Goal: Task Accomplishment & Management: Manage account settings

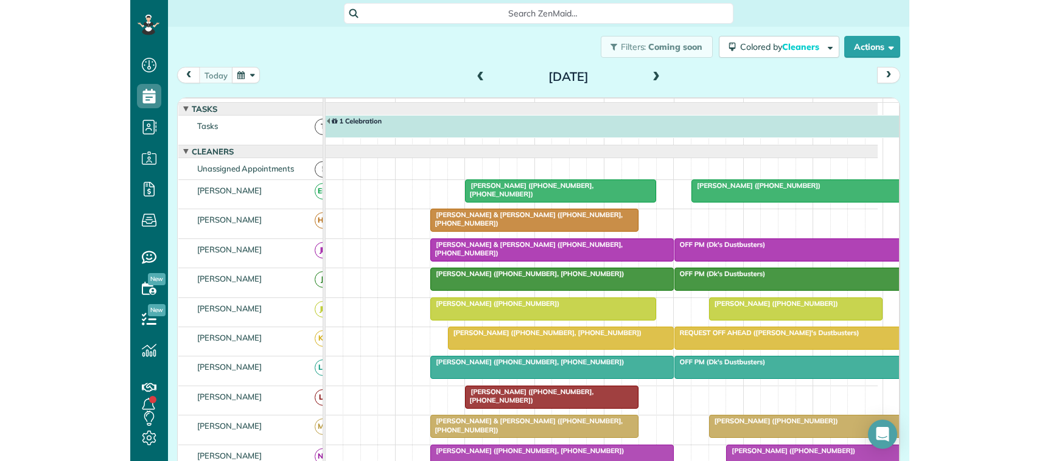
scroll to position [388, 0]
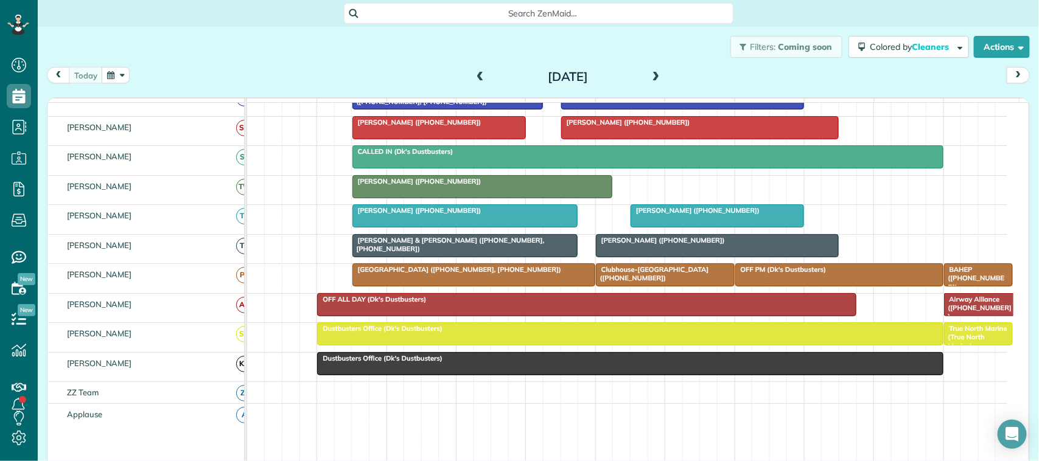
click at [473, 77] on span at bounding box center [479, 77] width 13 height 11
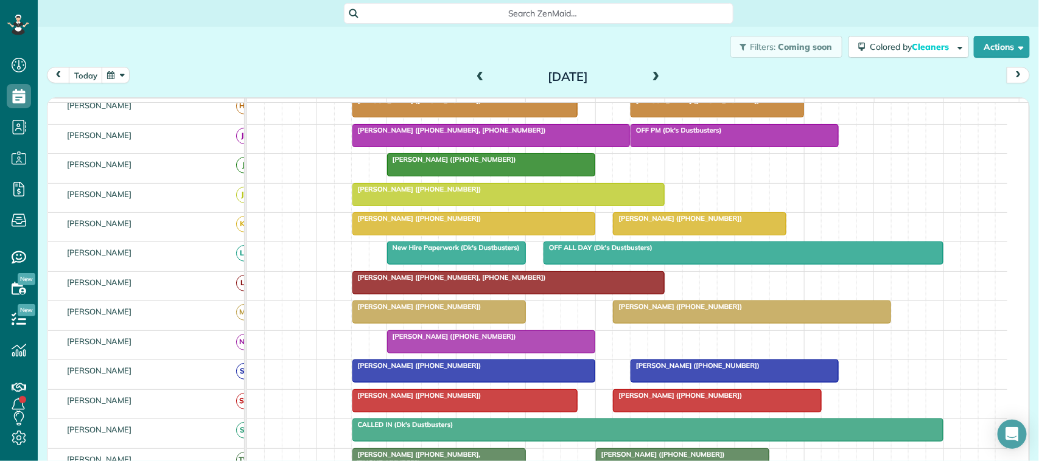
scroll to position [0, 0]
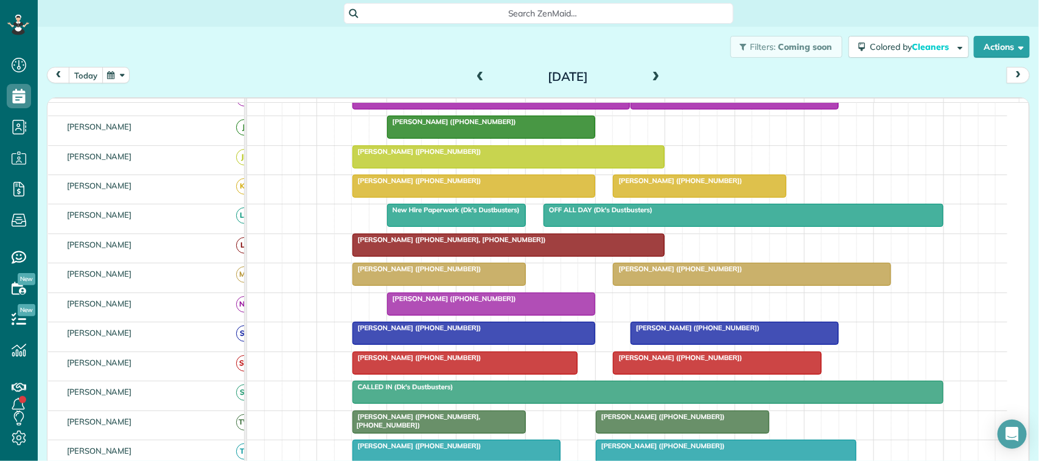
click at [96, 76] on button "today" at bounding box center [86, 75] width 34 height 16
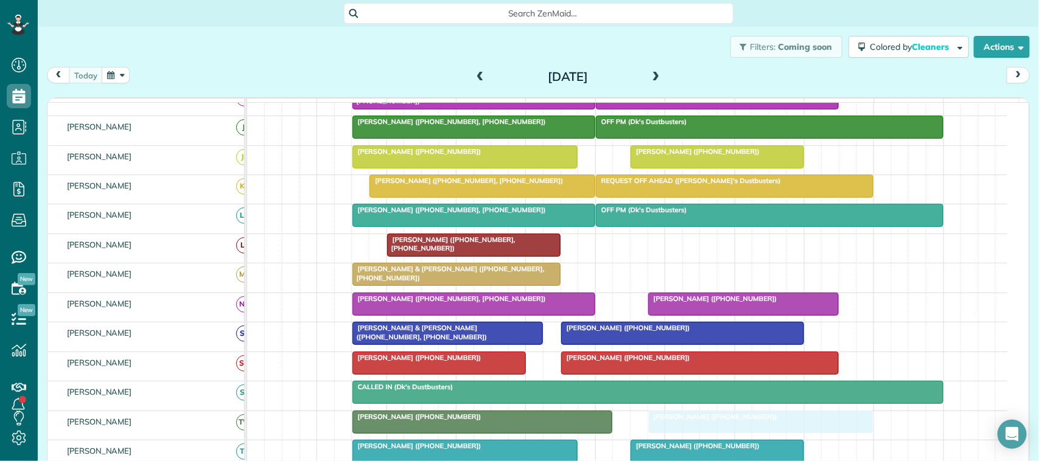
drag, startPoint x: 686, startPoint y: 285, endPoint x: 700, endPoint y: 423, distance: 138.8
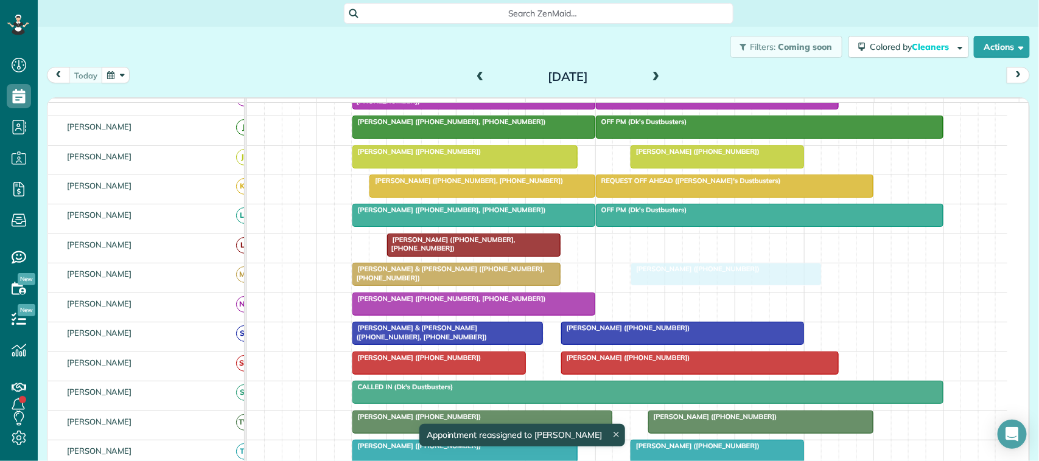
drag, startPoint x: 683, startPoint y: 318, endPoint x: 674, endPoint y: 300, distance: 20.4
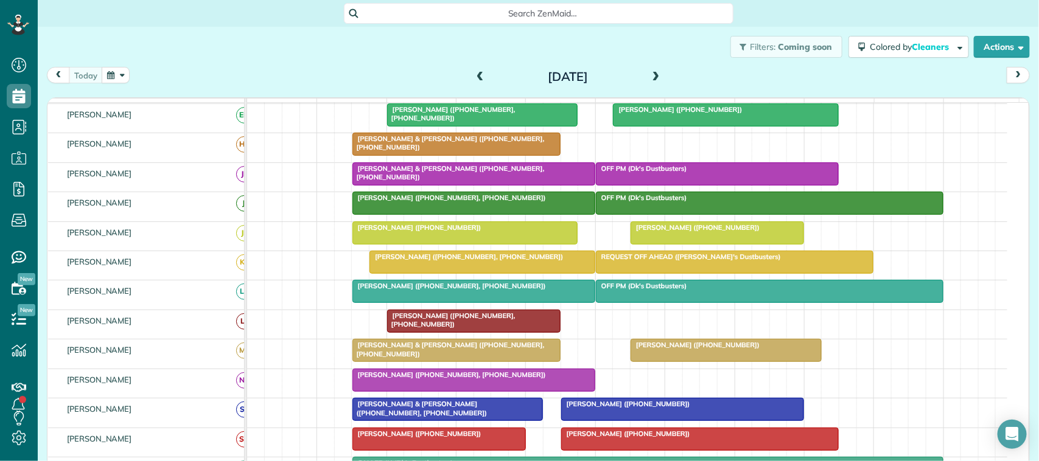
click at [369, 244] on div at bounding box center [465, 233] width 225 height 22
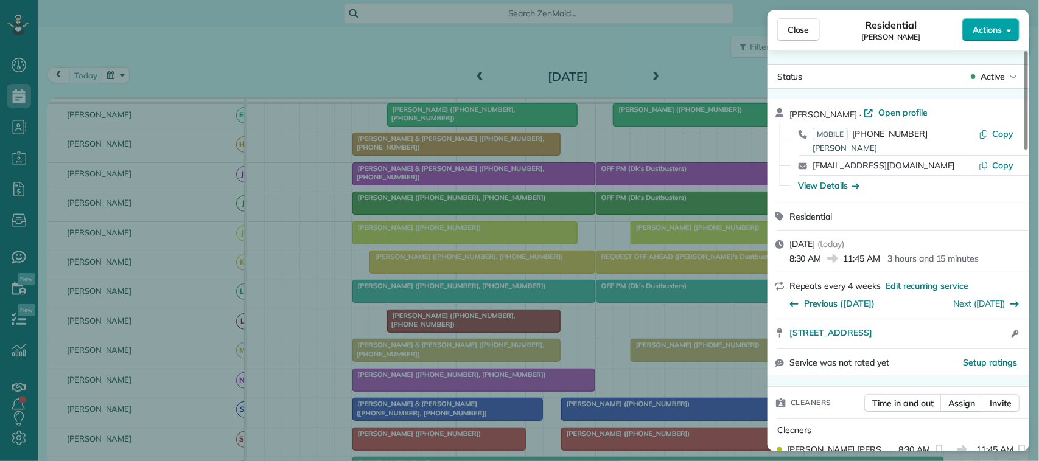
click at [778, 32] on span "Actions" at bounding box center [986, 30] width 29 height 12
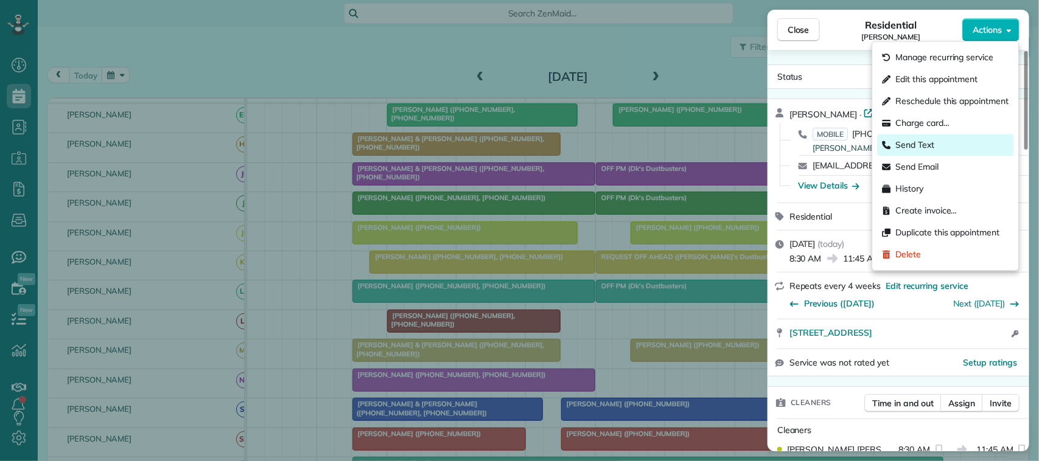
click at [778, 150] on div "Send Text" at bounding box center [945, 145] width 136 height 22
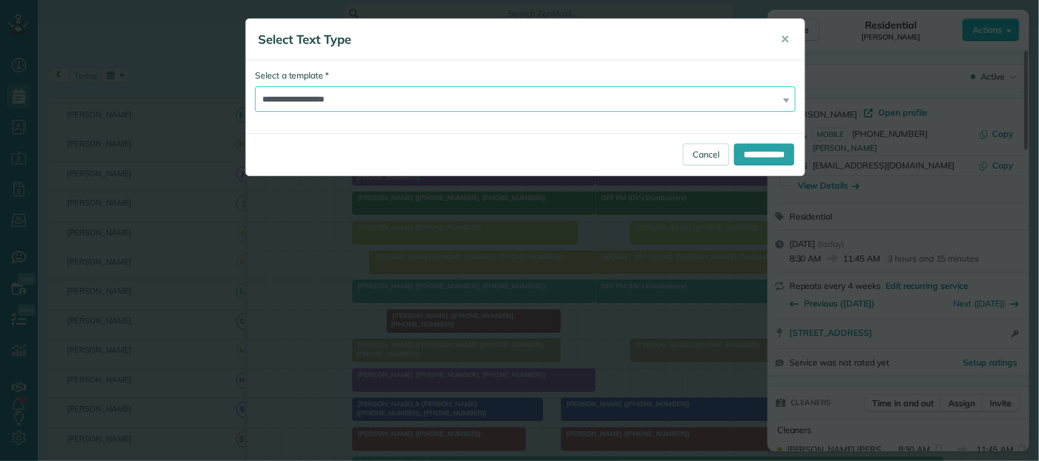
drag, startPoint x: 695, startPoint y: 99, endPoint x: 688, endPoint y: 108, distance: 10.8
click at [695, 99] on select "**********" at bounding box center [525, 99] width 540 height 26
click at [255, 86] on select "**********" at bounding box center [525, 99] width 540 height 26
click at [734, 156] on input "**********" at bounding box center [764, 155] width 60 height 22
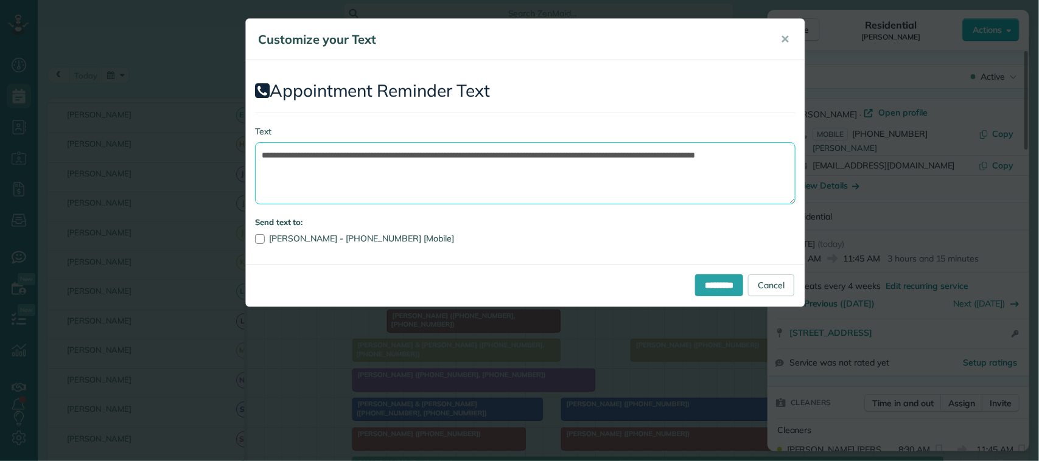
drag, startPoint x: 511, startPoint y: 173, endPoint x: 530, endPoint y: 156, distance: 25.4
click at [530, 156] on textarea "**********" at bounding box center [525, 173] width 540 height 62
drag, startPoint x: 457, startPoint y: 156, endPoint x: 335, endPoint y: 150, distance: 122.4
click at [333, 150] on textarea "**********" at bounding box center [525, 173] width 540 height 62
click at [520, 154] on textarea "**********" at bounding box center [525, 173] width 540 height 62
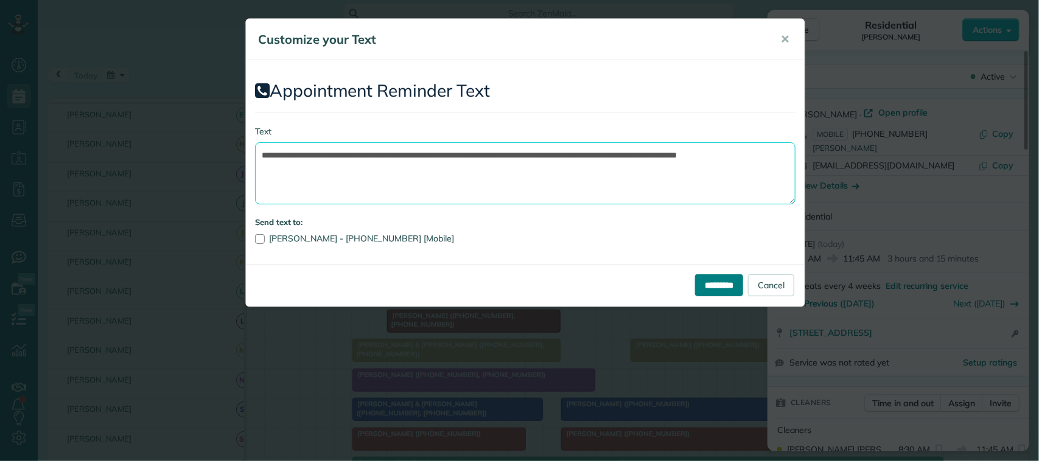
type textarea "**********"
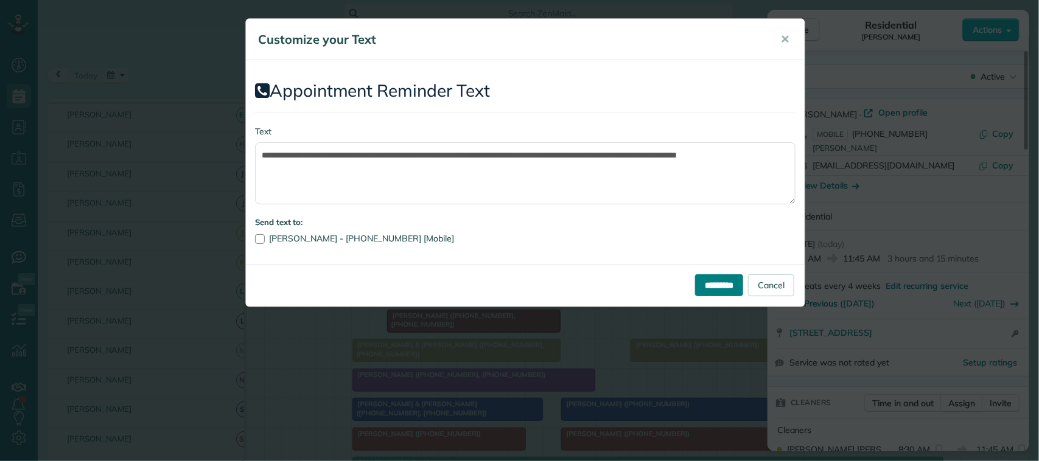
drag, startPoint x: 691, startPoint y: 287, endPoint x: 691, endPoint y: 294, distance: 6.7
click at [695, 294] on input "*********" at bounding box center [719, 285] width 48 height 22
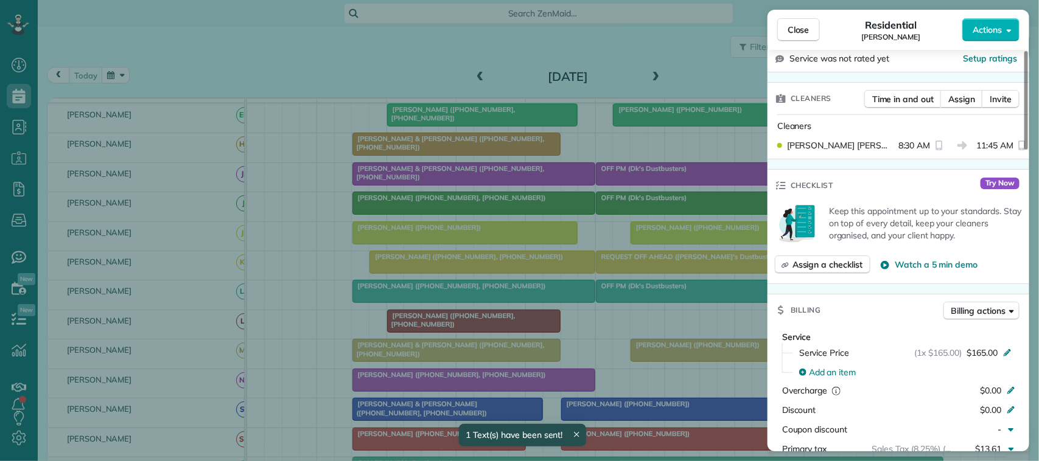
scroll to position [381, 0]
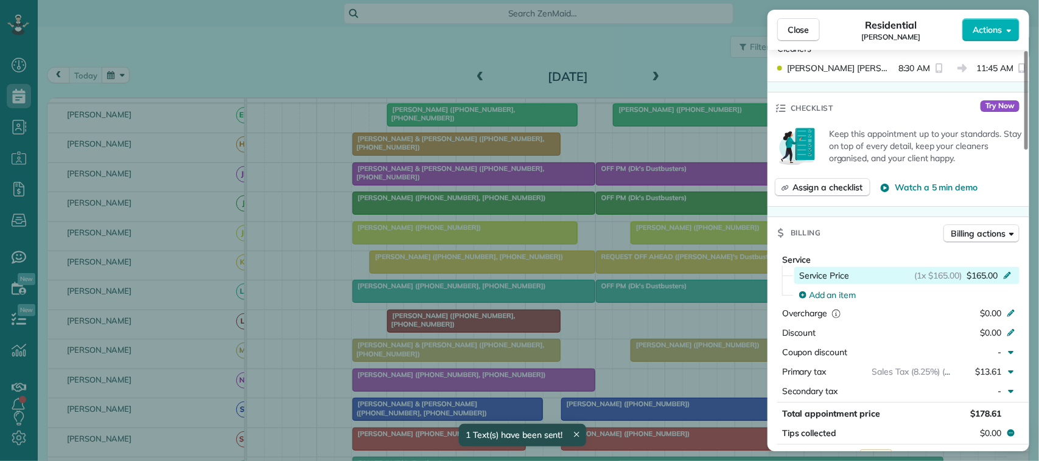
click at [778, 276] on span "$165.00" at bounding box center [981, 276] width 31 height 12
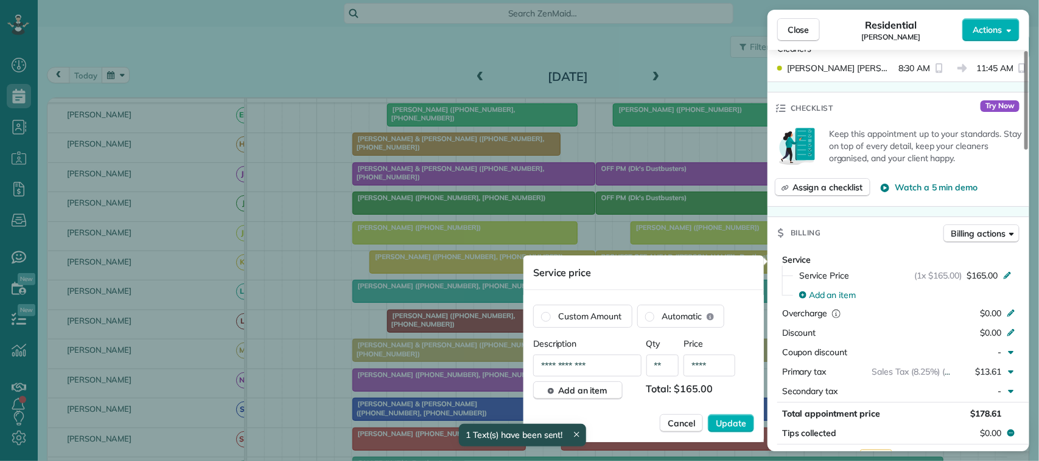
click at [710, 364] on input "****" at bounding box center [709, 366] width 52 height 22
click at [705, 365] on input "****" at bounding box center [709, 366] width 52 height 22
type input "****"
click at [747, 417] on button "Update" at bounding box center [731, 423] width 46 height 18
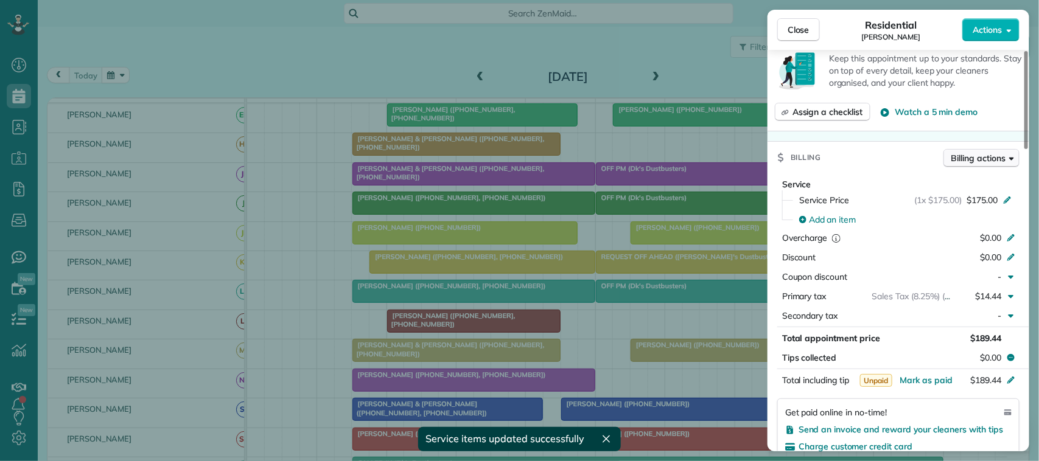
scroll to position [458, 0]
click at [778, 160] on span "Billing actions" at bounding box center [978, 157] width 54 height 12
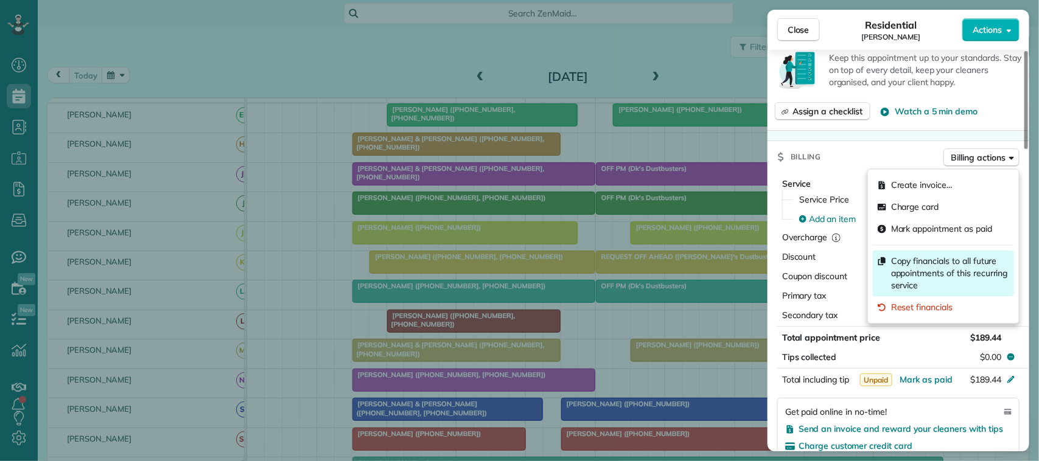
click at [778, 271] on span "Copy financials to all future appointments of this recurring service" at bounding box center [950, 274] width 118 height 37
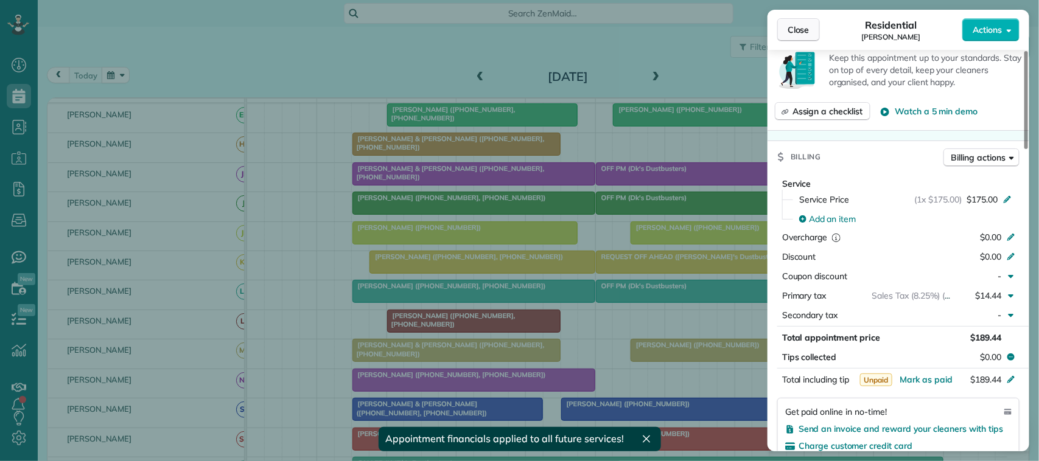
click at [778, 32] on span "Close" at bounding box center [798, 30] width 22 height 12
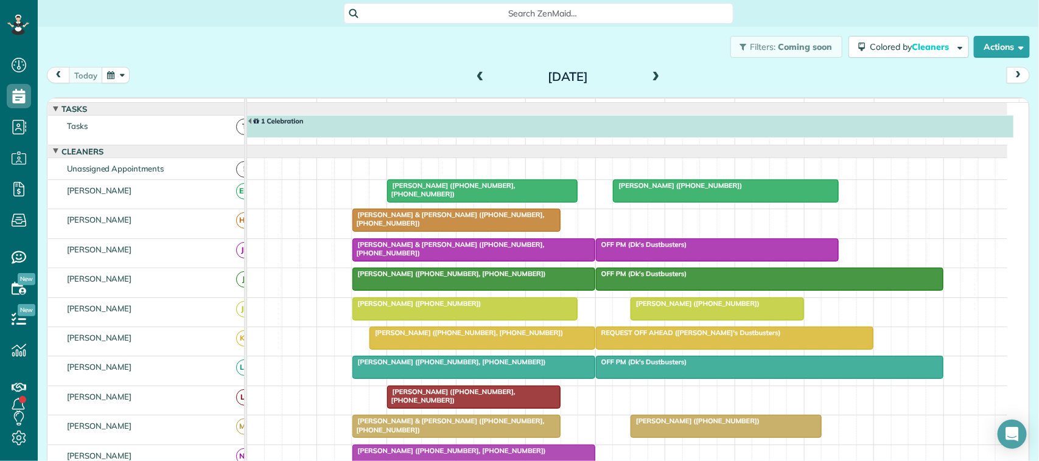
click at [159, 71] on div "[DATE] [DATE]" at bounding box center [538, 78] width 983 height 23
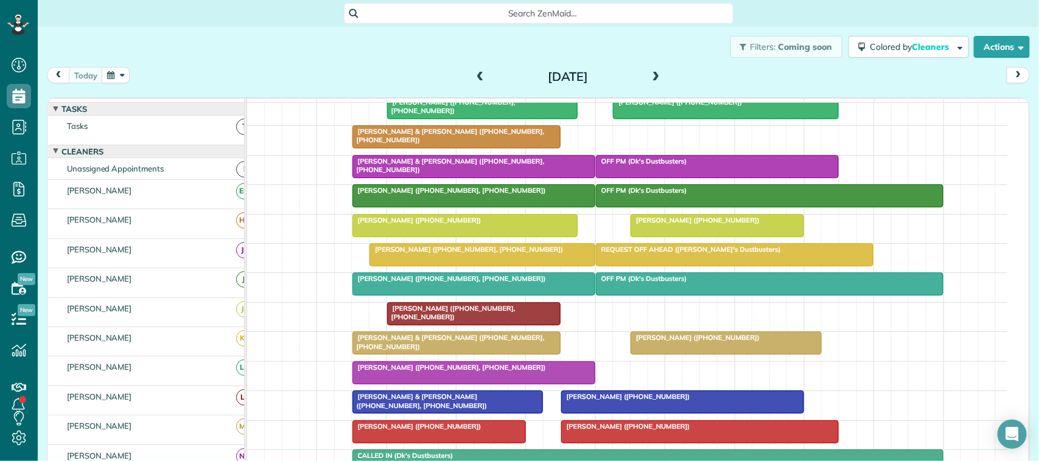
scroll to position [152, 0]
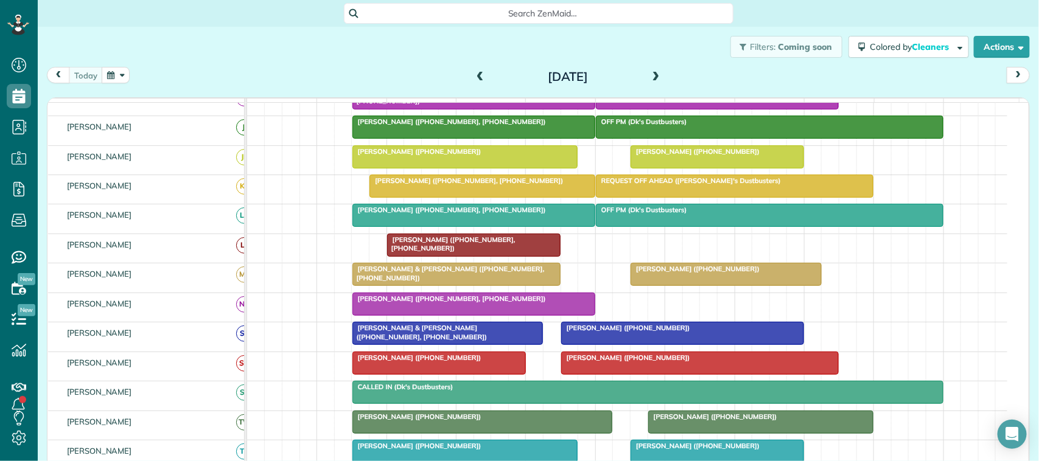
click at [150, 77] on div "[DATE] [DATE]" at bounding box center [538, 78] width 983 height 23
click at [473, 73] on span at bounding box center [479, 77] width 13 height 11
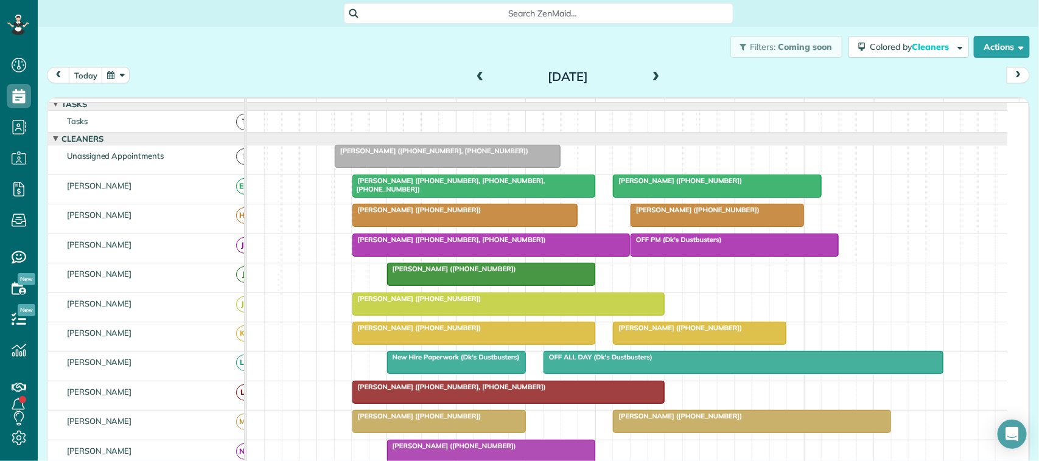
scroll to position [0, 0]
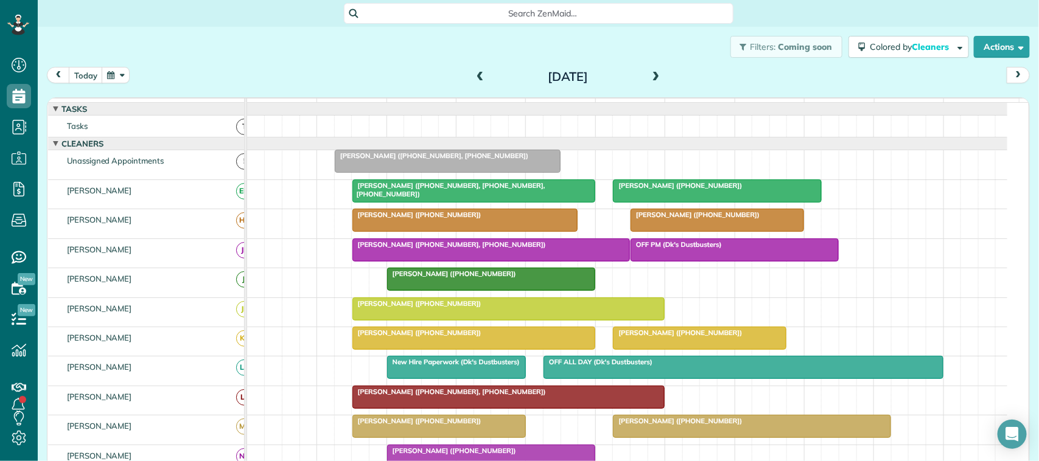
click at [667, 219] on span "[PERSON_NAME] ([PHONE_NUMBER])" at bounding box center [695, 215] width 130 height 9
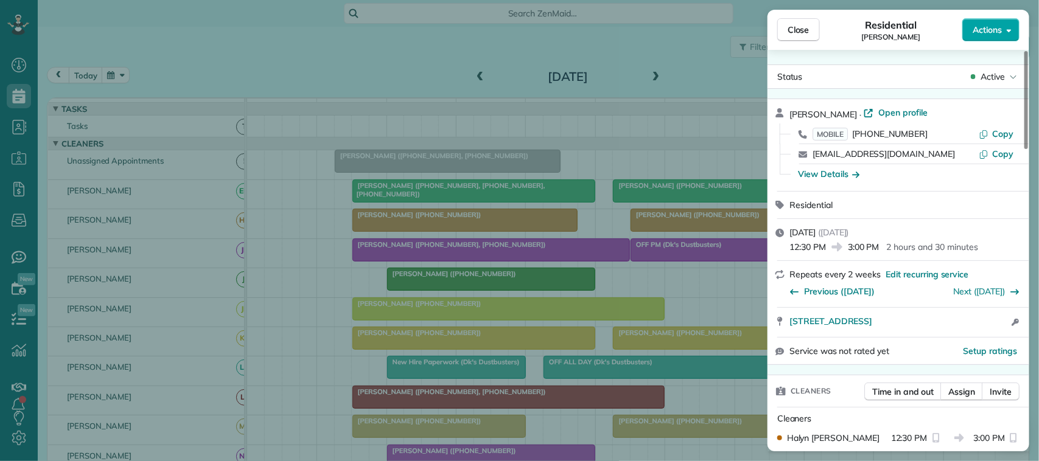
click at [778, 32] on span "Actions" at bounding box center [986, 30] width 29 height 12
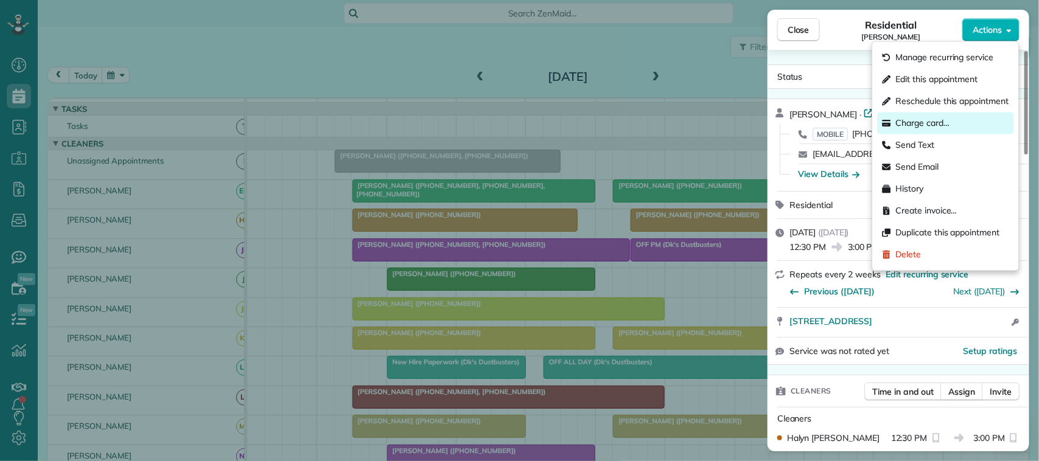
click at [778, 124] on div "Charge card…" at bounding box center [945, 124] width 136 height 22
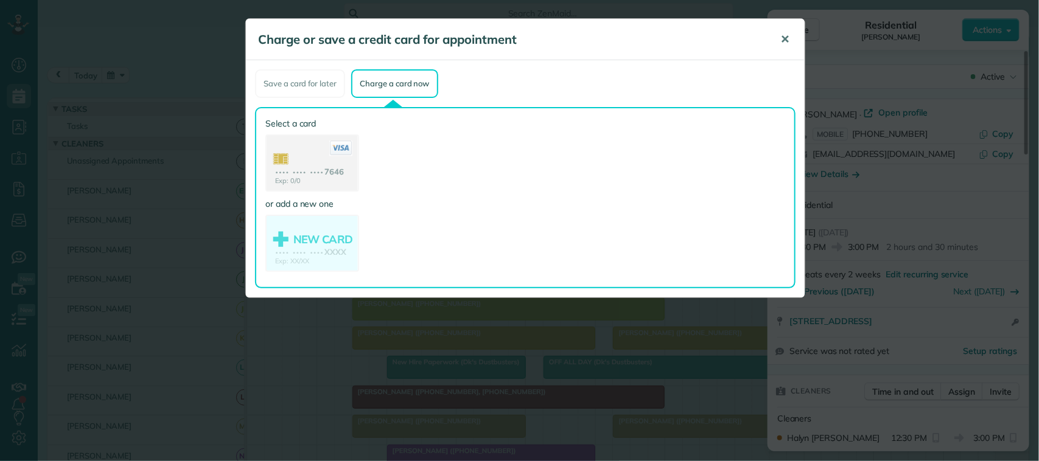
click at [778, 43] on span "✕" at bounding box center [784, 39] width 9 height 14
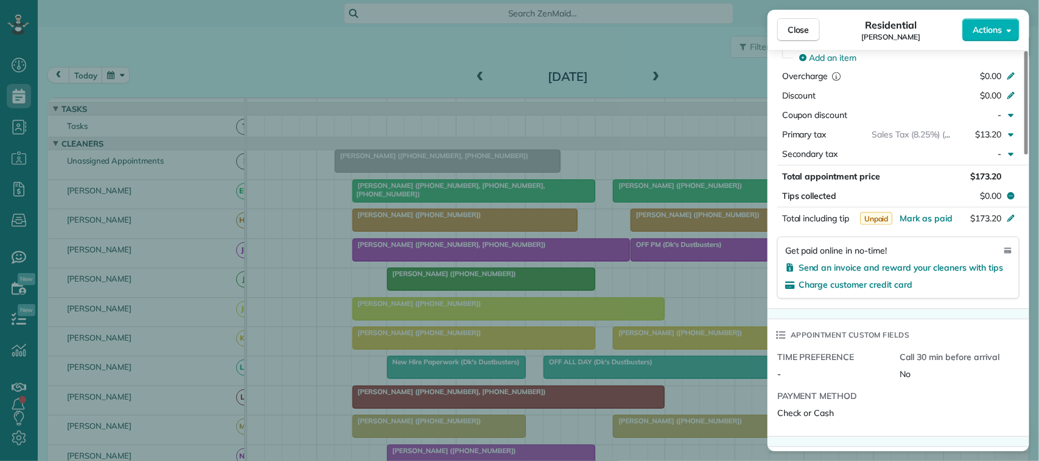
scroll to position [608, 0]
click at [778, 197] on span "$0.00" at bounding box center [990, 195] width 21 height 12
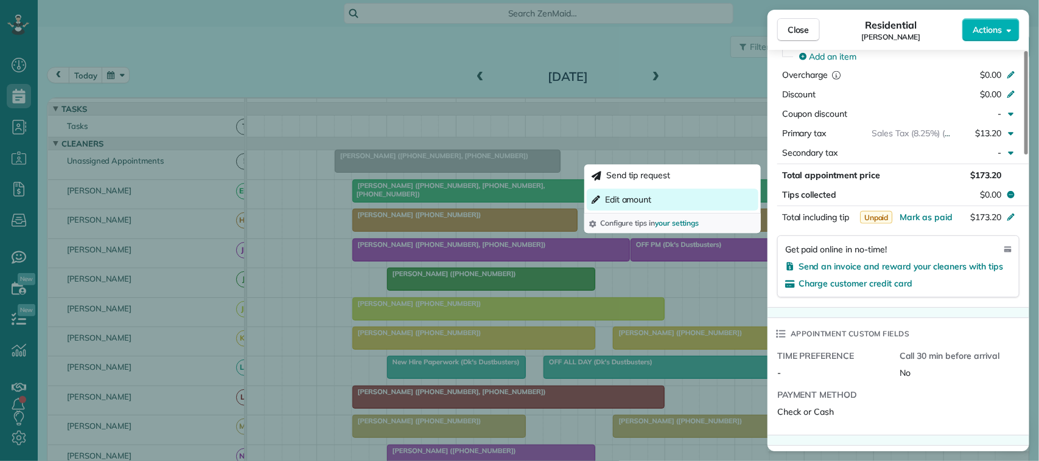
click at [694, 210] on button "Edit amount" at bounding box center [673, 200] width 172 height 22
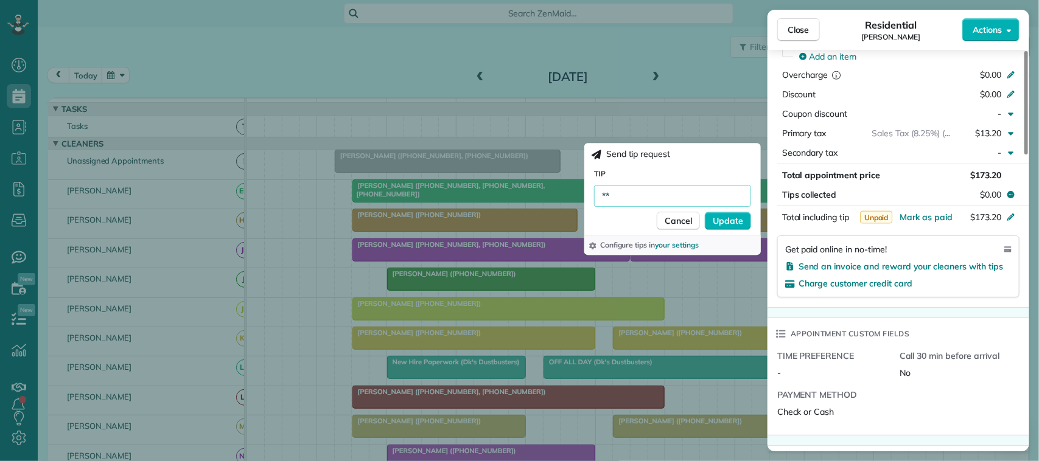
click at [653, 201] on input "**" at bounding box center [672, 196] width 157 height 22
type input "*****"
click at [724, 224] on span "Update" at bounding box center [727, 221] width 30 height 12
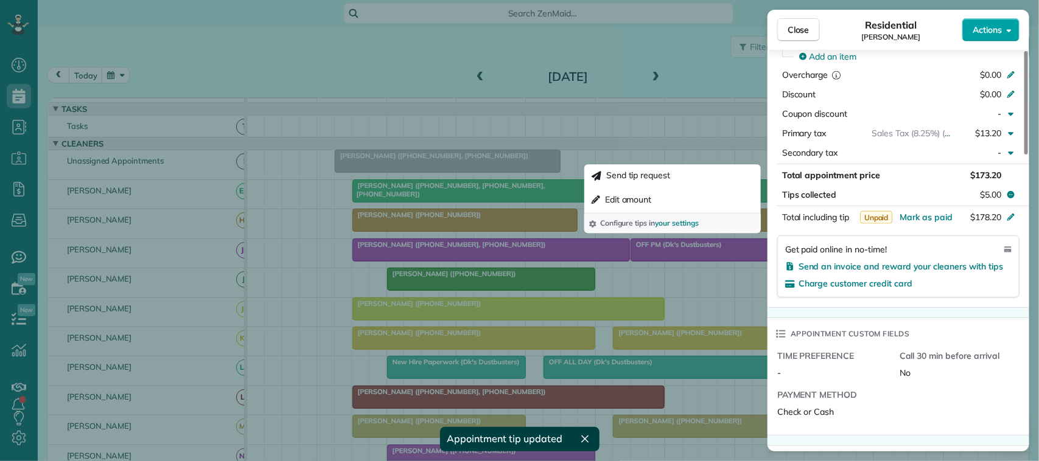
click at [778, 34] on span "Actions" at bounding box center [986, 30] width 29 height 12
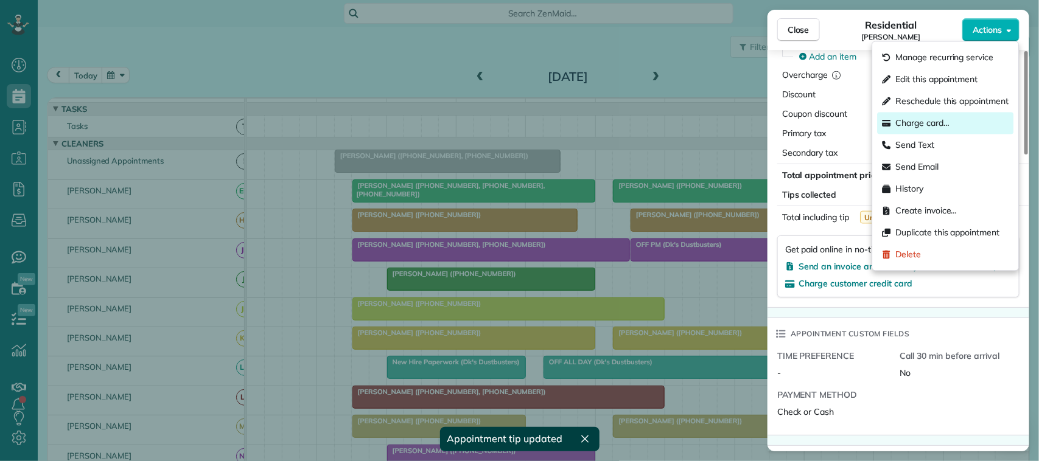
click at [778, 122] on div "Charge card…" at bounding box center [945, 124] width 136 height 22
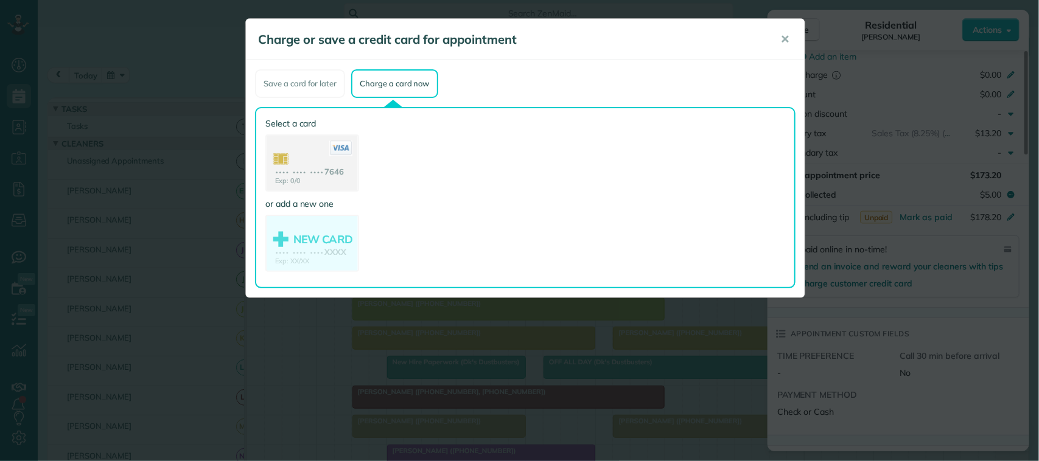
click at [347, 167] on use at bounding box center [311, 164] width 91 height 57
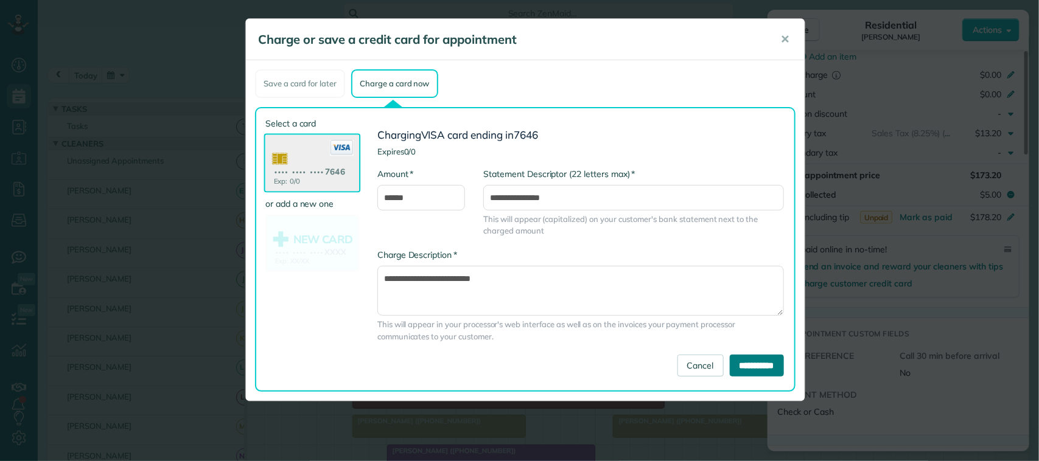
click at [735, 366] on input "**********" at bounding box center [757, 366] width 54 height 22
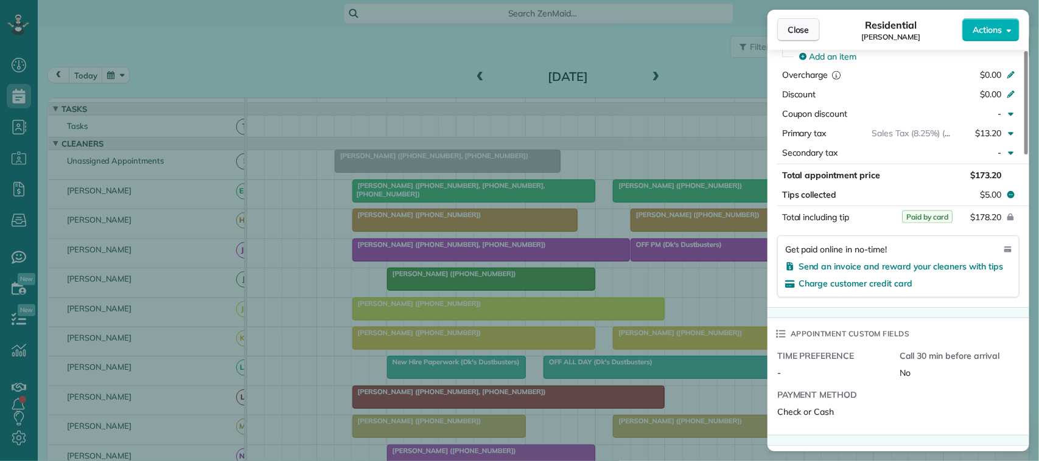
drag, startPoint x: 786, startPoint y: 44, endPoint x: 789, endPoint y: 38, distance: 7.1
click at [778, 44] on div "Close Residential [PERSON_NAME] Actions" at bounding box center [898, 30] width 262 height 40
click at [778, 35] on span "Close" at bounding box center [798, 30] width 22 height 12
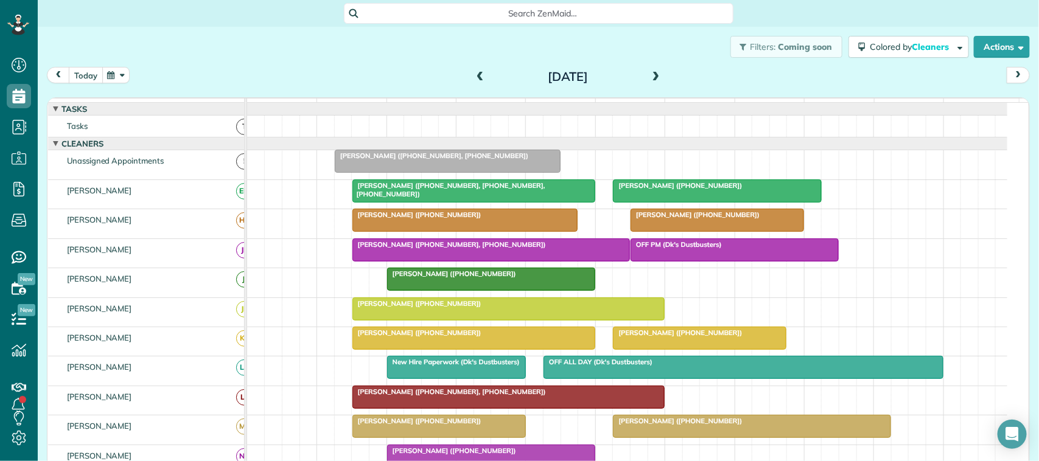
click at [86, 71] on button "today" at bounding box center [86, 75] width 34 height 16
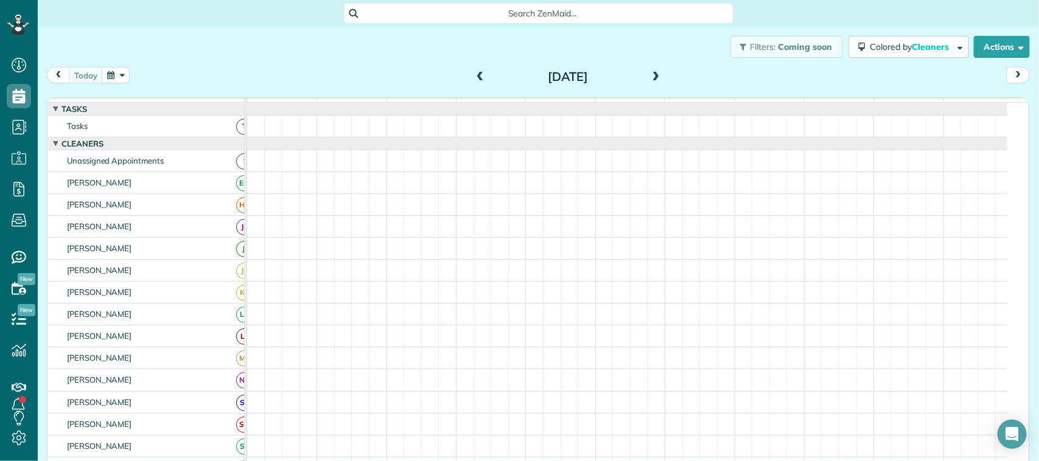
drag, startPoint x: 178, startPoint y: 75, endPoint x: 183, endPoint y: 55, distance: 19.9
click at [178, 74] on div "[DATE] [DATE]" at bounding box center [538, 78] width 983 height 23
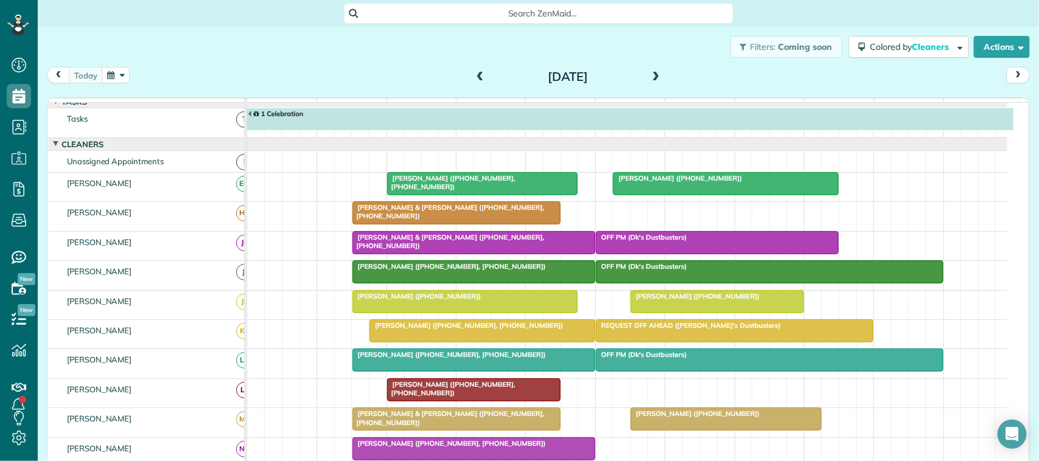
click at [473, 76] on span at bounding box center [479, 77] width 13 height 11
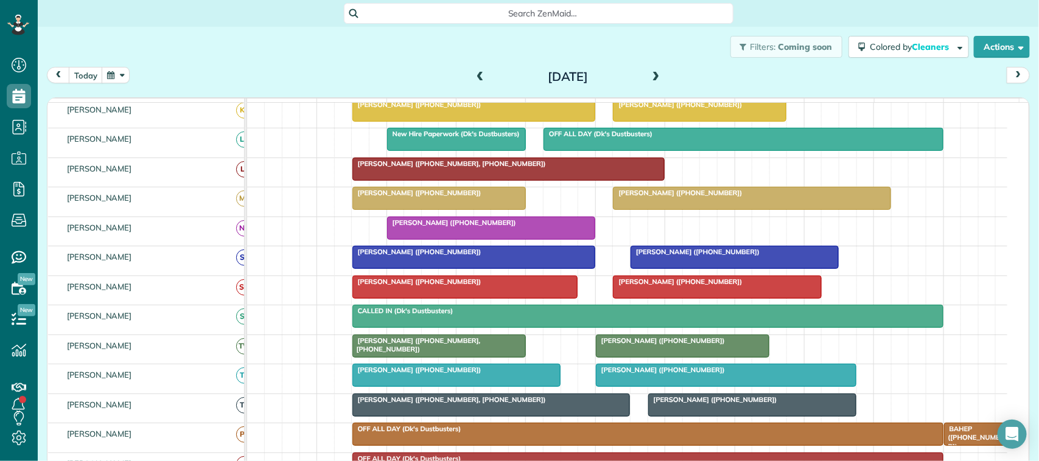
scroll to position [296, 0]
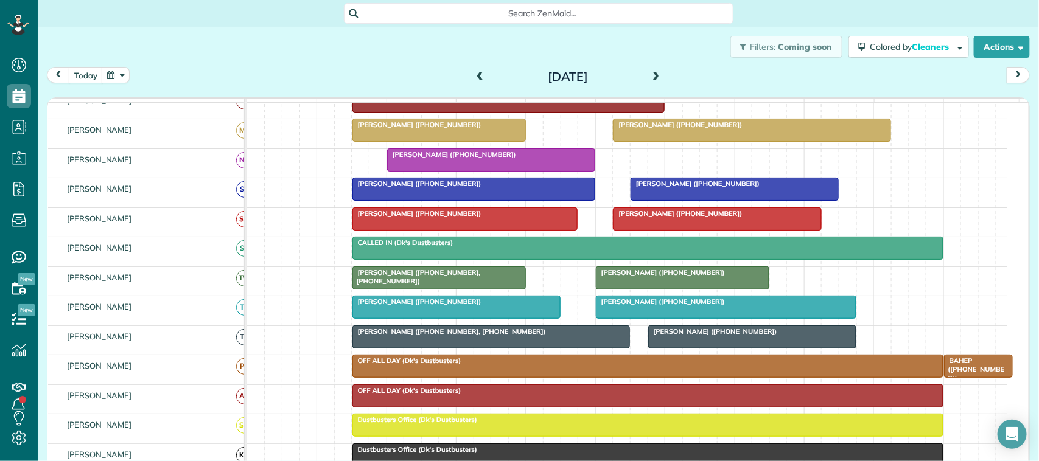
click at [448, 230] on div at bounding box center [465, 219] width 225 height 22
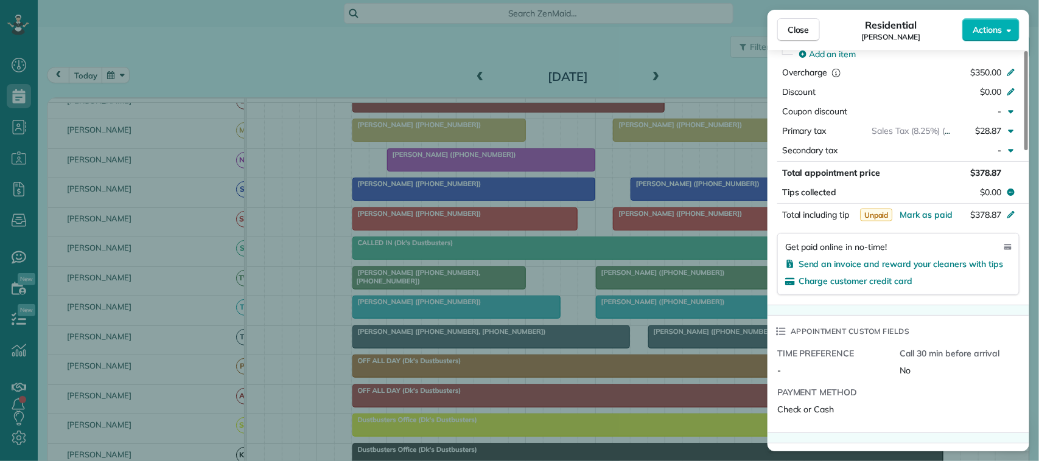
scroll to position [537, 0]
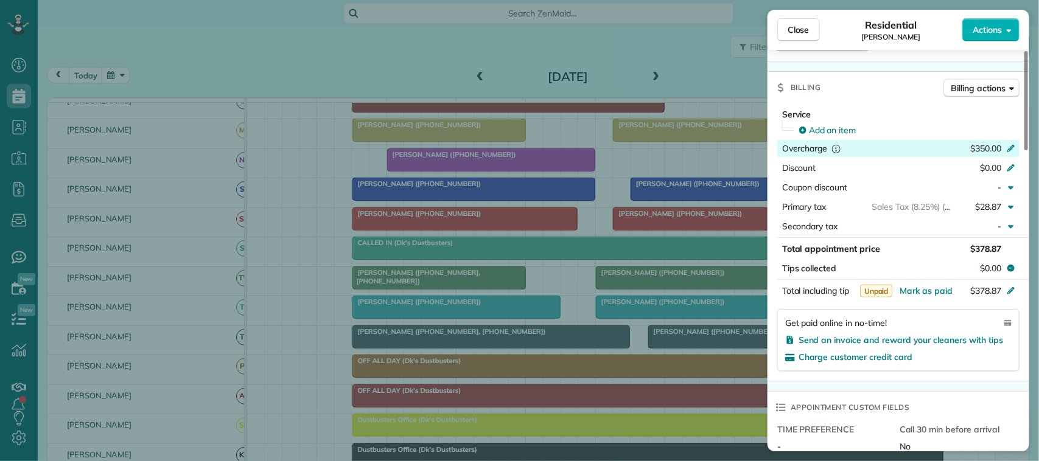
click at [778, 150] on span "$350.00" at bounding box center [985, 148] width 31 height 11
click at [778, 296] on span "Mark as paid" at bounding box center [925, 290] width 53 height 11
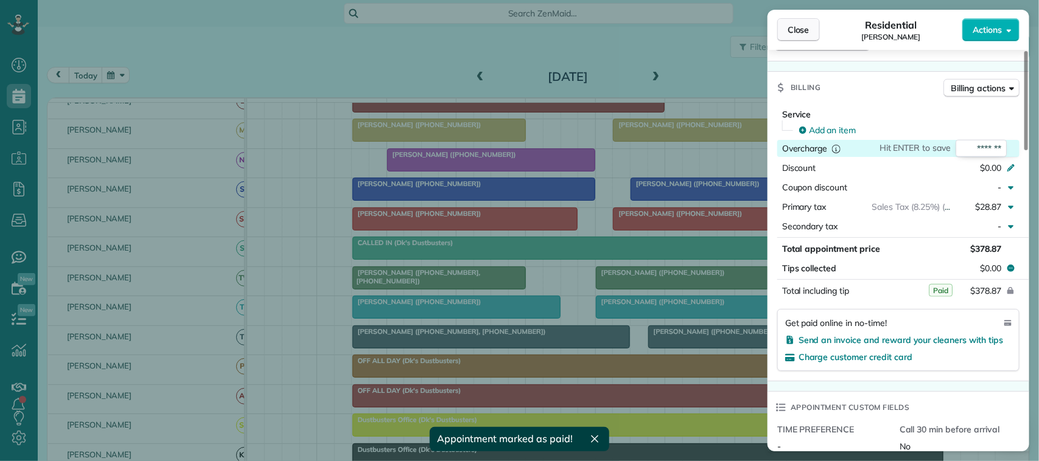
click at [778, 30] on span "Close" at bounding box center [798, 30] width 22 height 12
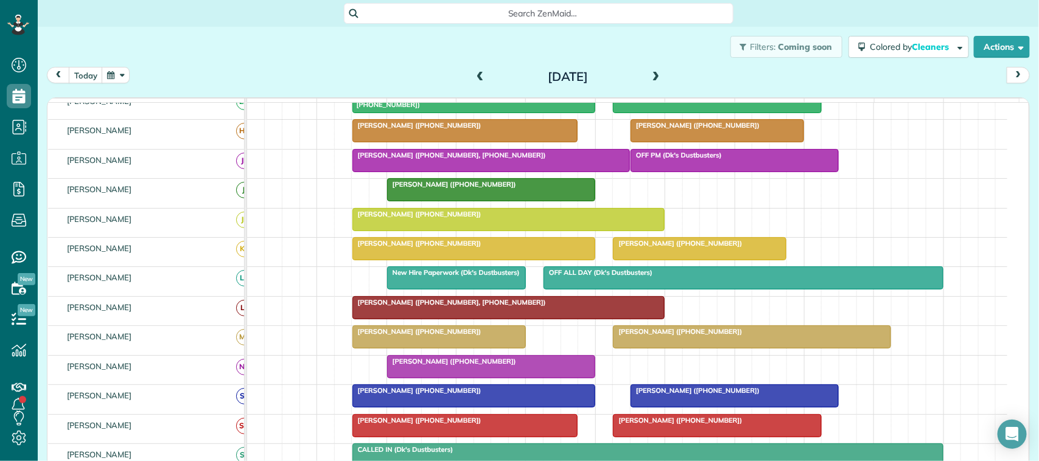
scroll to position [68, 0]
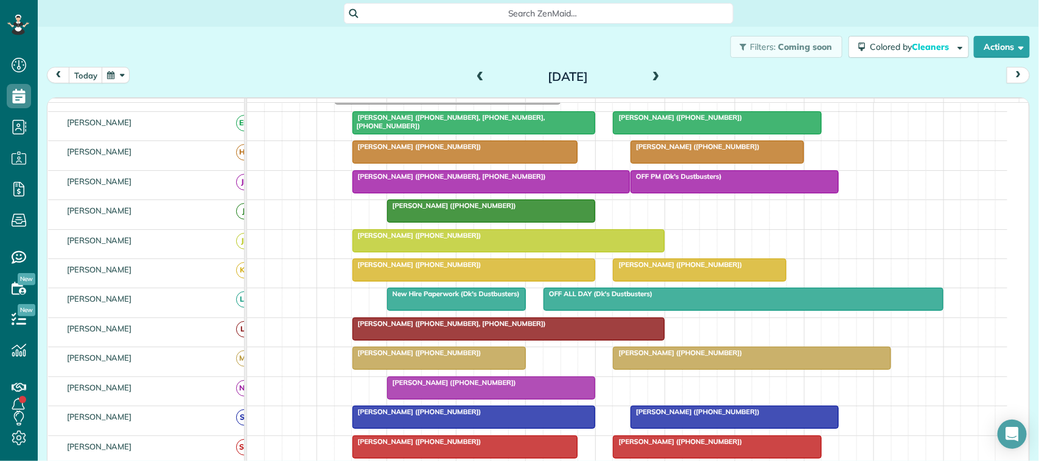
click at [473, 69] on span at bounding box center [479, 77] width 13 height 18
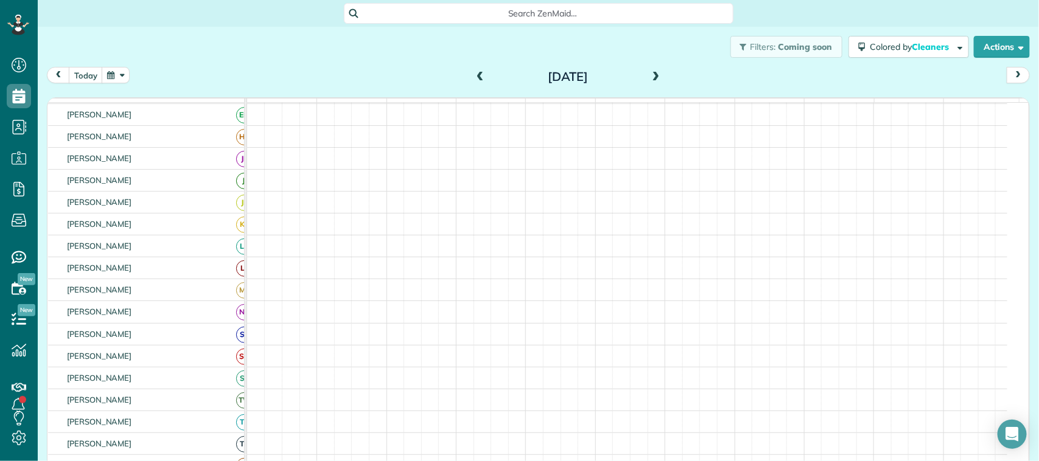
scroll to position [61, 0]
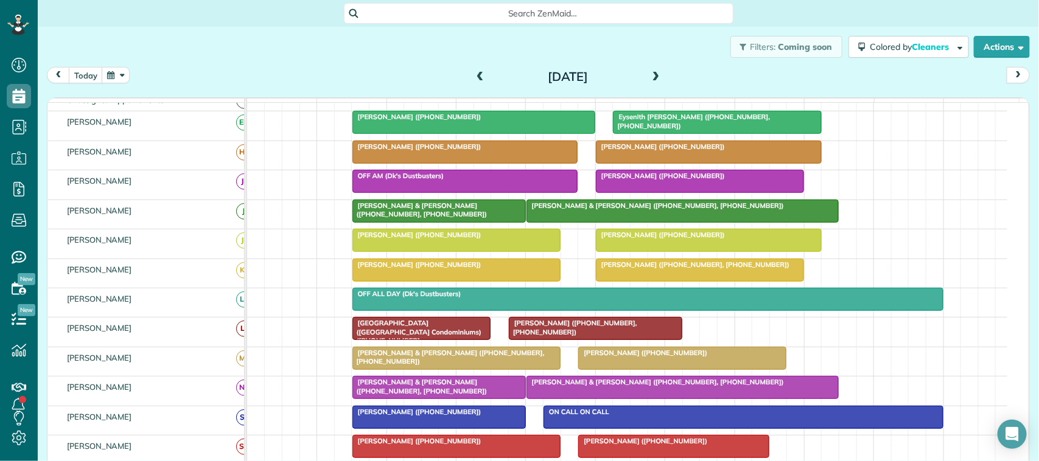
click at [643, 163] on div at bounding box center [708, 152] width 225 height 22
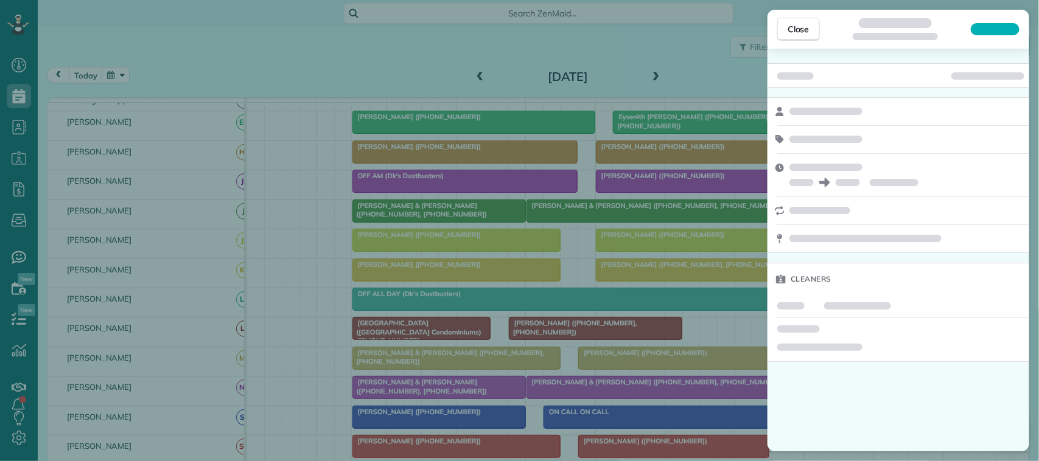
click at [778, 43] on div "Close" at bounding box center [898, 29] width 262 height 39
click at [778, 37] on button "Close" at bounding box center [798, 29] width 43 height 23
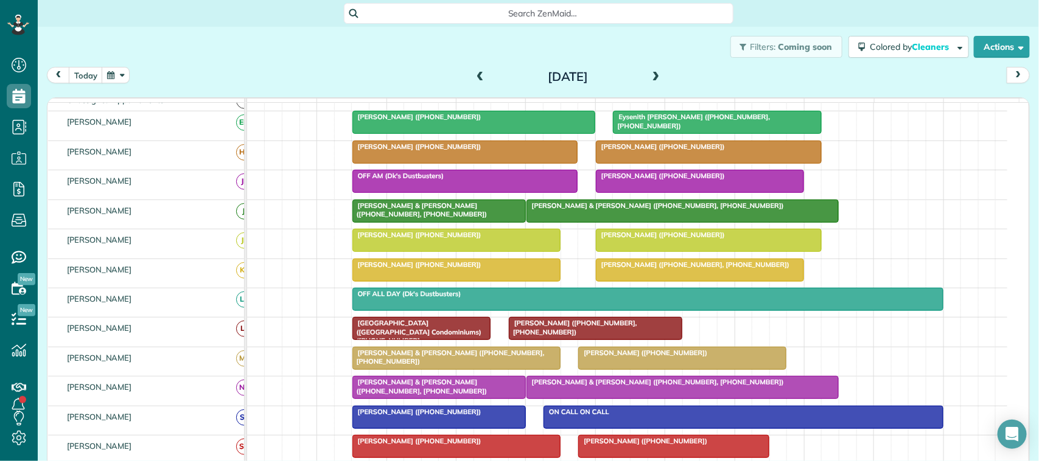
click at [496, 151] on div "[PERSON_NAME] ([PHONE_NUMBER])" at bounding box center [465, 146] width 218 height 9
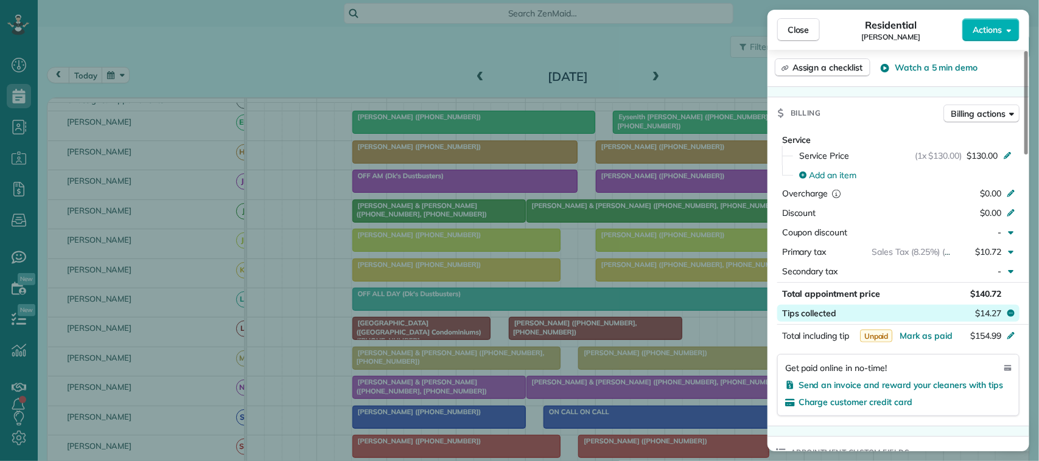
scroll to position [608, 0]
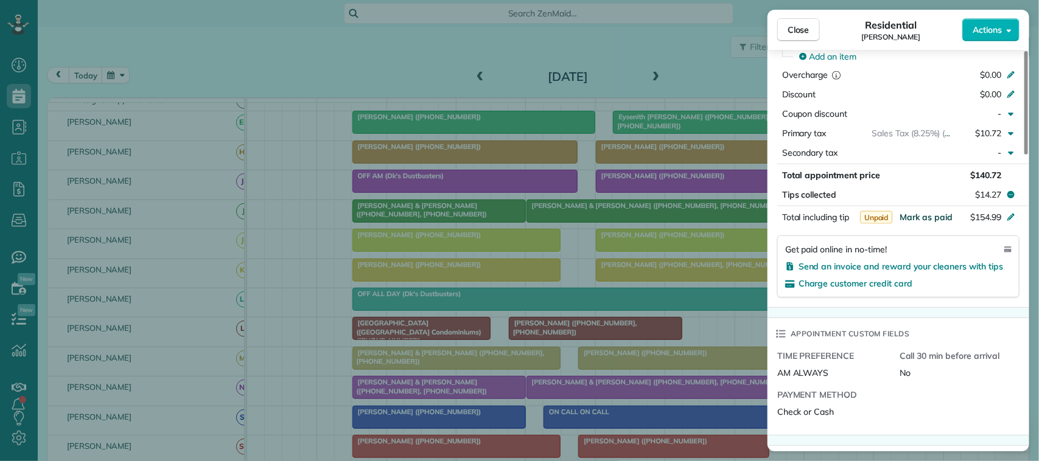
click at [778, 223] on span "Mark as paid" at bounding box center [925, 217] width 53 height 11
click at [778, 38] on button "Close" at bounding box center [798, 29] width 43 height 23
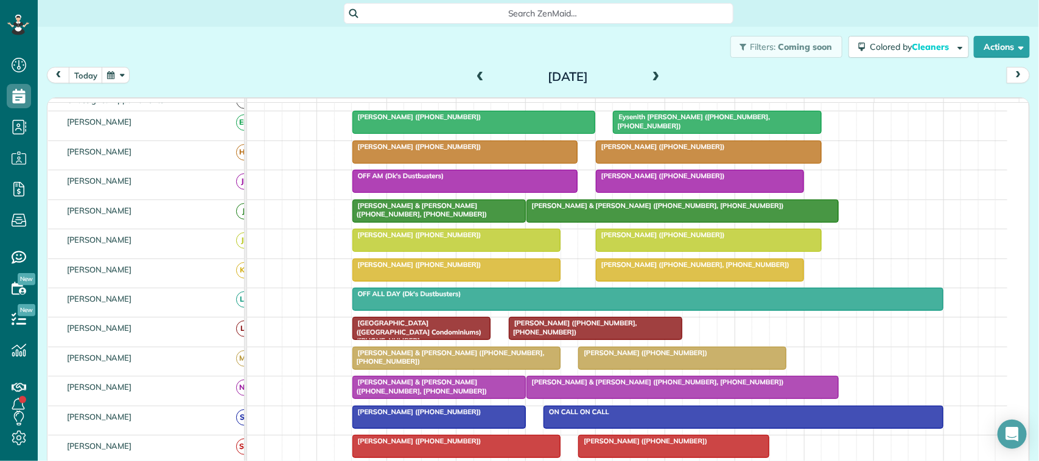
scroll to position [117, 0]
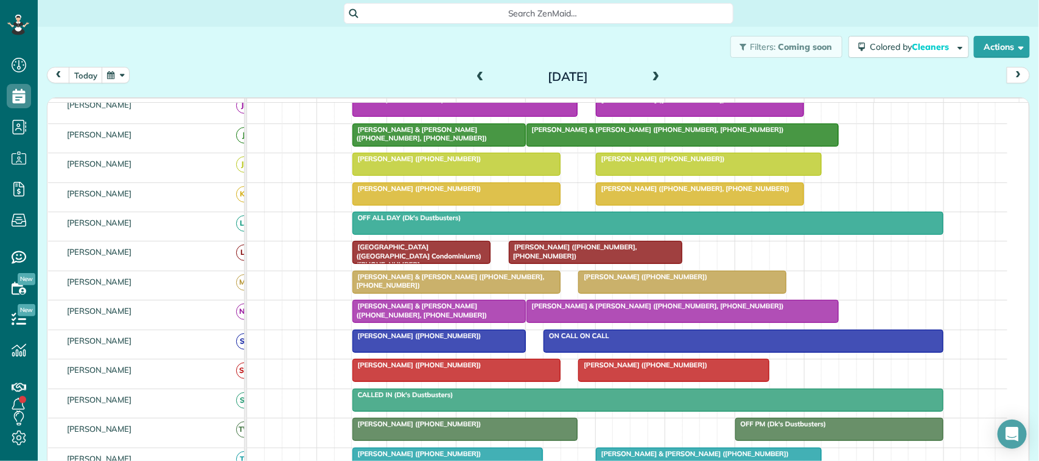
click at [530, 369] on div "[PERSON_NAME] ([PHONE_NUMBER])" at bounding box center [456, 365] width 201 height 9
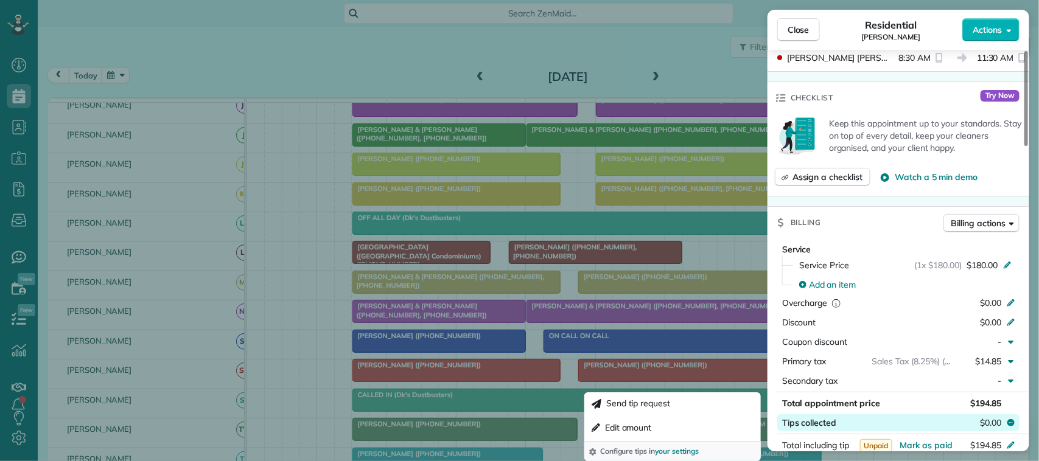
click at [778, 422] on span "$0.00" at bounding box center [990, 423] width 21 height 12
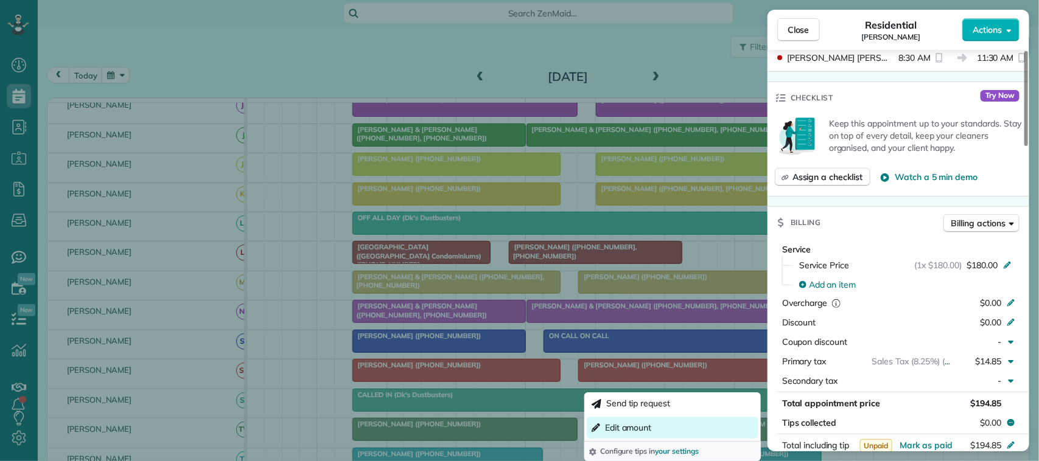
click at [645, 430] on span "Edit amount" at bounding box center [628, 428] width 47 height 12
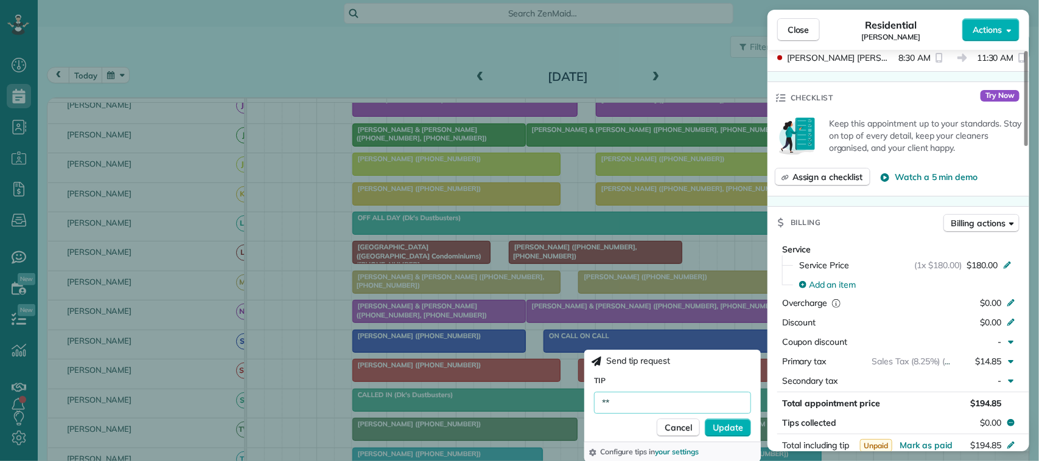
click at [716, 394] on input "**" at bounding box center [672, 403] width 157 height 22
type input "******"
click at [719, 420] on button "Update" at bounding box center [728, 428] width 46 height 18
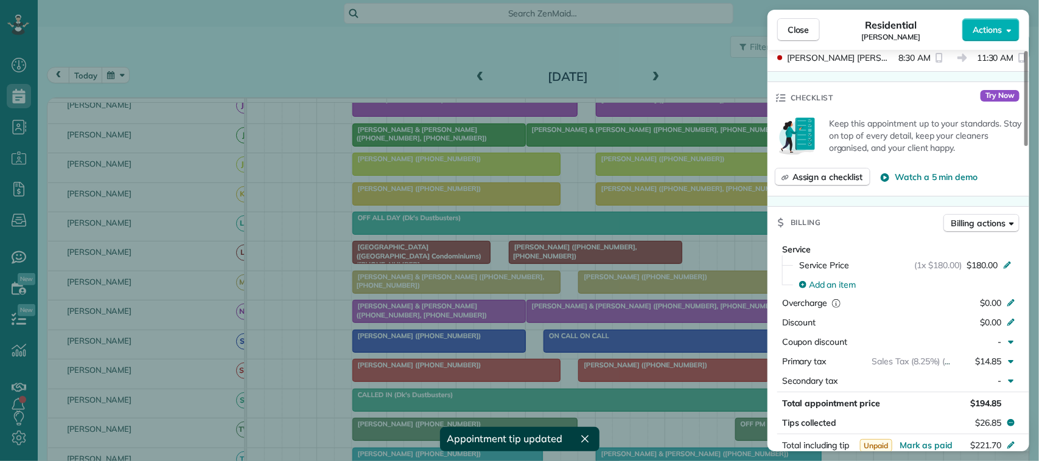
drag, startPoint x: 981, startPoint y: 199, endPoint x: 986, endPoint y: 209, distance: 10.6
click at [778, 217] on button "Billing actions" at bounding box center [981, 223] width 76 height 18
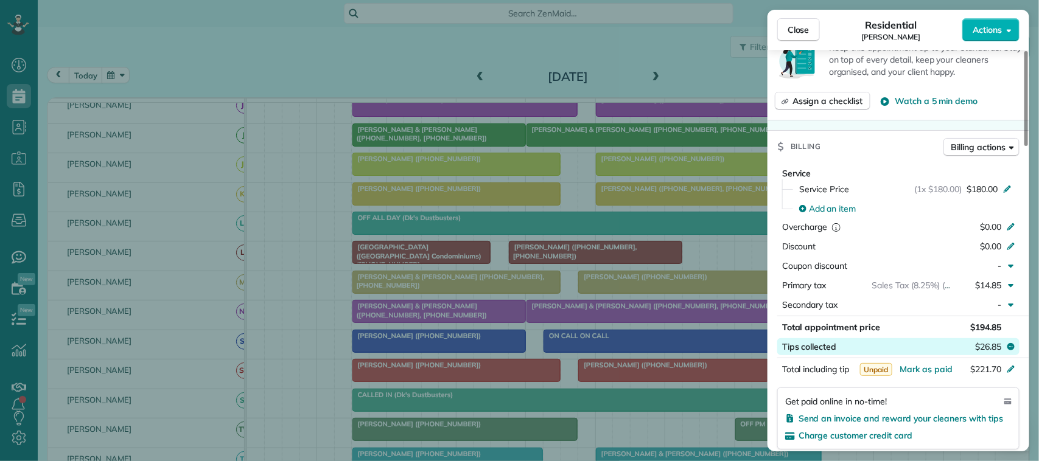
click at [778, 353] on span "$26.85" at bounding box center [988, 347] width 26 height 12
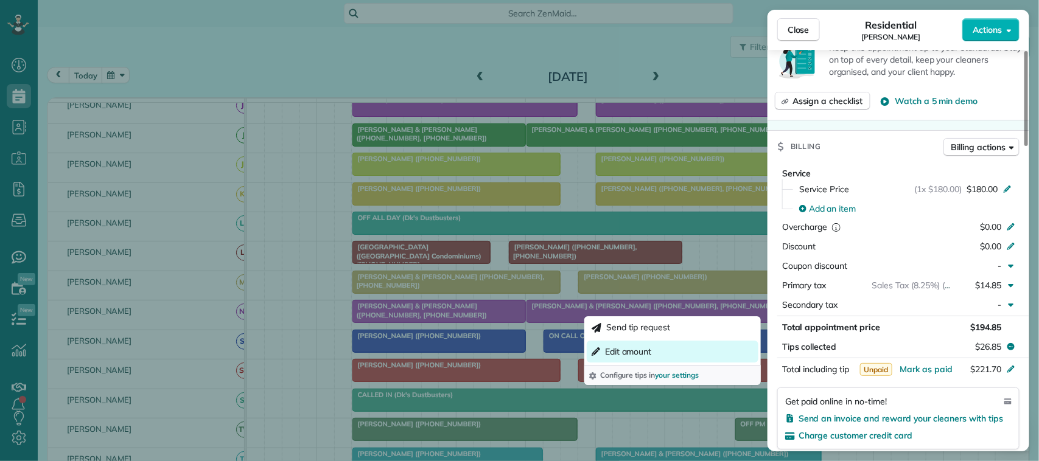
click at [622, 361] on button "Edit amount" at bounding box center [673, 352] width 172 height 22
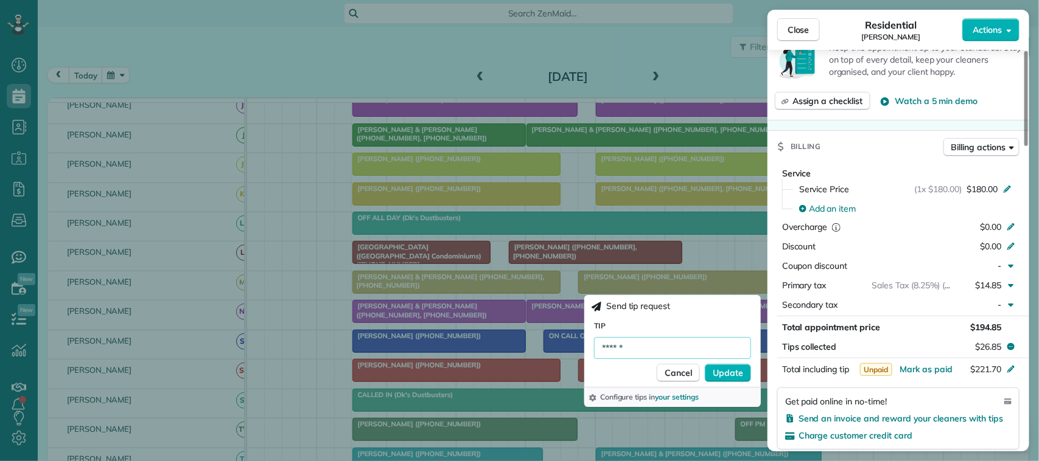
click at [683, 343] on input "******" at bounding box center [672, 348] width 157 height 22
click at [616, 347] on input "******" at bounding box center [672, 348] width 157 height 22
click at [635, 350] on input "******" at bounding box center [672, 348] width 157 height 22
type input "******"
click at [739, 369] on span "Update" at bounding box center [727, 373] width 30 height 12
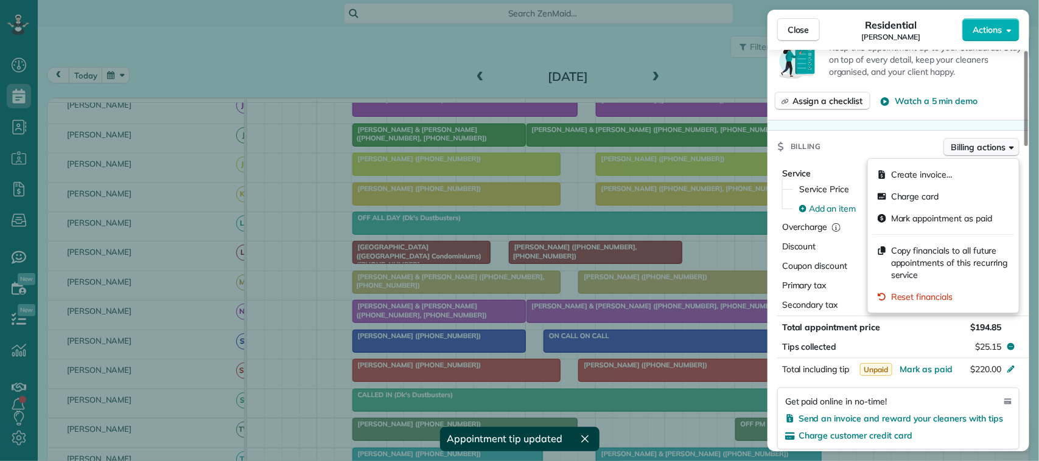
click at [778, 153] on span "Billing actions" at bounding box center [978, 147] width 54 height 12
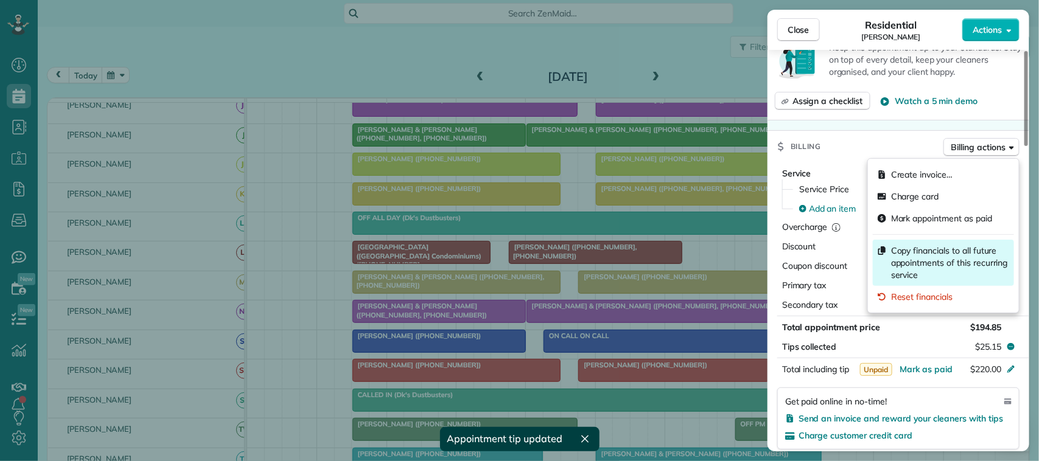
click at [778, 252] on span "Copy financials to all future appointments of this recurring service" at bounding box center [950, 263] width 118 height 37
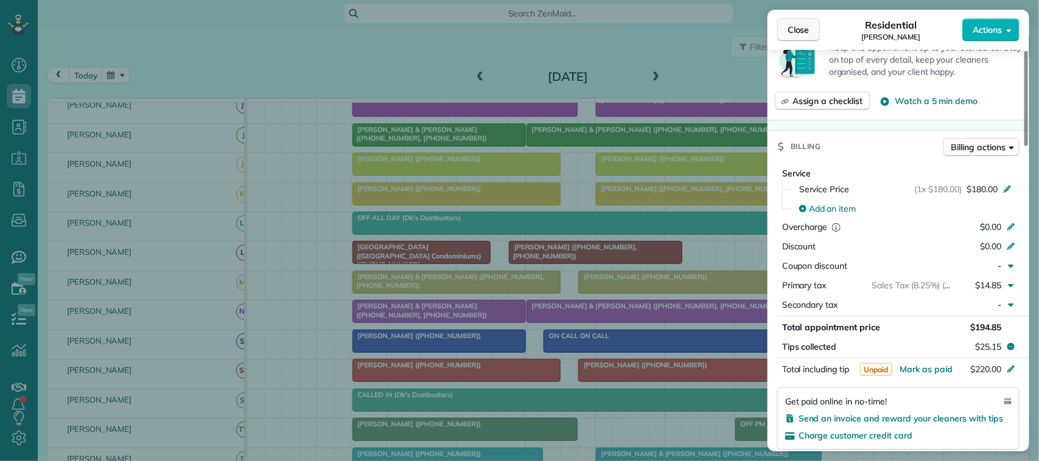
click at [778, 32] on span "Close" at bounding box center [798, 30] width 22 height 12
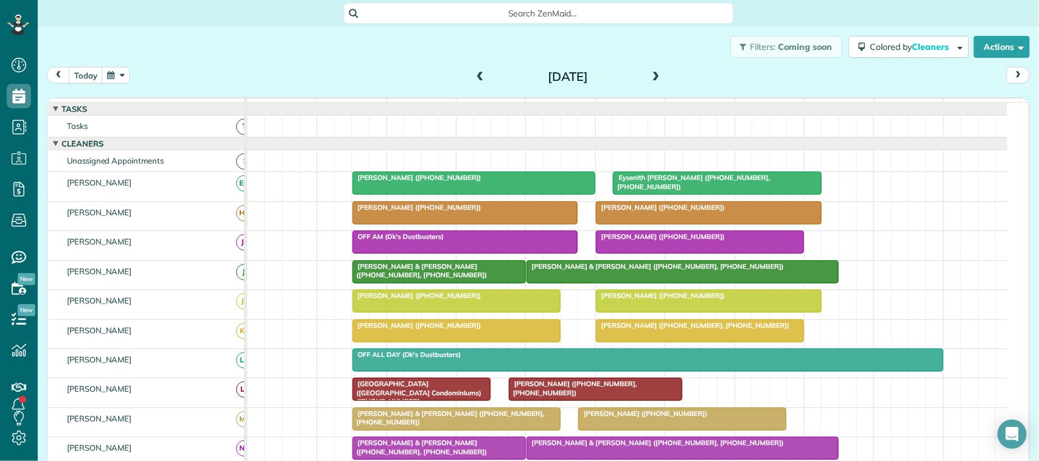
click at [414, 212] on span "[PERSON_NAME] ([PHONE_NUMBER])" at bounding box center [417, 207] width 130 height 9
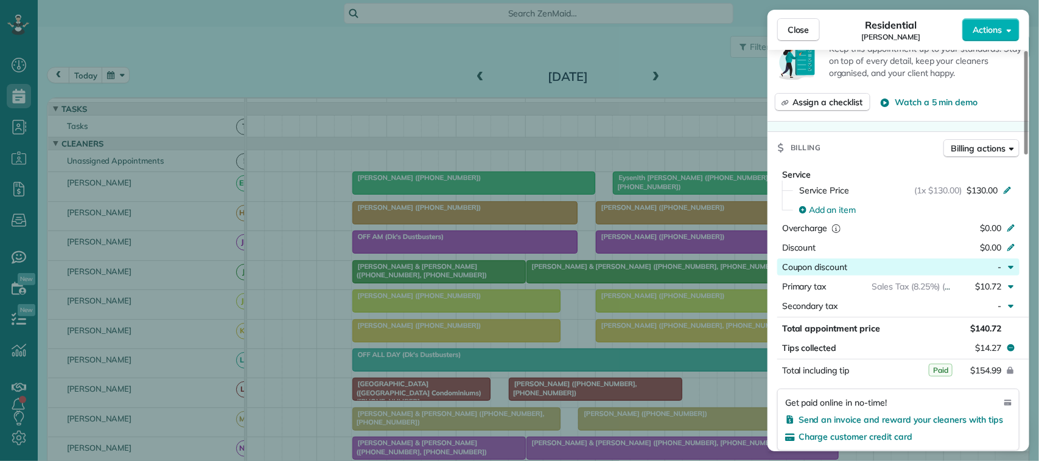
scroll to position [456, 0]
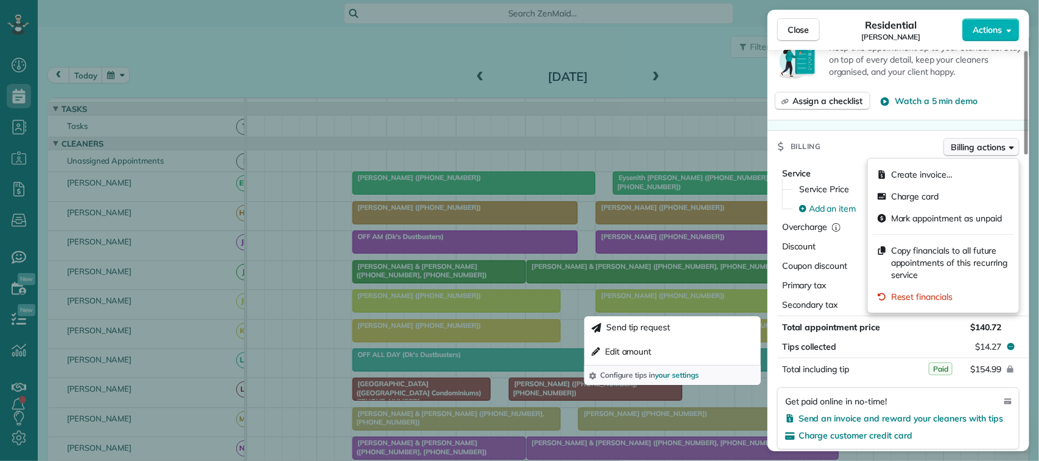
click at [778, 149] on span "Billing actions" at bounding box center [978, 147] width 54 height 12
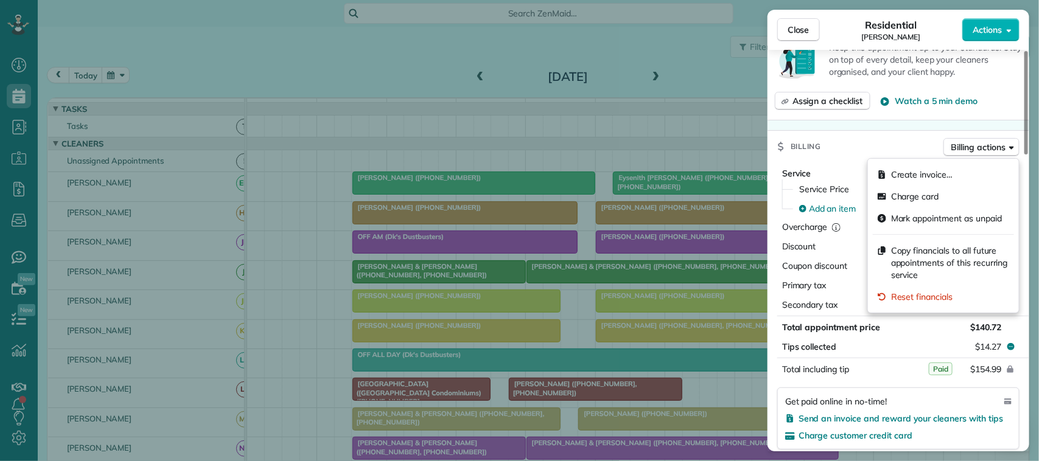
click at [778, 139] on div "Billing Billing actions" at bounding box center [898, 147] width 262 height 32
click at [778, 148] on span "Billing actions" at bounding box center [978, 147] width 54 height 12
click at [778, 289] on div "Reset financials" at bounding box center [942, 297] width 141 height 22
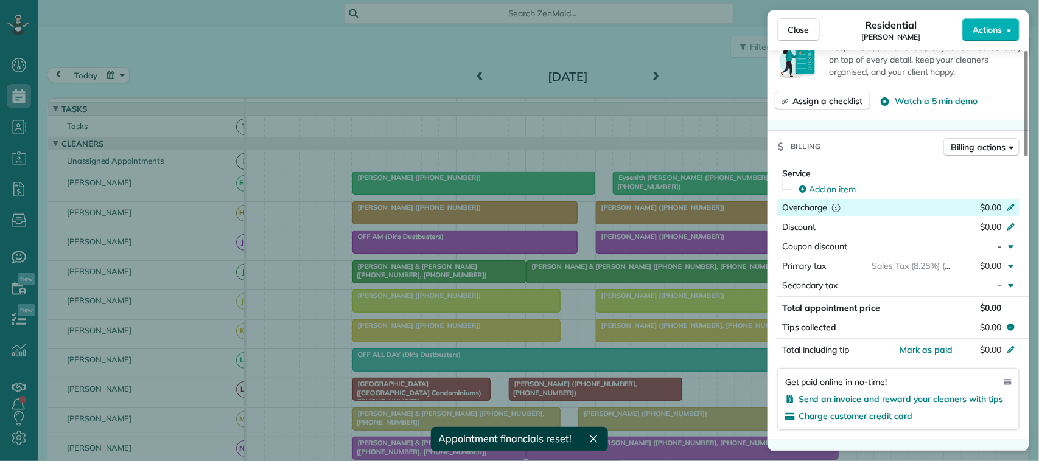
click at [778, 209] on span "$0.00" at bounding box center [990, 207] width 21 height 11
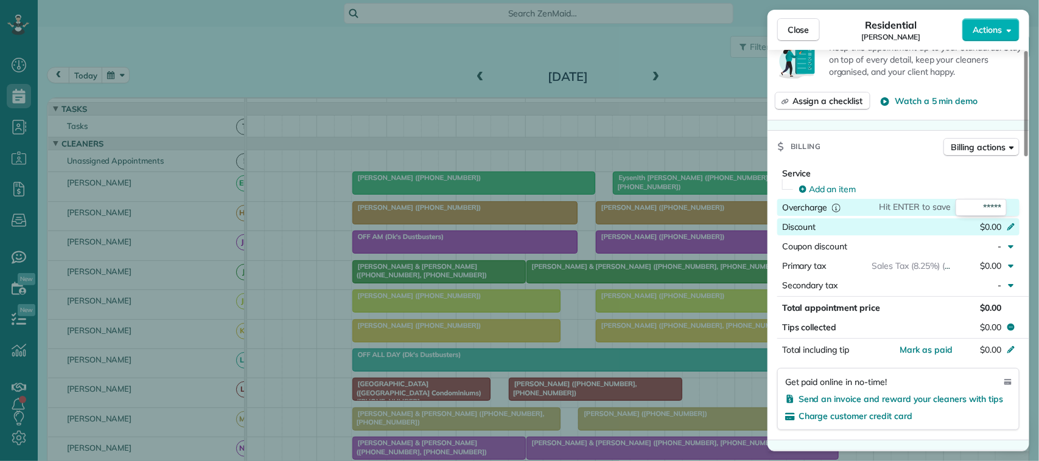
type input "******"
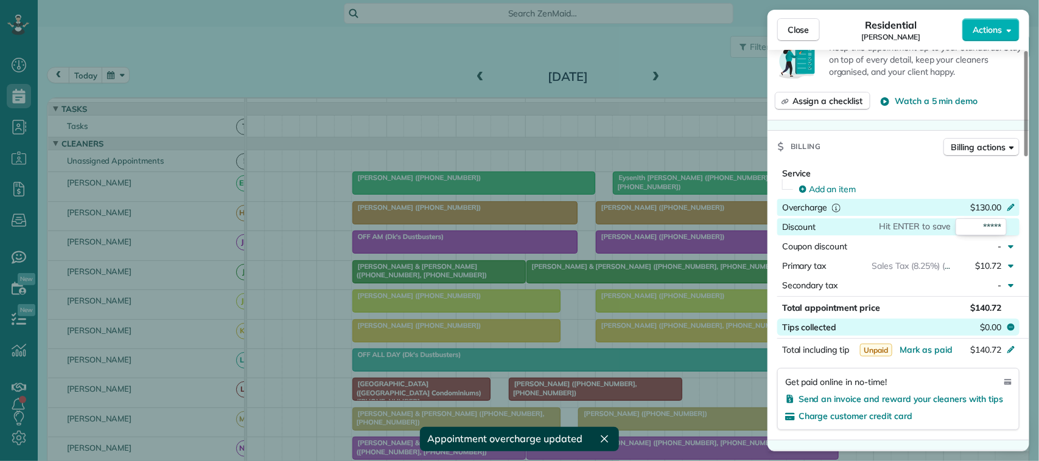
click at [778, 326] on span "$0.00" at bounding box center [990, 327] width 21 height 12
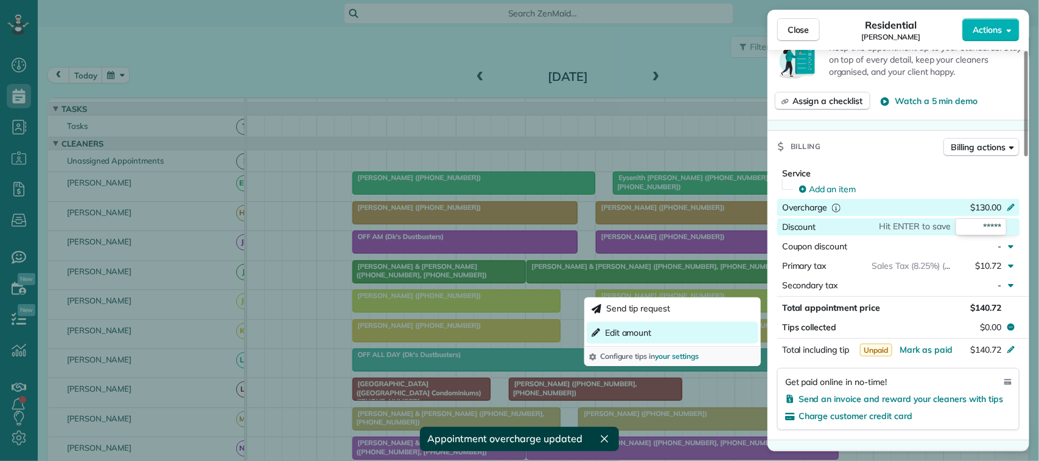
click at [739, 327] on button "Edit amount" at bounding box center [673, 333] width 172 height 22
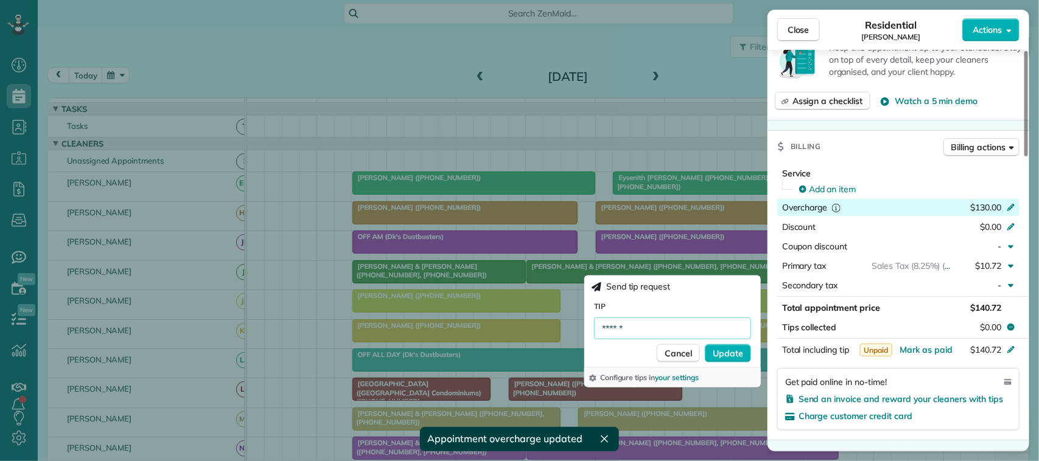
click at [667, 326] on input "******" at bounding box center [672, 329] width 157 height 22
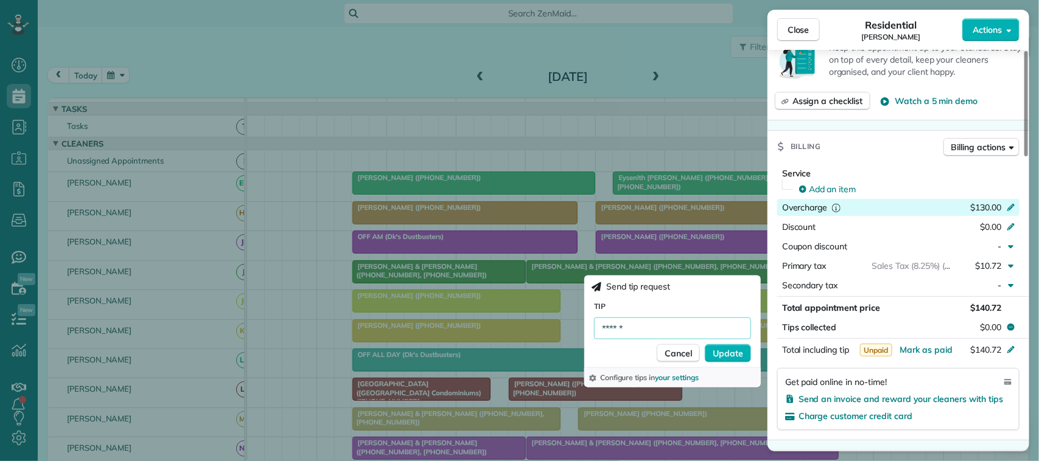
click at [667, 326] on input "******" at bounding box center [672, 329] width 157 height 22
type input "******"
click at [721, 350] on span "Update" at bounding box center [727, 353] width 30 height 12
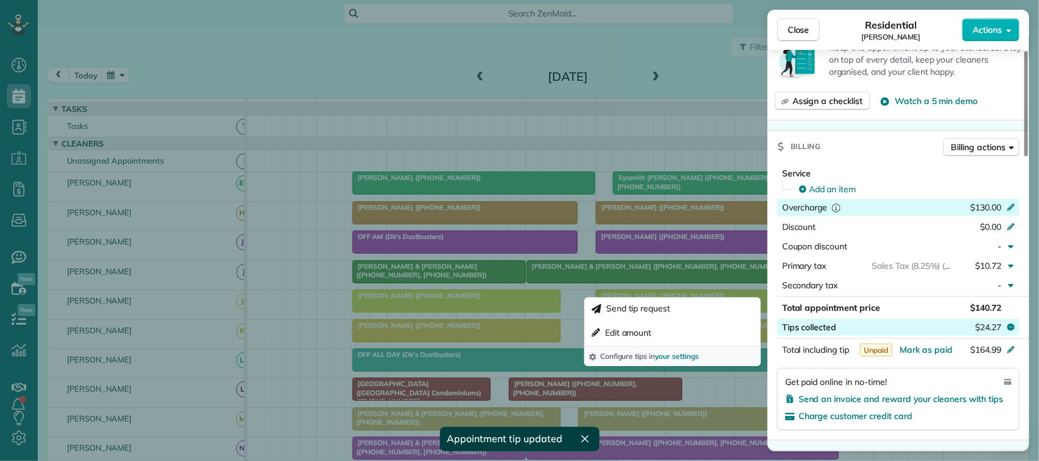
click at [778, 330] on span "$24.27" at bounding box center [988, 327] width 26 height 12
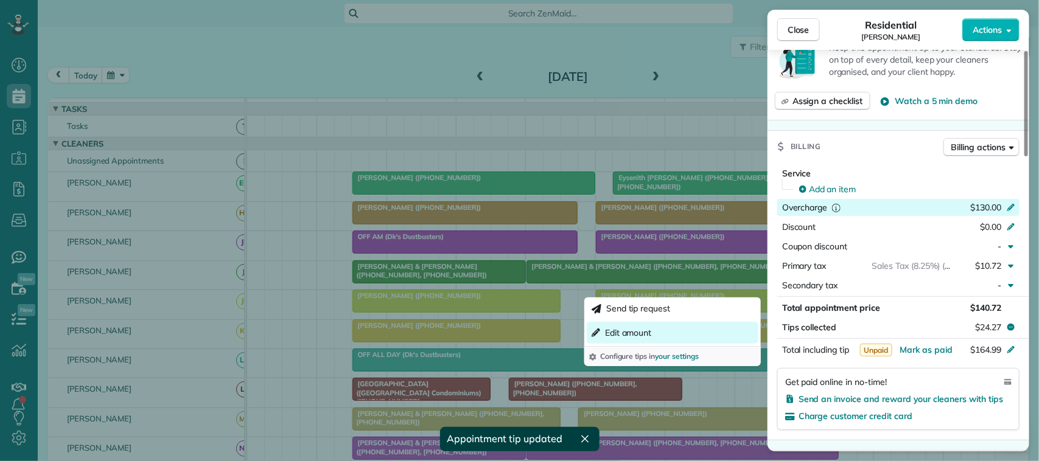
click at [688, 327] on button "Edit amount" at bounding box center [673, 333] width 172 height 22
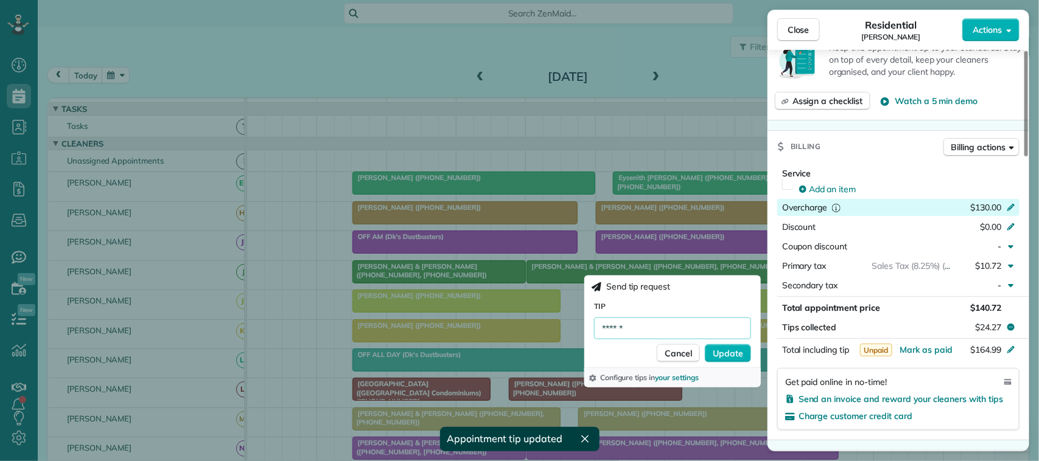
click at [674, 333] on input "******" at bounding box center [672, 329] width 157 height 22
type input "******"
click at [728, 347] on span "Update" at bounding box center [727, 353] width 30 height 12
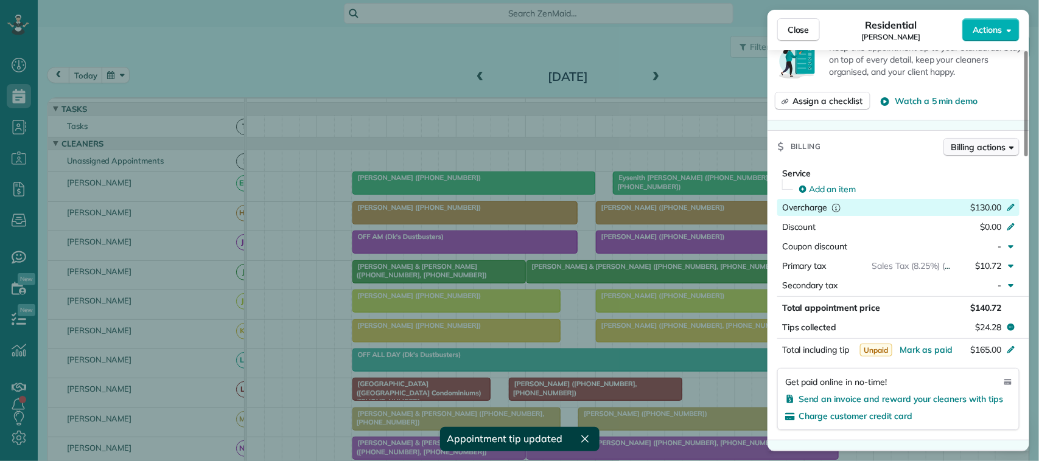
click at [778, 153] on span "Billing actions" at bounding box center [978, 147] width 54 height 12
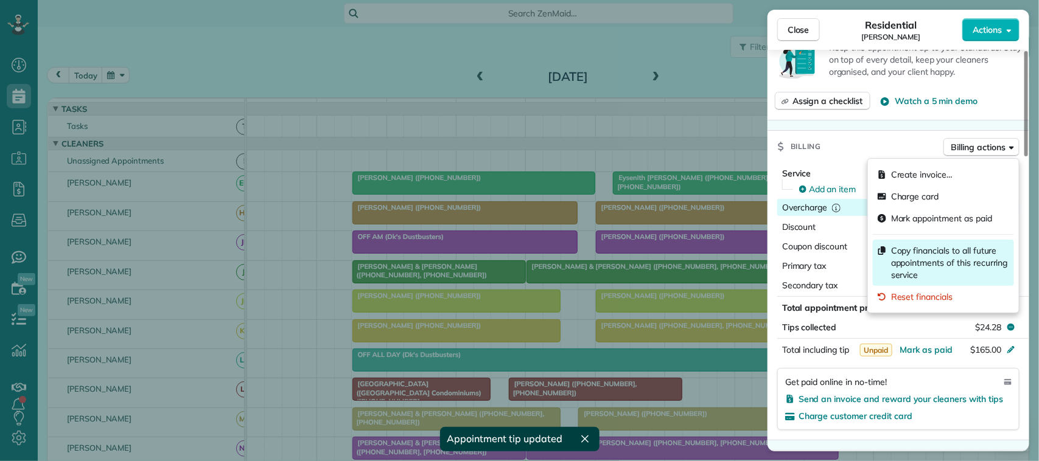
click at [778, 259] on span "Copy financials to all future appointments of this recurring service" at bounding box center [950, 263] width 118 height 37
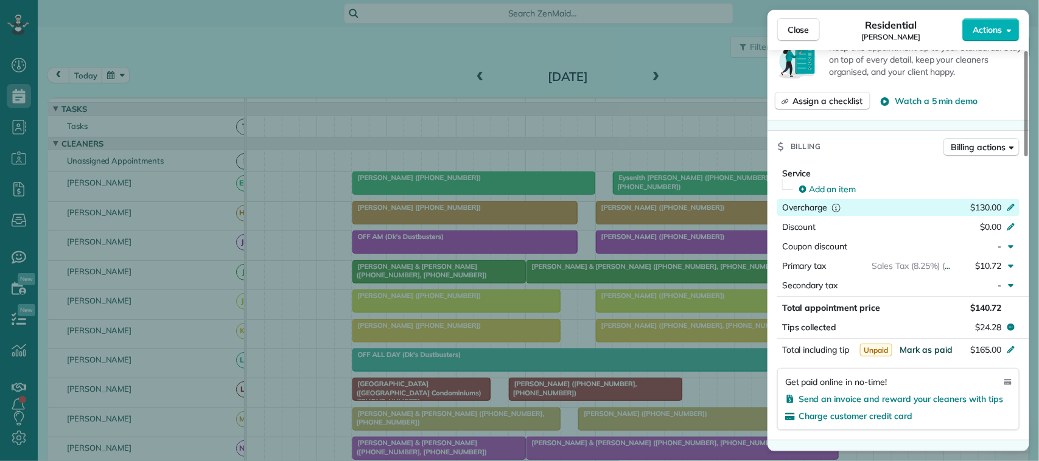
click at [778, 352] on span "Mark as paid" at bounding box center [925, 349] width 53 height 11
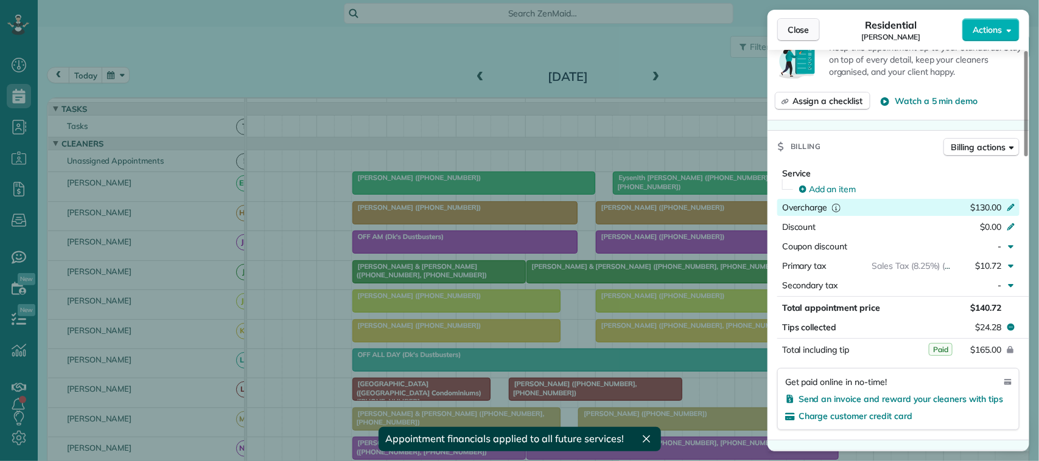
click at [778, 22] on button "Close" at bounding box center [798, 29] width 43 height 23
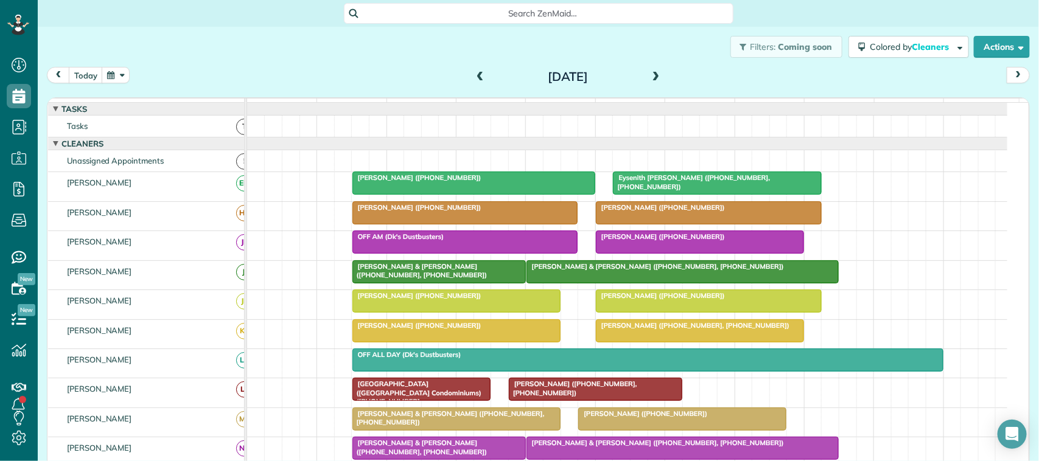
click at [473, 74] on span at bounding box center [479, 77] width 13 height 11
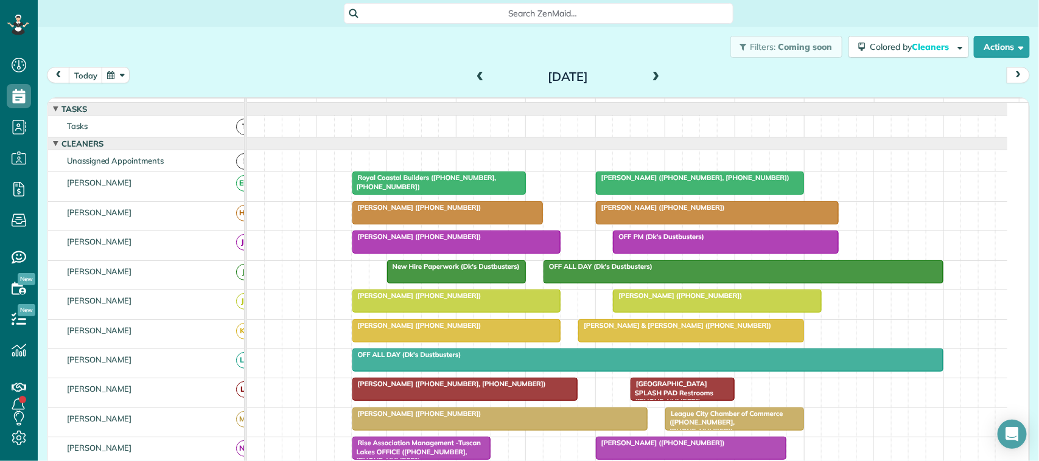
click at [619, 212] on span "[PERSON_NAME] ([PHONE_NUMBER])" at bounding box center [660, 207] width 130 height 9
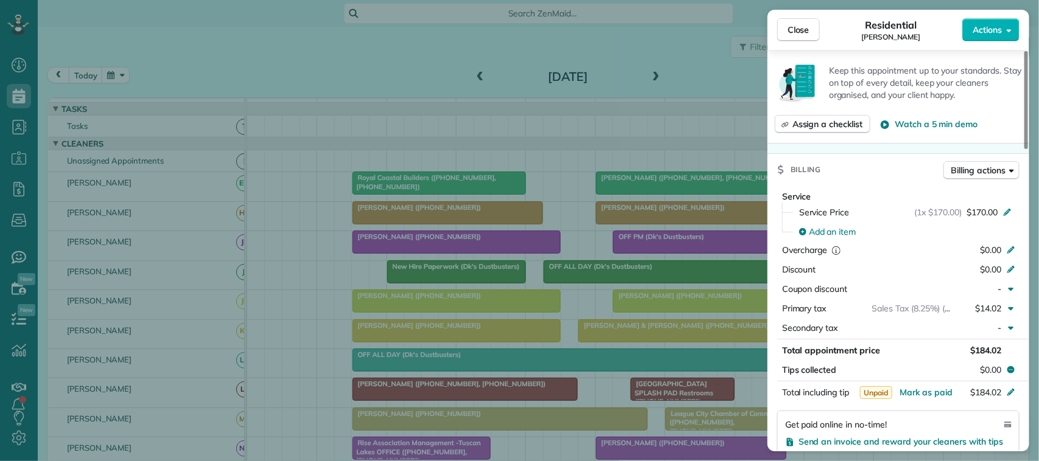
scroll to position [456, 0]
click at [778, 394] on span "Mark as paid" at bounding box center [925, 390] width 53 height 11
click at [778, 33] on span "Close" at bounding box center [798, 30] width 22 height 12
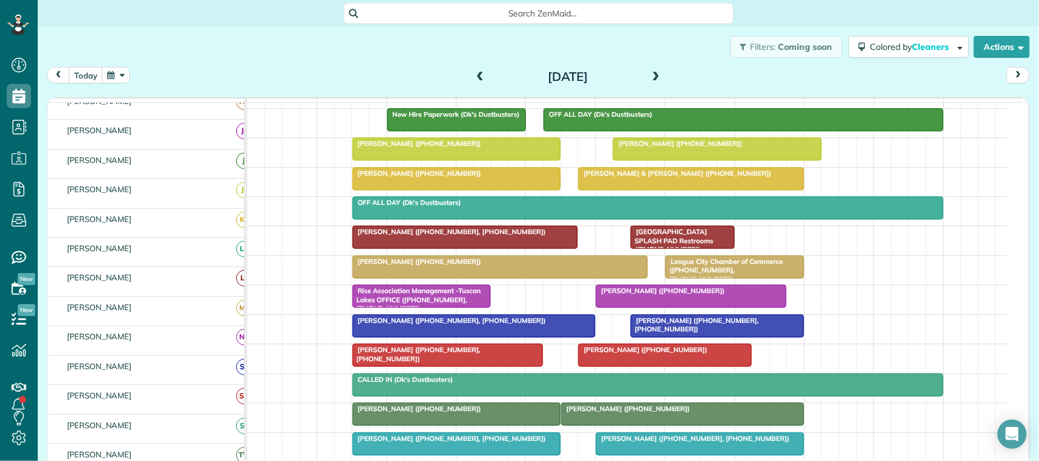
scroll to position [152, 0]
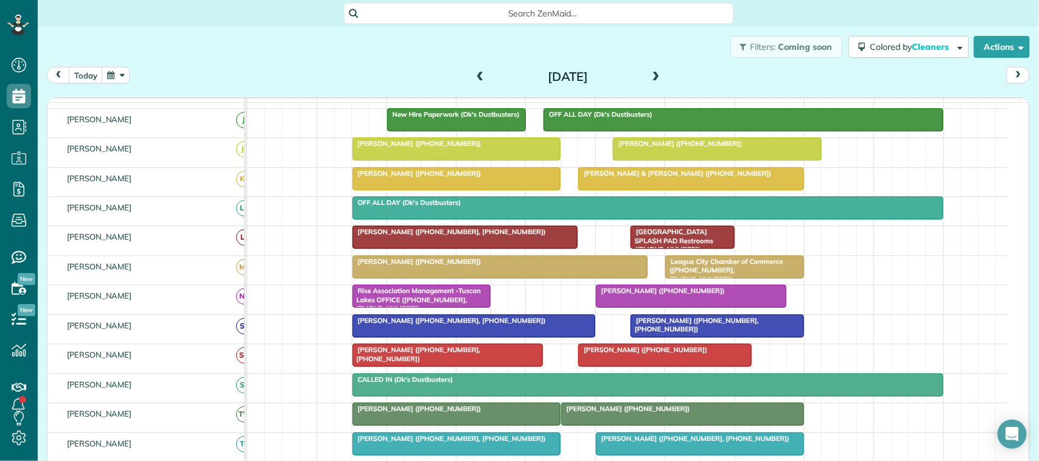
click at [476, 77] on span at bounding box center [479, 77] width 13 height 11
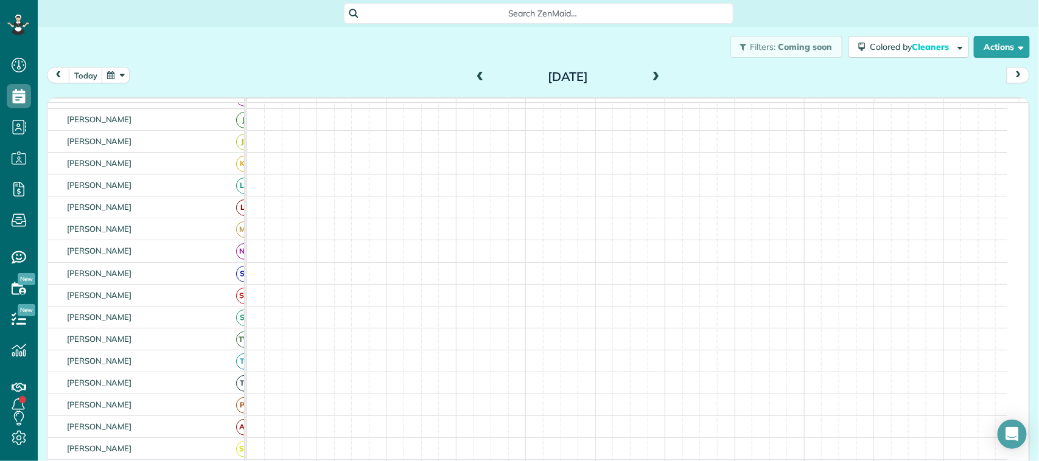
click at [478, 69] on span at bounding box center [479, 77] width 13 height 18
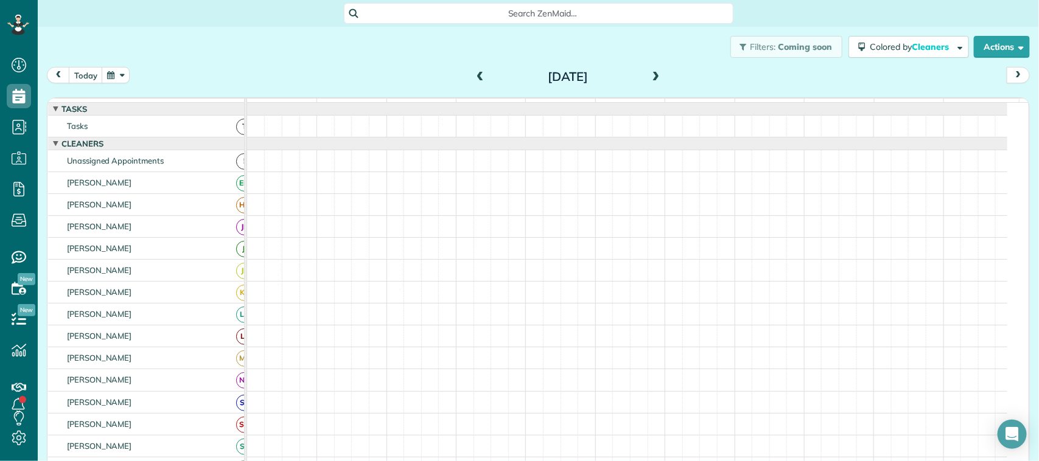
scroll to position [52, 0]
click at [80, 78] on button "today" at bounding box center [86, 75] width 34 height 16
click at [113, 78] on button "button" at bounding box center [116, 75] width 28 height 16
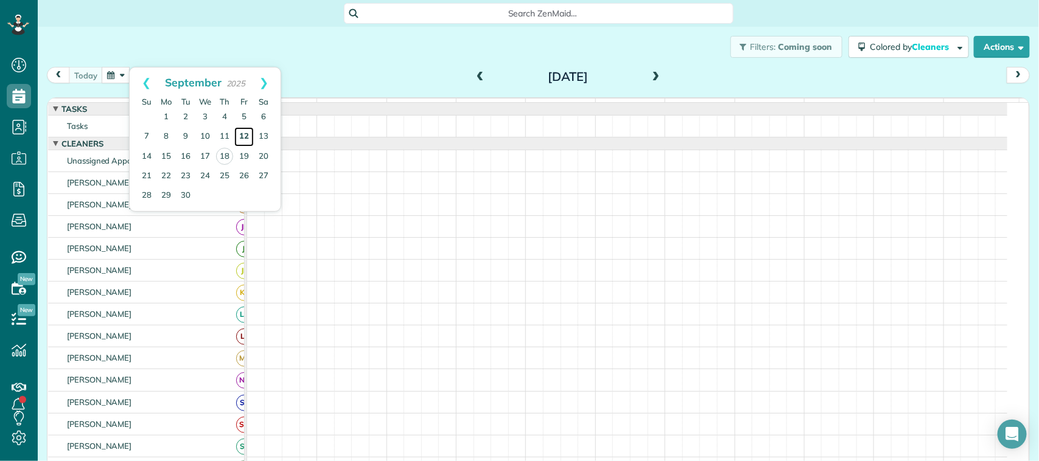
click at [247, 134] on link "12" at bounding box center [243, 136] width 19 height 19
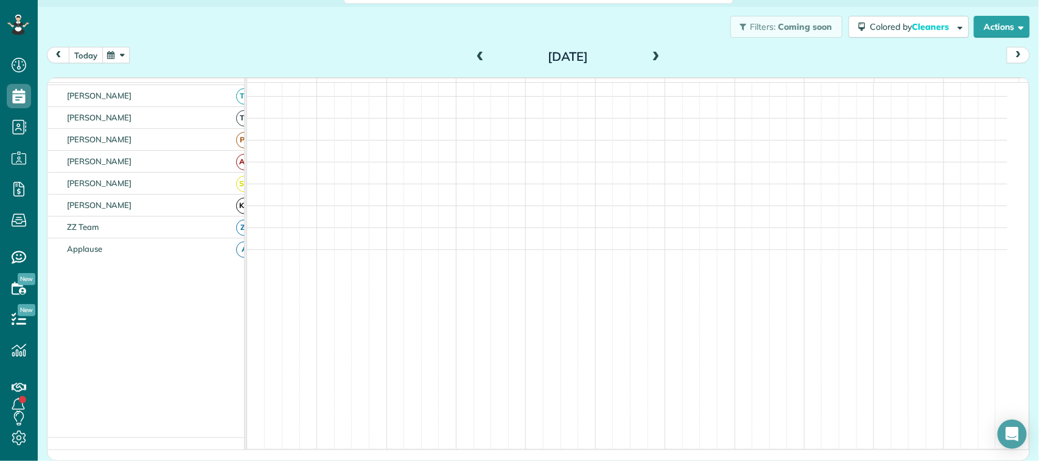
click at [93, 57] on button "today" at bounding box center [86, 55] width 34 height 16
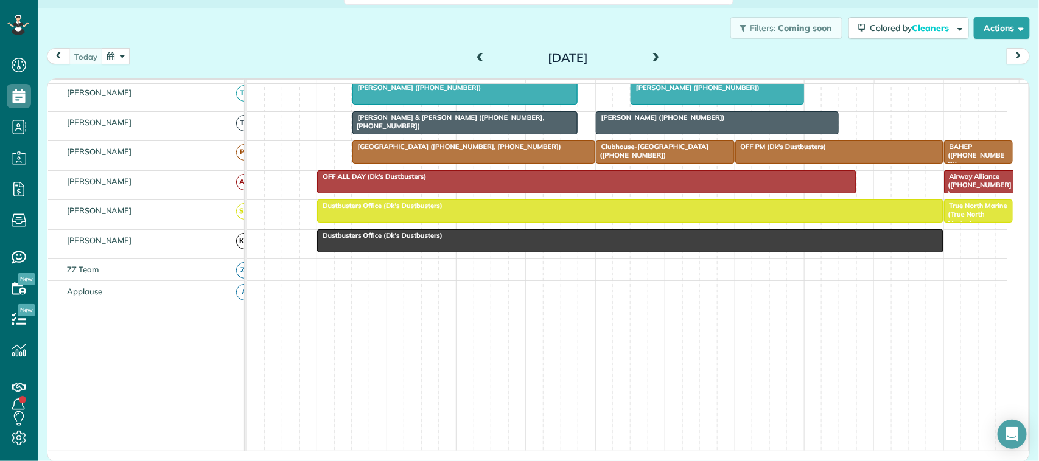
click at [126, 56] on button "button" at bounding box center [116, 56] width 28 height 16
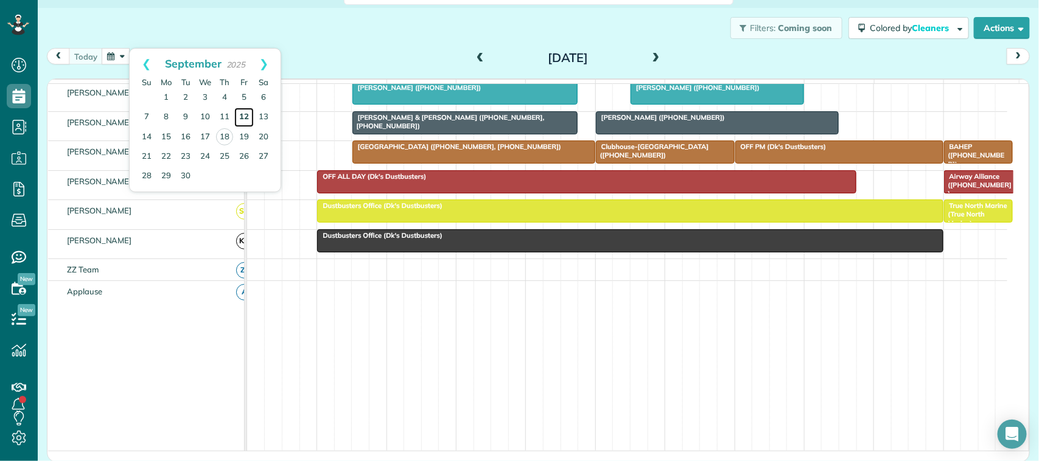
click at [239, 122] on link "12" at bounding box center [243, 117] width 19 height 19
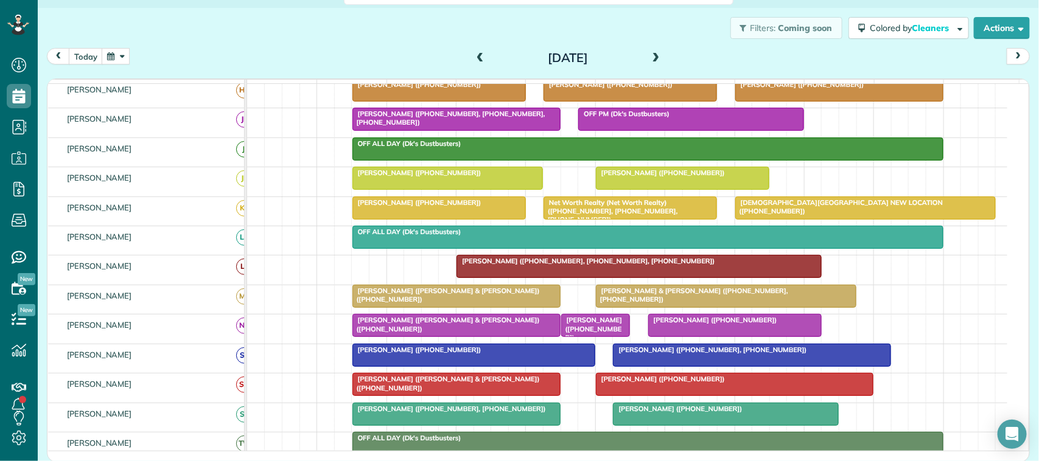
click at [775, 101] on div at bounding box center [839, 90] width 207 height 22
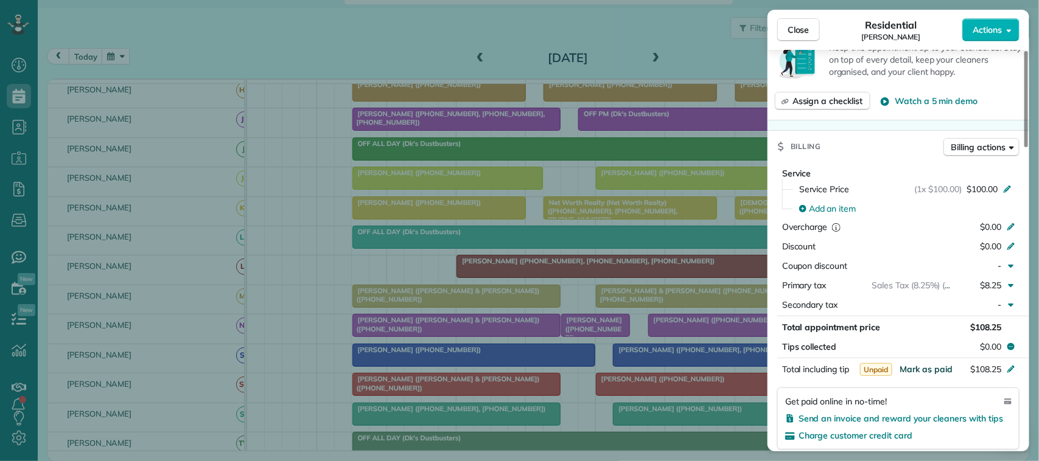
click at [778, 372] on span "Mark as paid" at bounding box center [925, 369] width 53 height 11
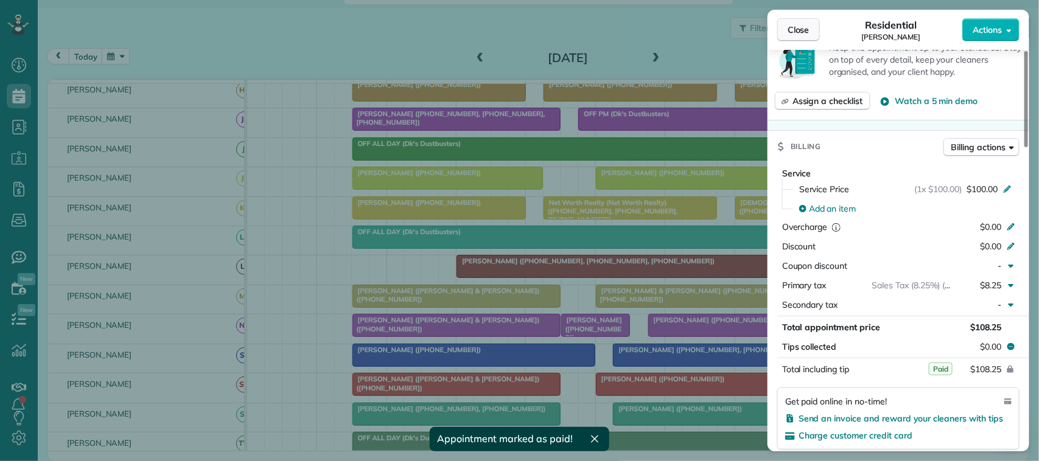
click at [778, 37] on button "Close" at bounding box center [798, 29] width 43 height 23
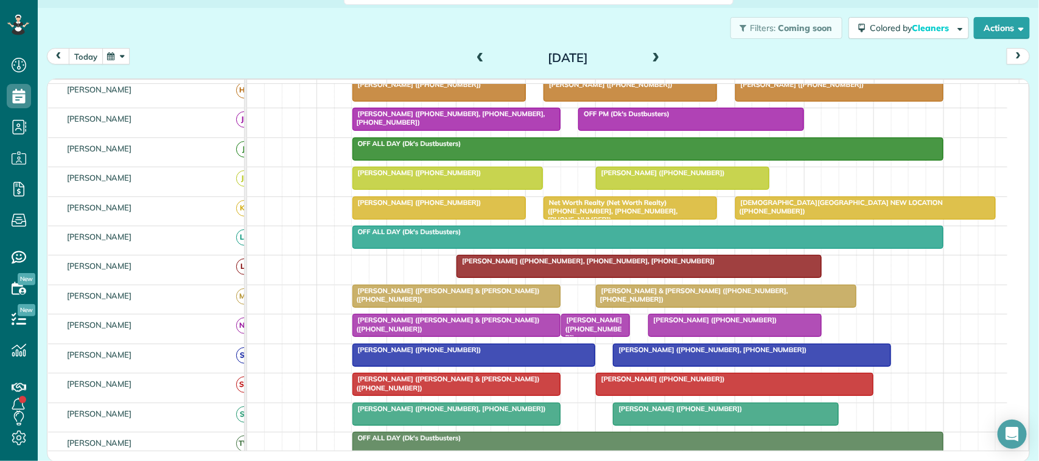
click at [89, 52] on button "today" at bounding box center [86, 56] width 34 height 16
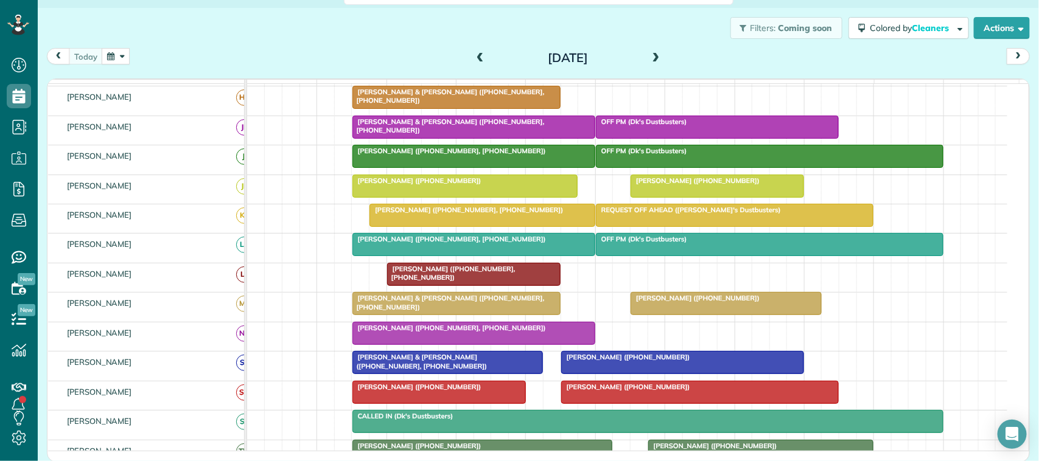
click at [659, 58] on div "[DATE]" at bounding box center [567, 57] width 195 height 19
click at [653, 55] on span at bounding box center [655, 58] width 13 height 11
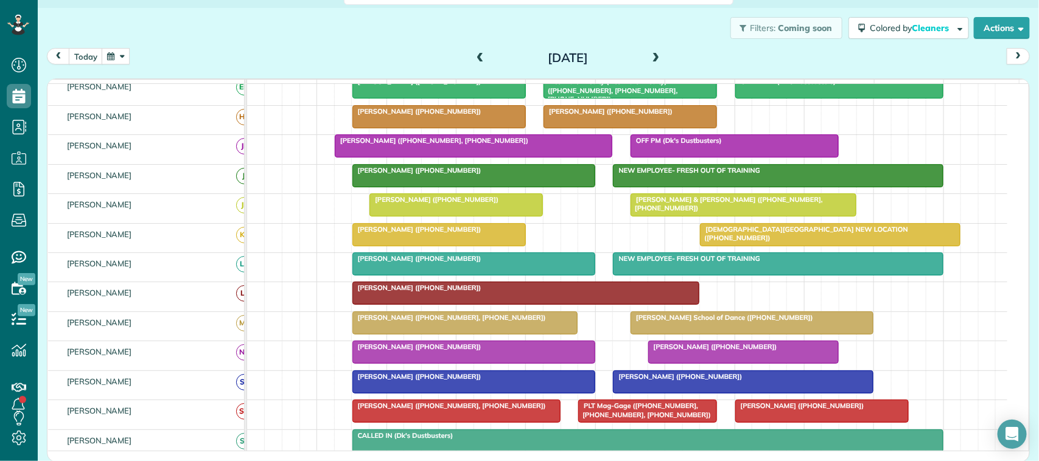
scroll to position [76, 0]
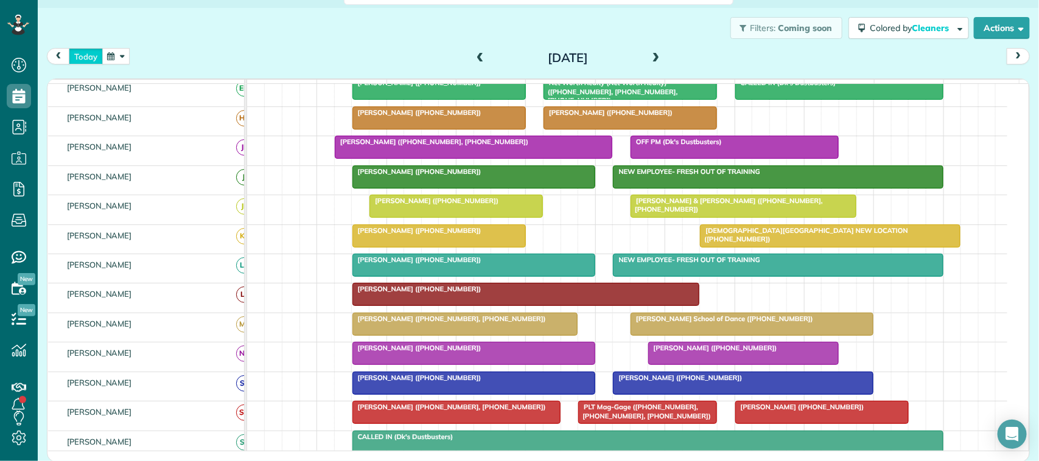
click at [93, 61] on button "today" at bounding box center [86, 56] width 34 height 16
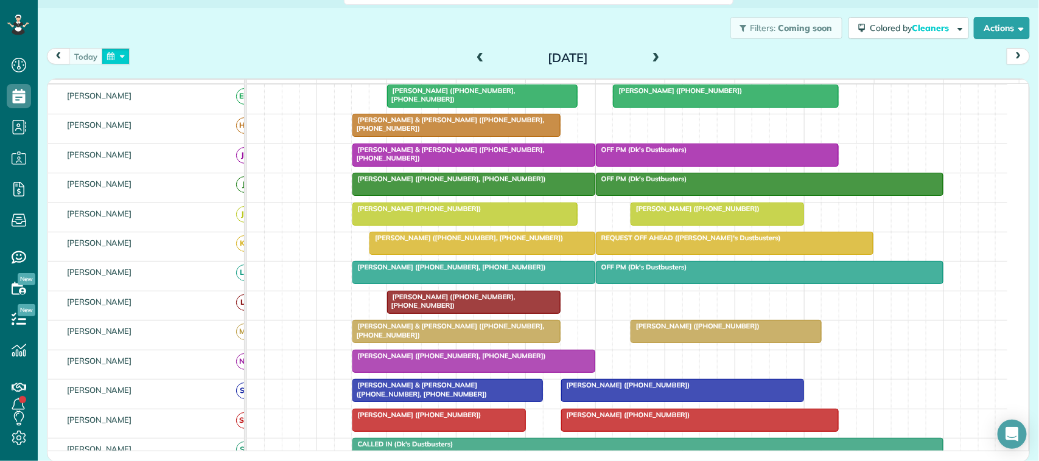
click at [127, 52] on button "button" at bounding box center [116, 56] width 28 height 16
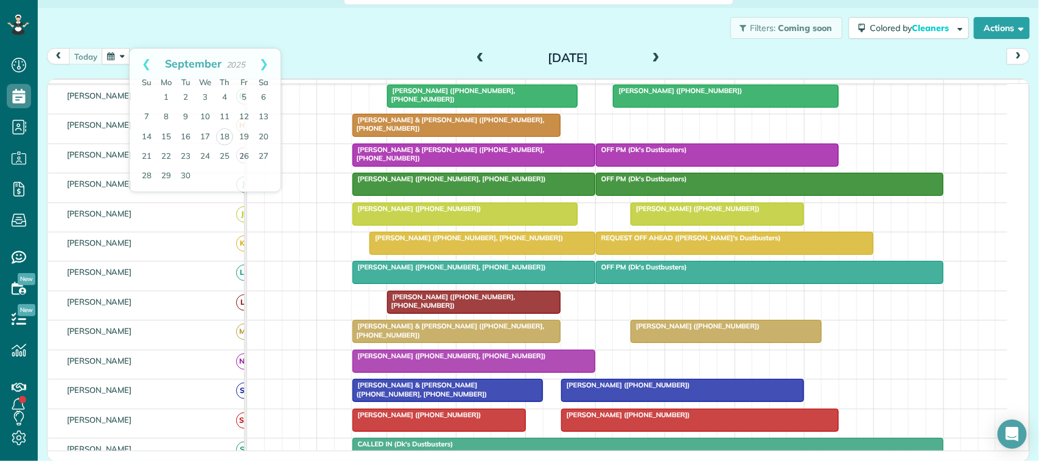
click at [162, 40] on div "Filters: Coming soon Colored by Cleaners Color by Cleaner Color by Team Color b…" at bounding box center [538, 28] width 1001 height 40
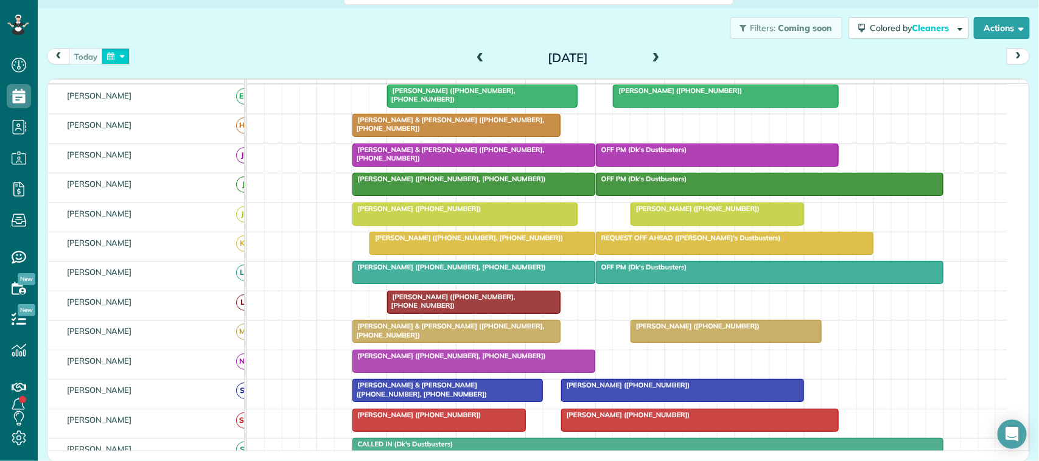
click at [119, 57] on button "button" at bounding box center [116, 56] width 28 height 16
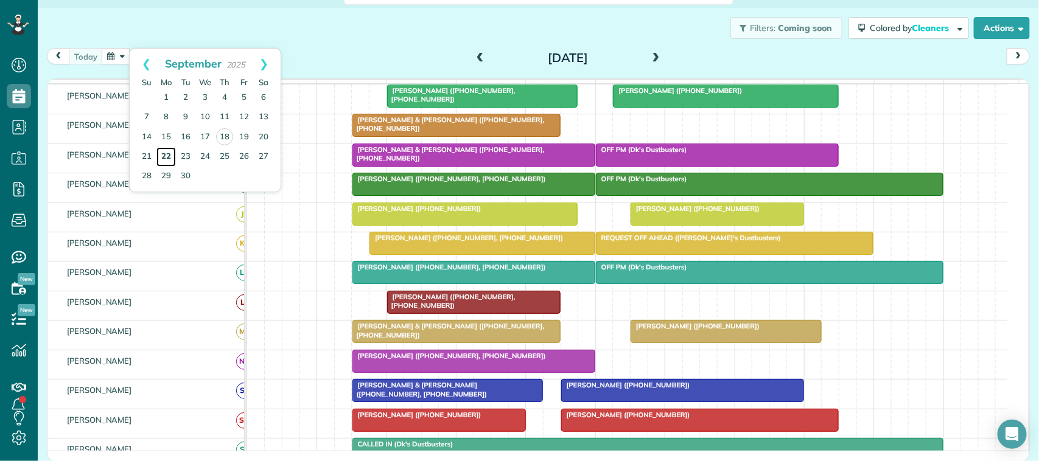
click at [169, 157] on link "22" at bounding box center [165, 156] width 19 height 19
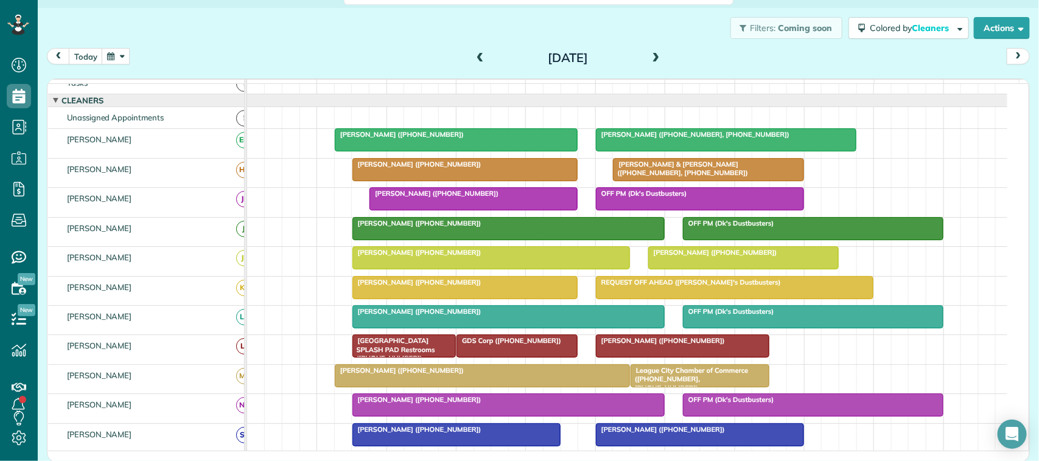
scroll to position [0, 0]
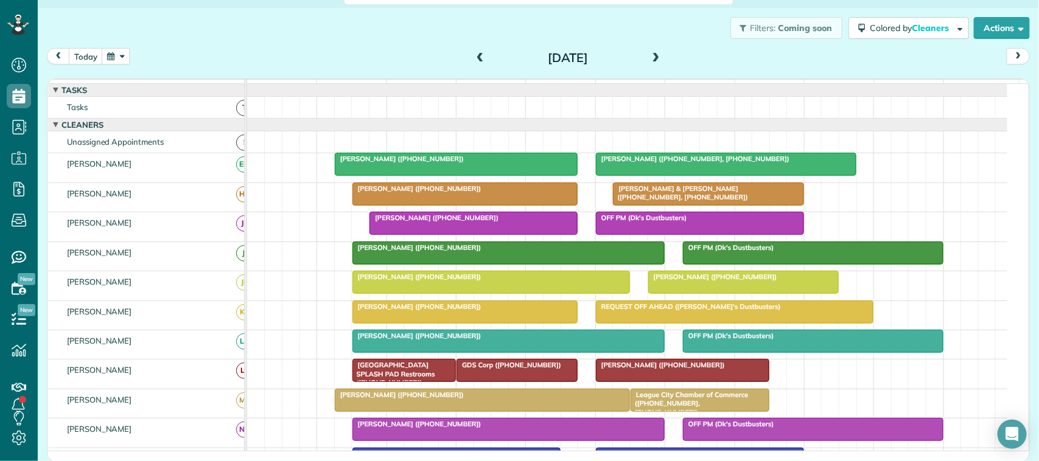
click at [649, 58] on span at bounding box center [655, 58] width 13 height 11
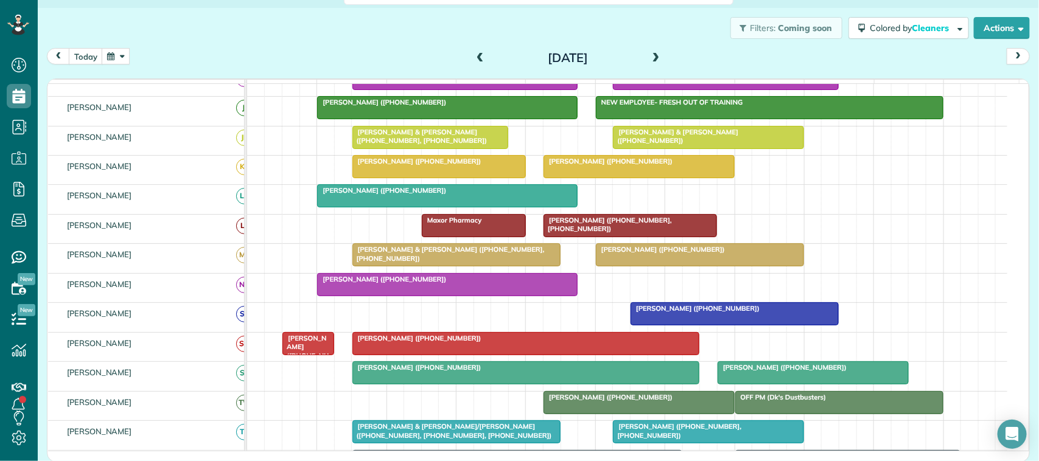
scroll to position [228, 0]
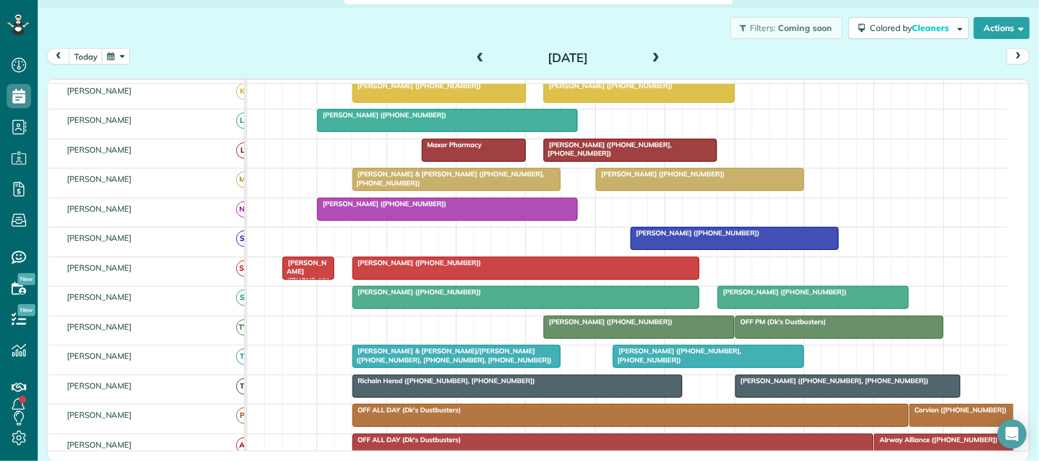
click at [655, 58] on span at bounding box center [655, 58] width 13 height 11
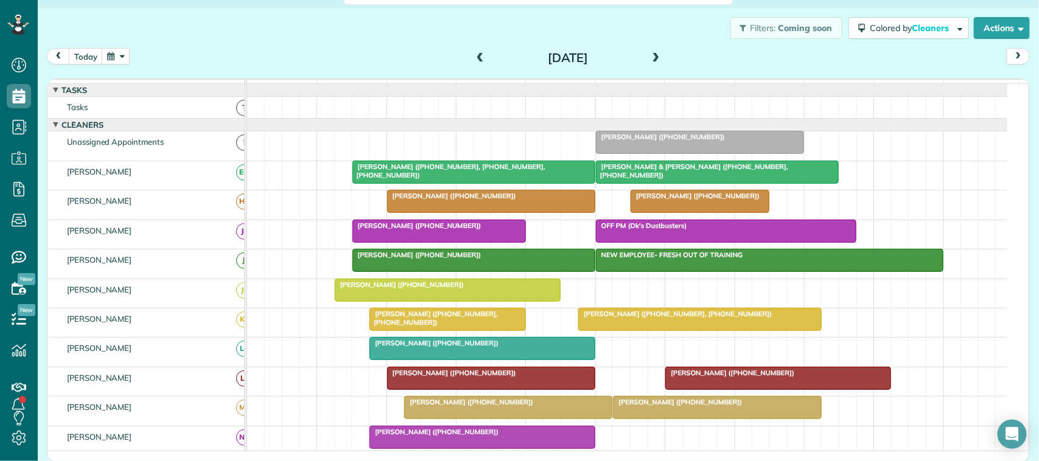
click at [651, 59] on span at bounding box center [655, 58] width 13 height 11
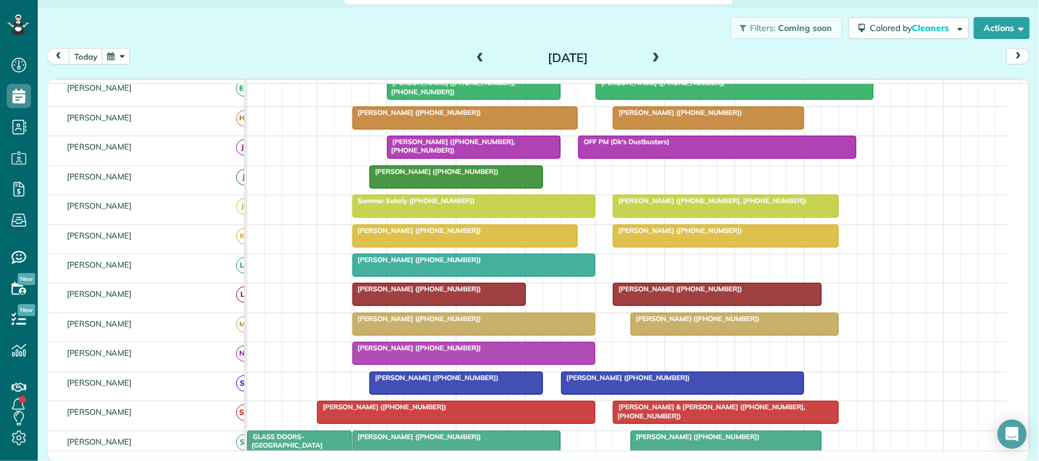
click at [475, 52] on span at bounding box center [479, 58] width 13 height 18
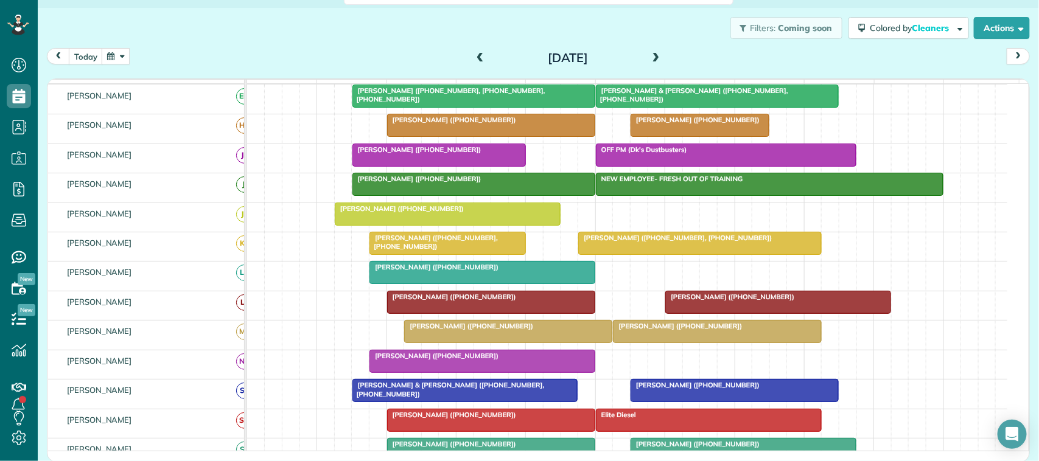
click at [475, 52] on span at bounding box center [479, 58] width 13 height 18
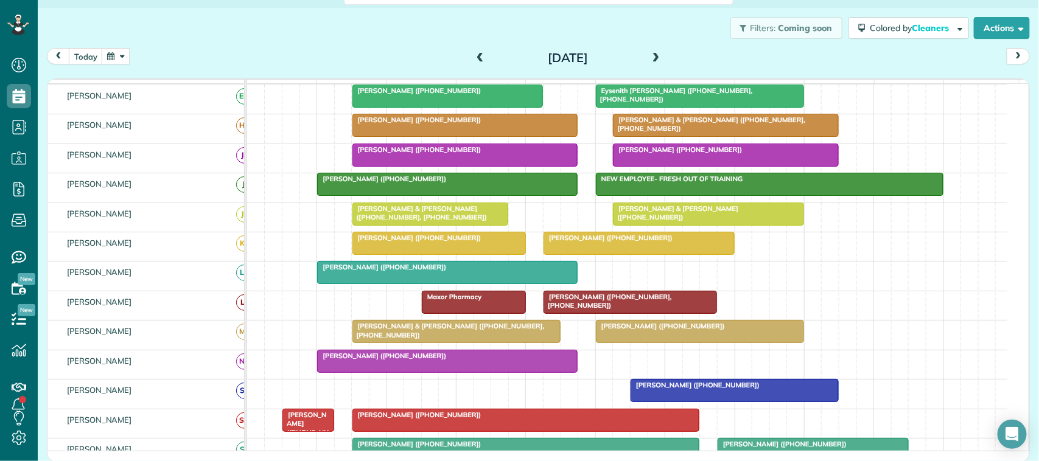
click at [649, 58] on span at bounding box center [655, 58] width 13 height 11
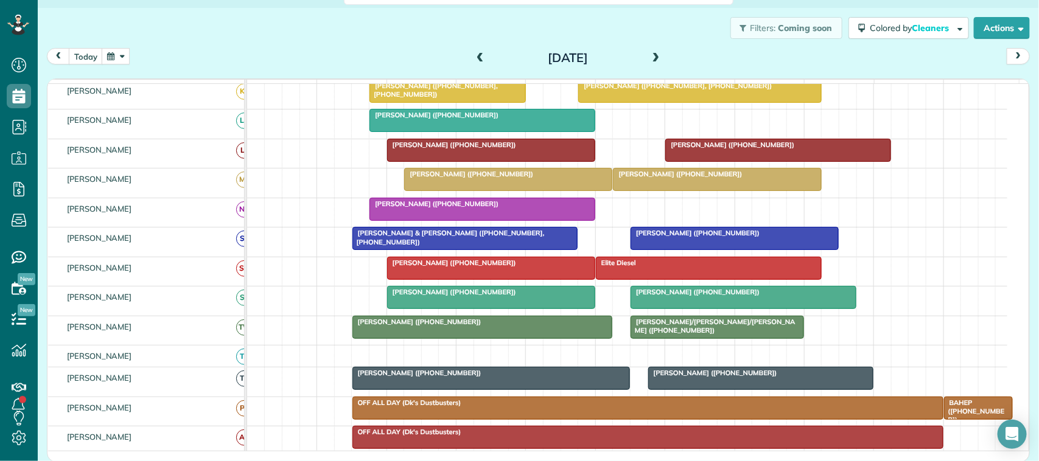
click at [649, 59] on span at bounding box center [655, 58] width 13 height 11
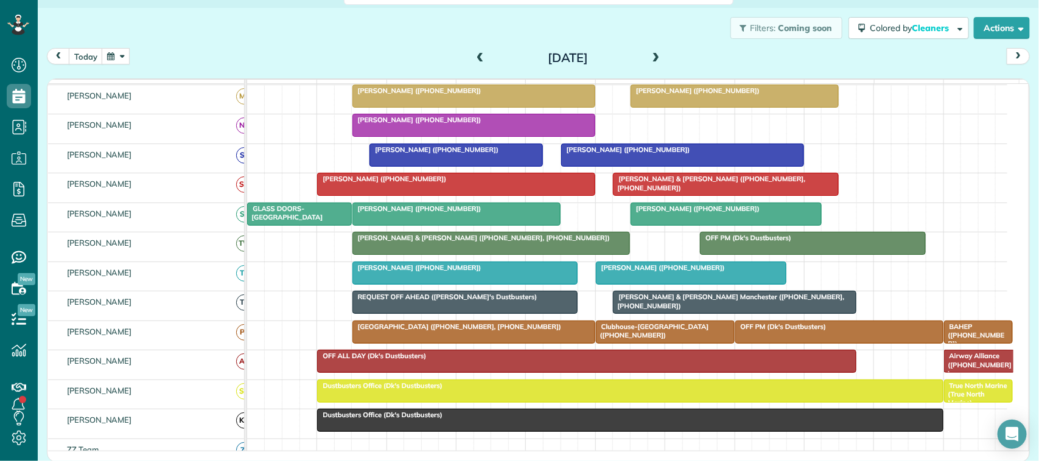
click at [651, 58] on span at bounding box center [655, 58] width 13 height 11
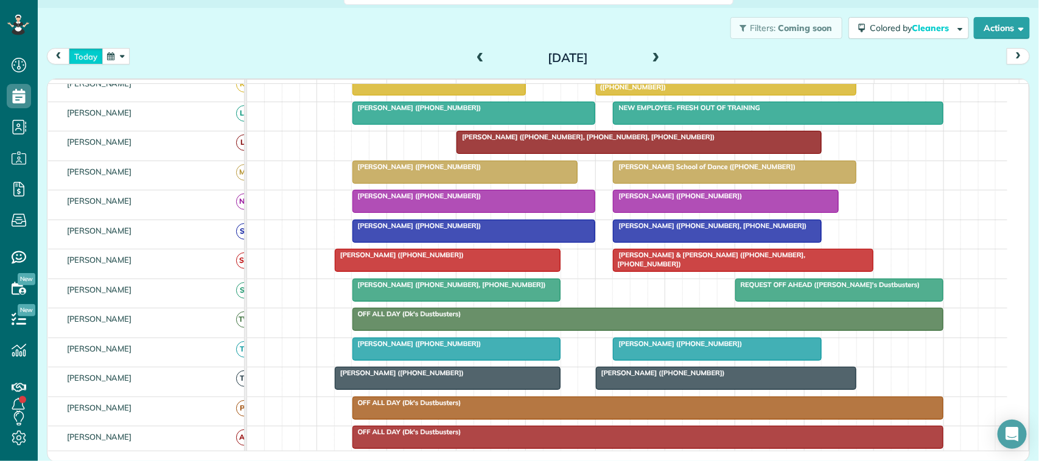
click at [99, 55] on button "today" at bounding box center [86, 56] width 34 height 16
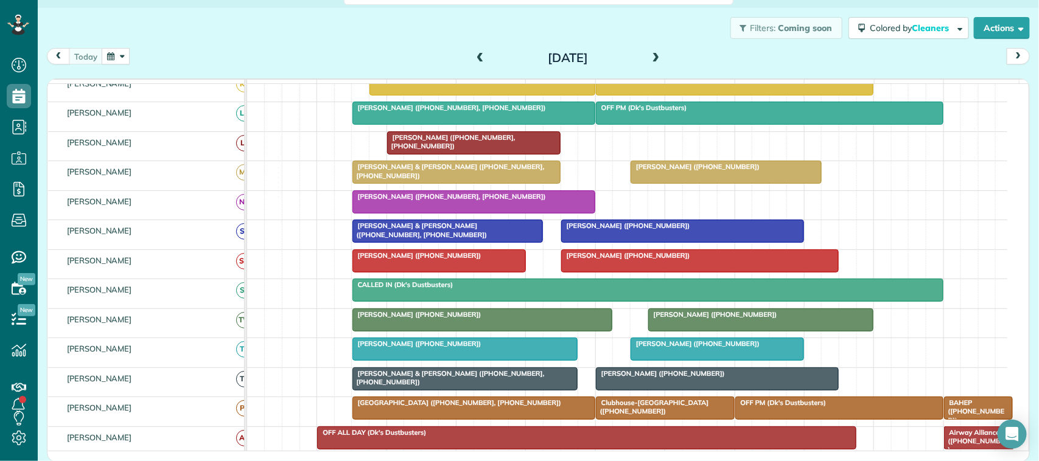
click at [650, 54] on span at bounding box center [655, 58] width 13 height 11
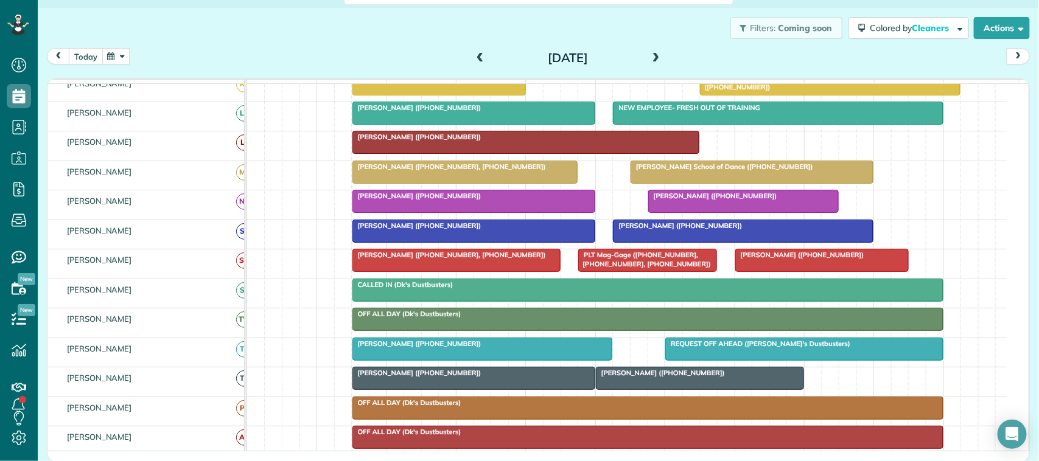
click at [83, 61] on button "today" at bounding box center [86, 56] width 34 height 16
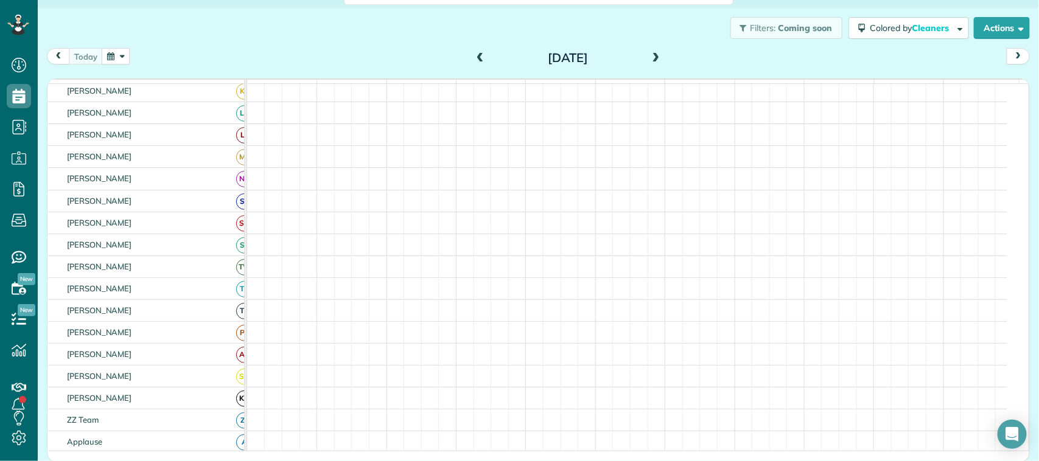
scroll to position [235, 0]
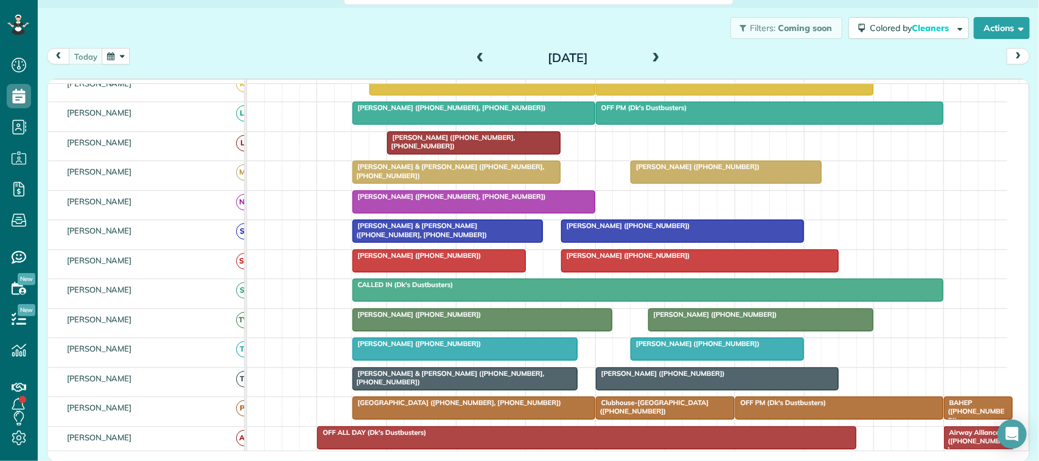
click at [649, 61] on span at bounding box center [655, 58] width 13 height 11
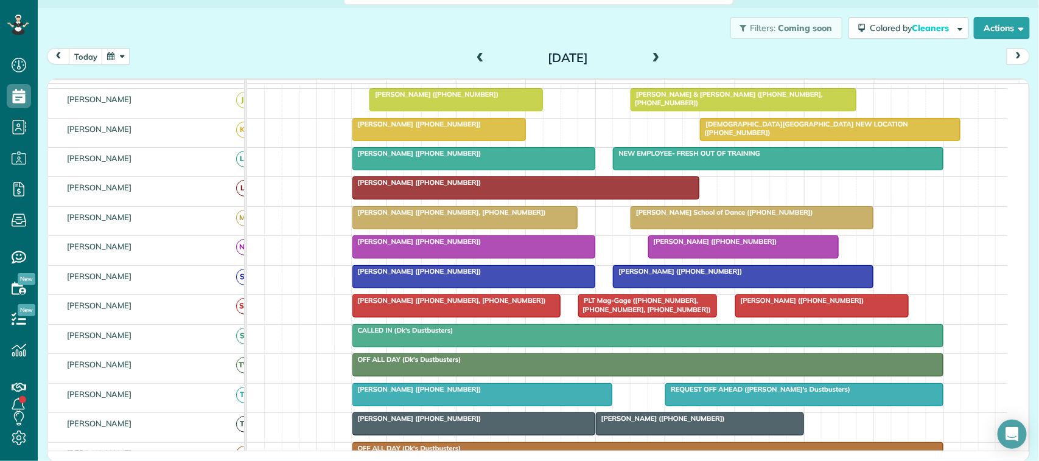
scroll to position [228, 0]
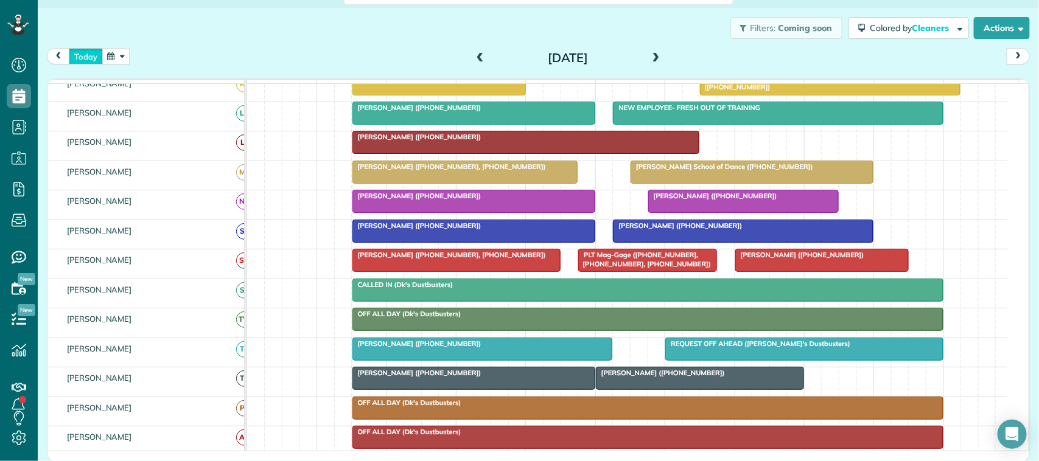
click at [86, 58] on button "today" at bounding box center [86, 56] width 34 height 16
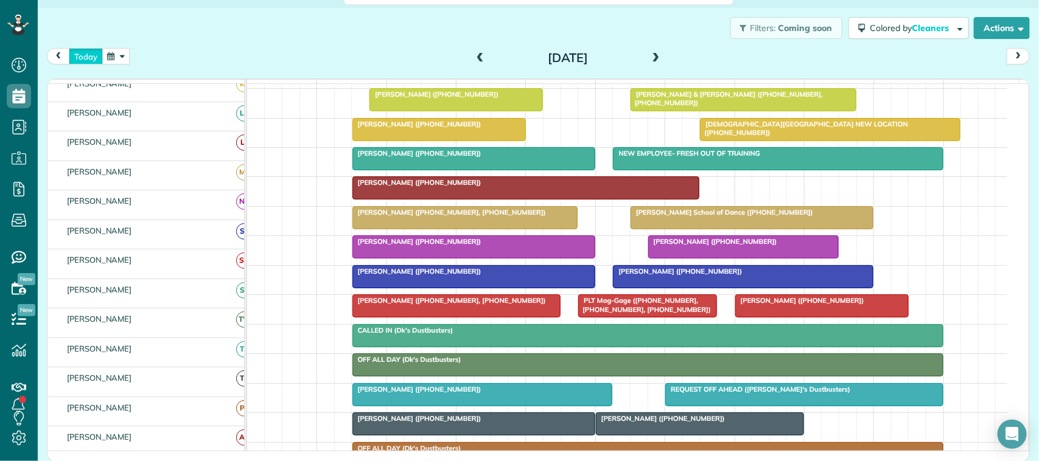
scroll to position [183, 0]
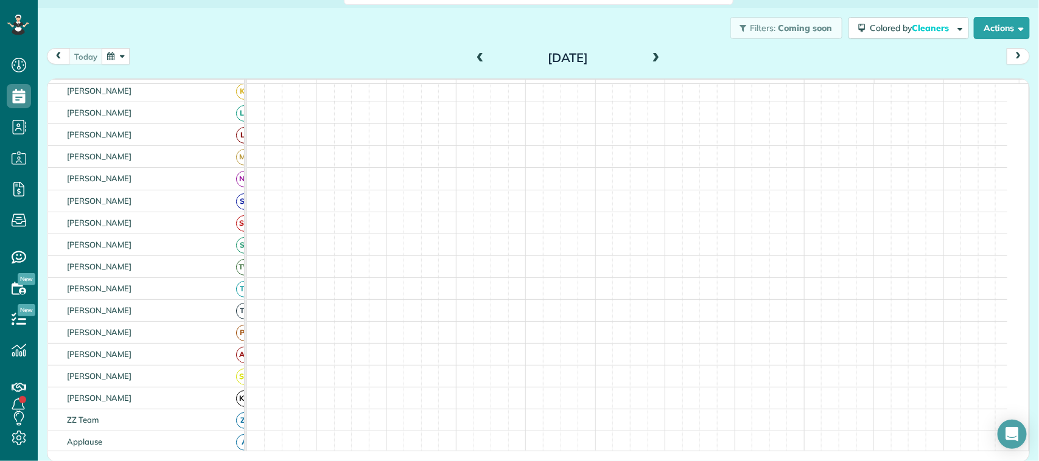
click at [116, 63] on button "button" at bounding box center [116, 56] width 28 height 16
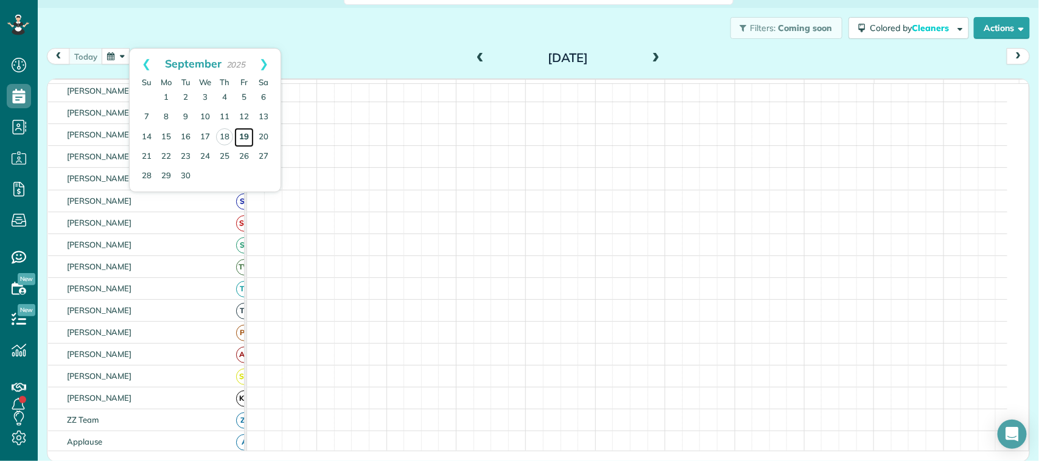
click at [243, 145] on link "19" at bounding box center [243, 137] width 19 height 19
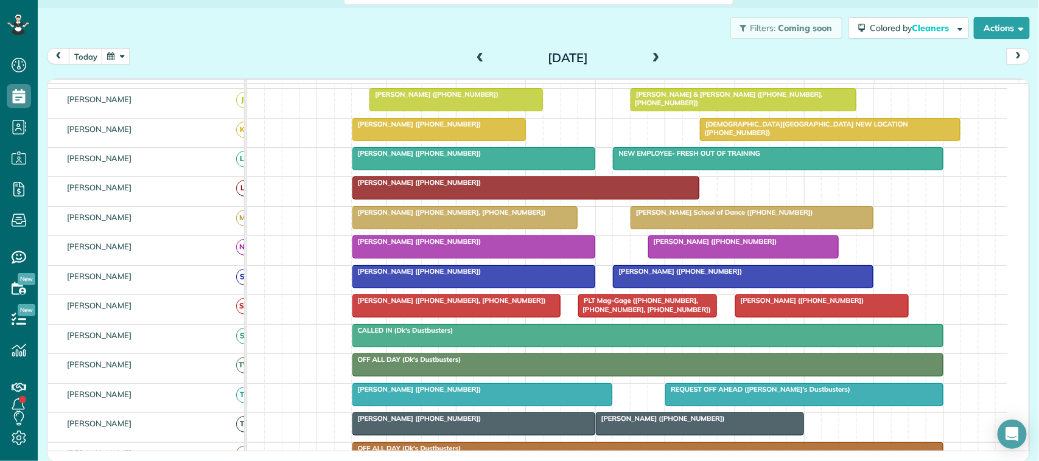
scroll to position [228, 0]
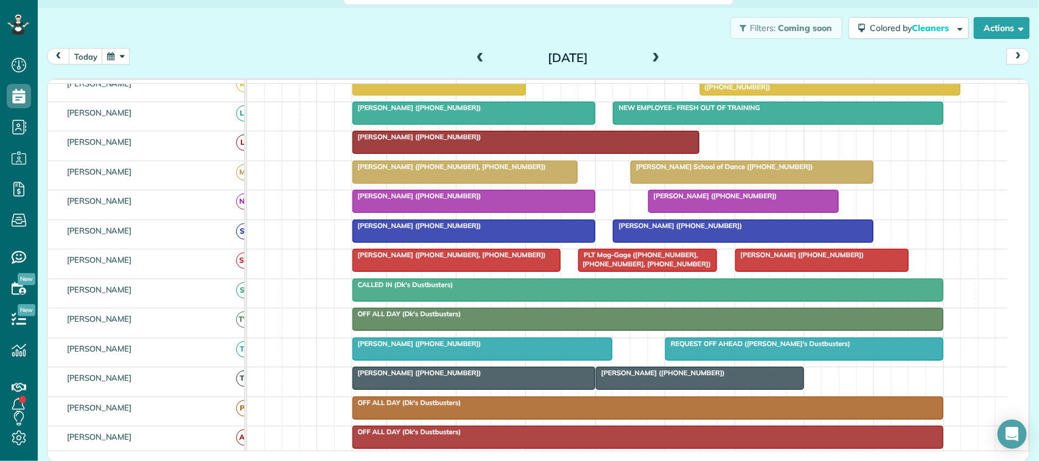
click at [122, 63] on button "button" at bounding box center [116, 56] width 28 height 16
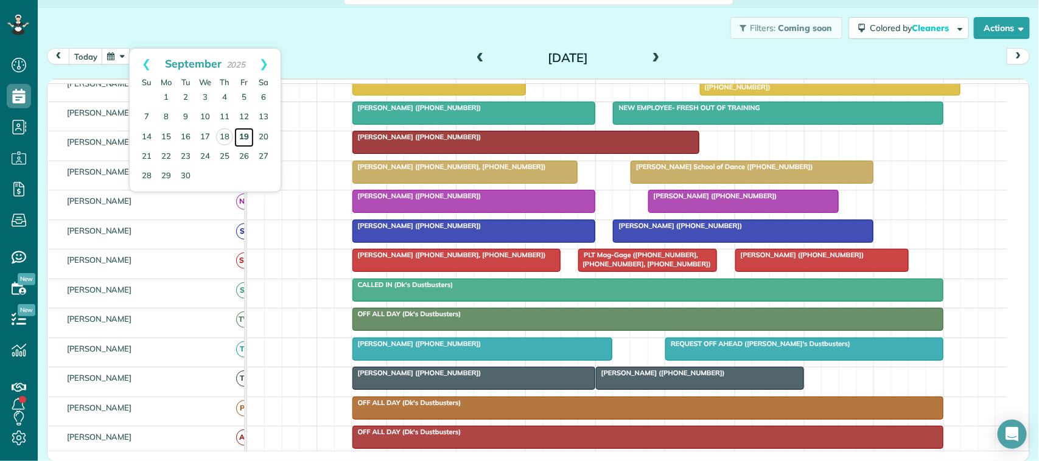
click at [243, 134] on link "19" at bounding box center [243, 137] width 19 height 19
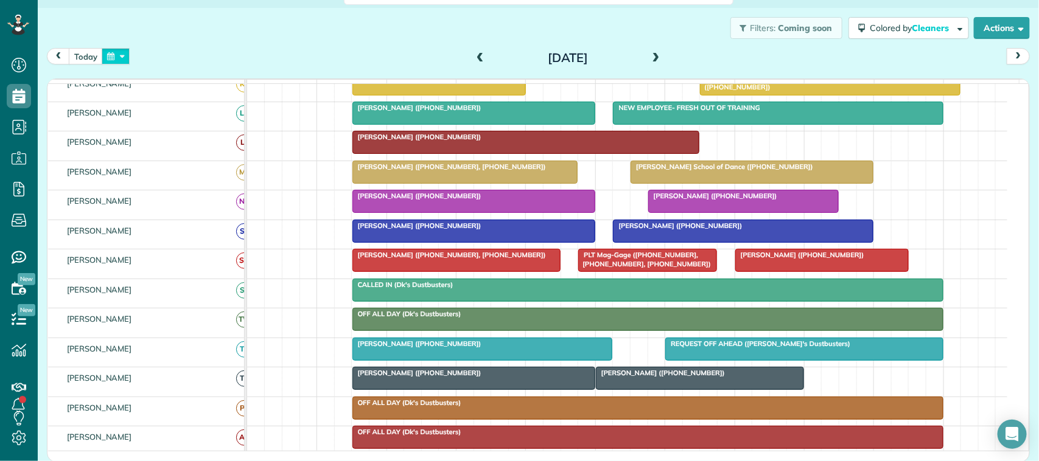
click at [117, 48] on button "button" at bounding box center [116, 56] width 28 height 16
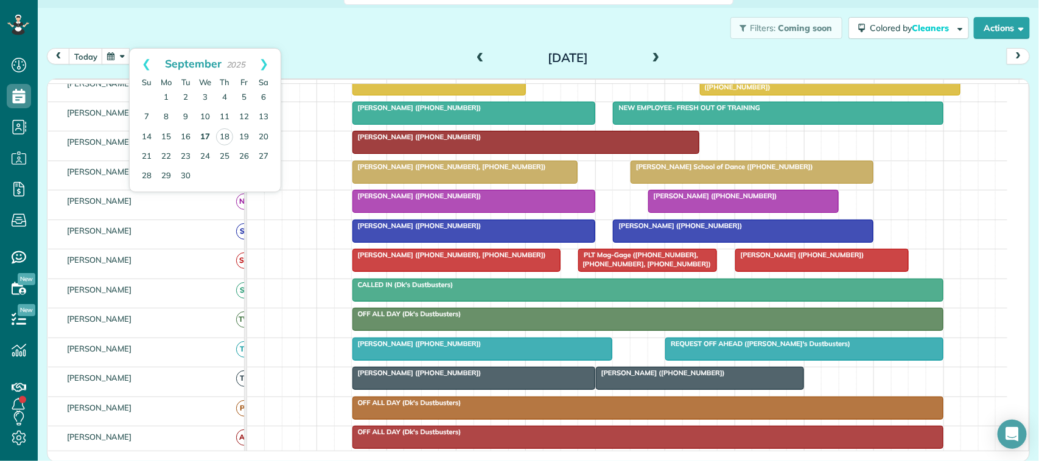
scroll to position [183, 0]
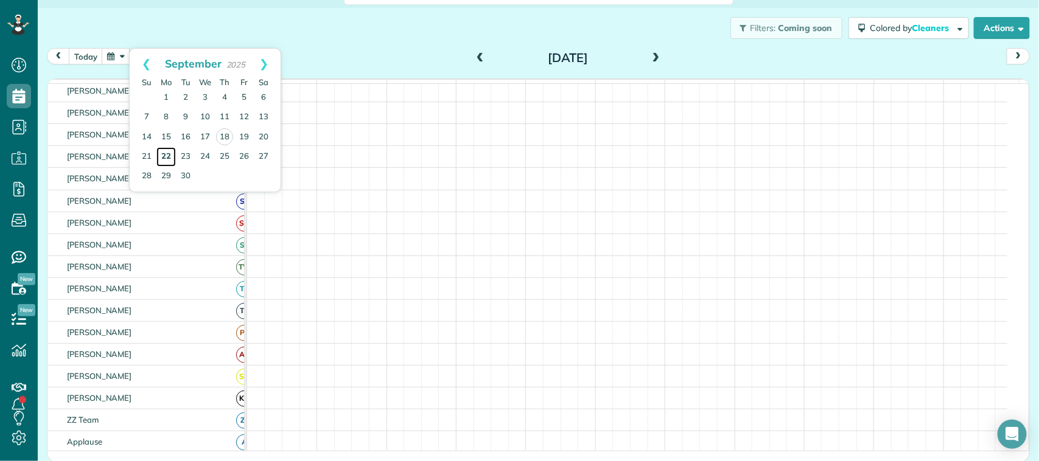
click at [170, 158] on link "22" at bounding box center [165, 156] width 19 height 19
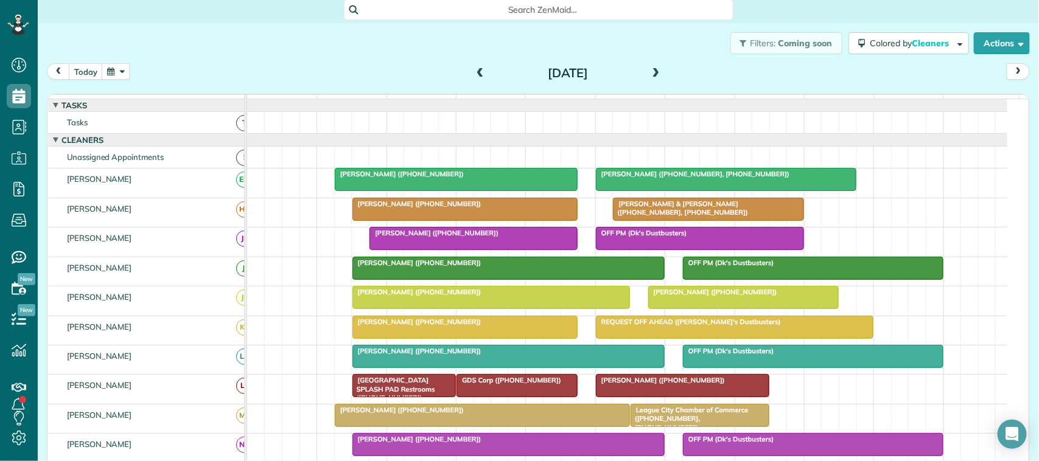
scroll to position [0, 0]
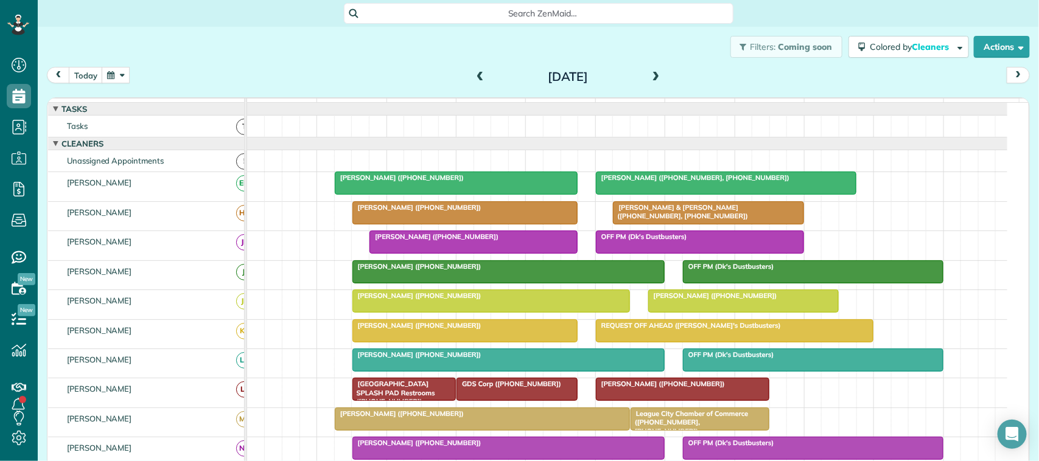
click at [649, 76] on span at bounding box center [655, 77] width 13 height 11
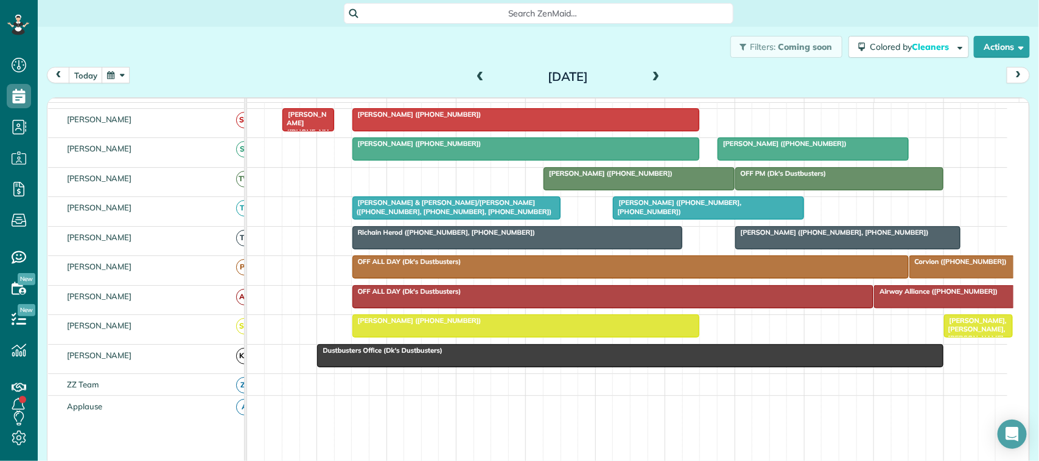
scroll to position [296, 0]
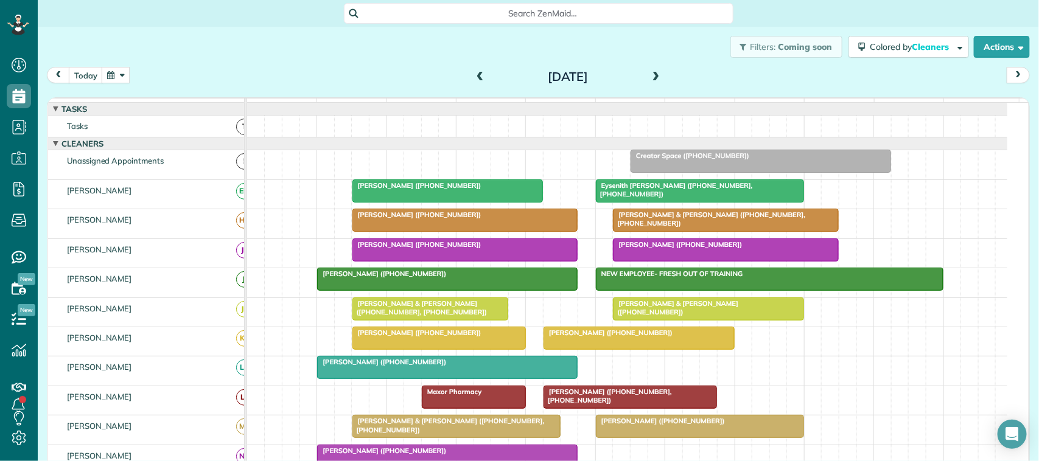
click at [280, 85] on div "[DATE] [DATE]" at bounding box center [538, 78] width 983 height 23
click at [80, 76] on button "today" at bounding box center [86, 75] width 34 height 16
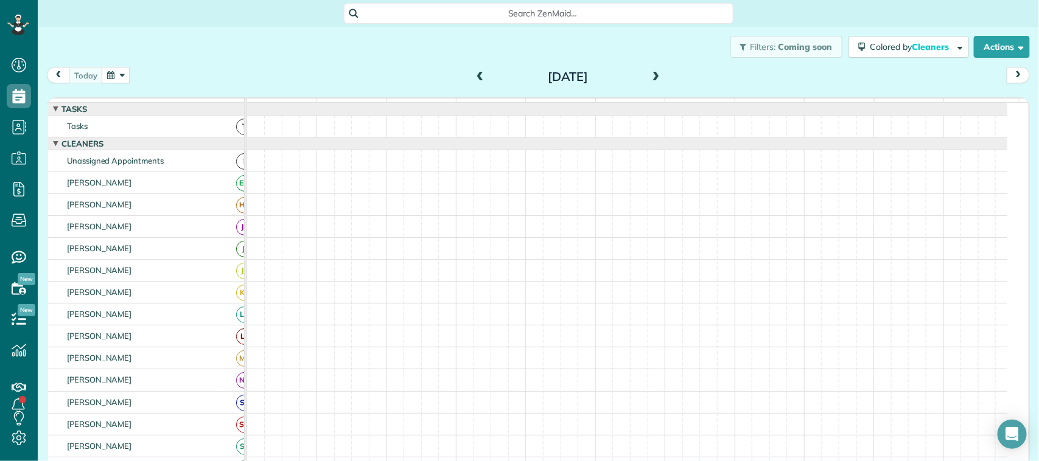
click at [130, 73] on button "button" at bounding box center [116, 75] width 28 height 16
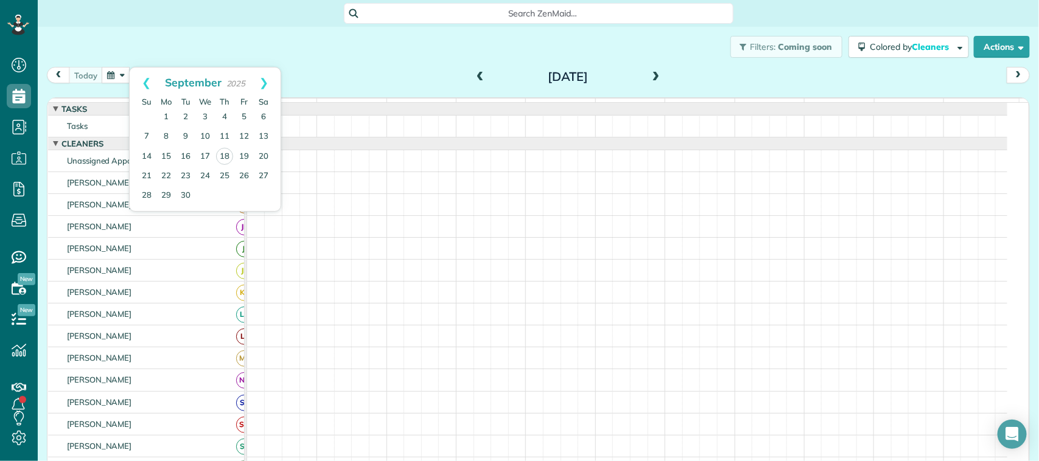
click at [131, 55] on div "Filters: Coming soon Colored by Cleaners Color by Cleaner Color by Team Color b…" at bounding box center [538, 47] width 1001 height 40
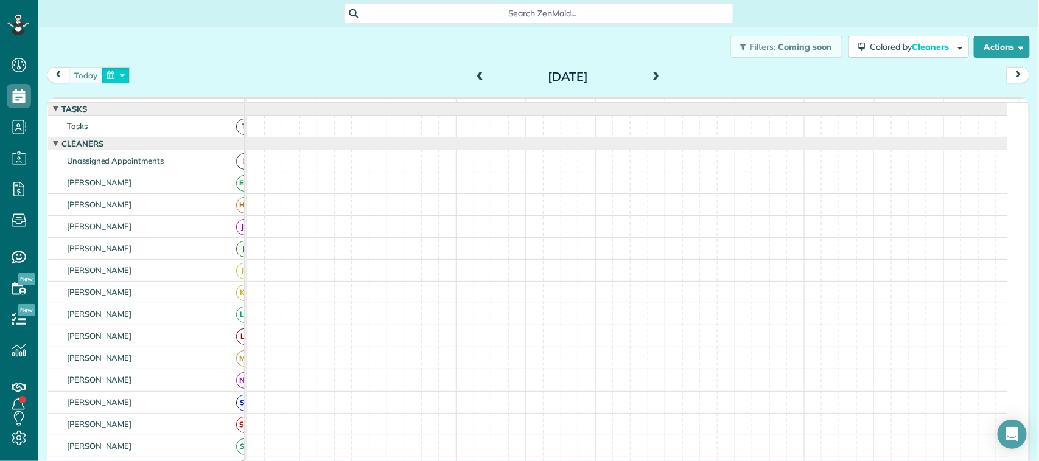
click at [122, 73] on button "button" at bounding box center [116, 75] width 28 height 16
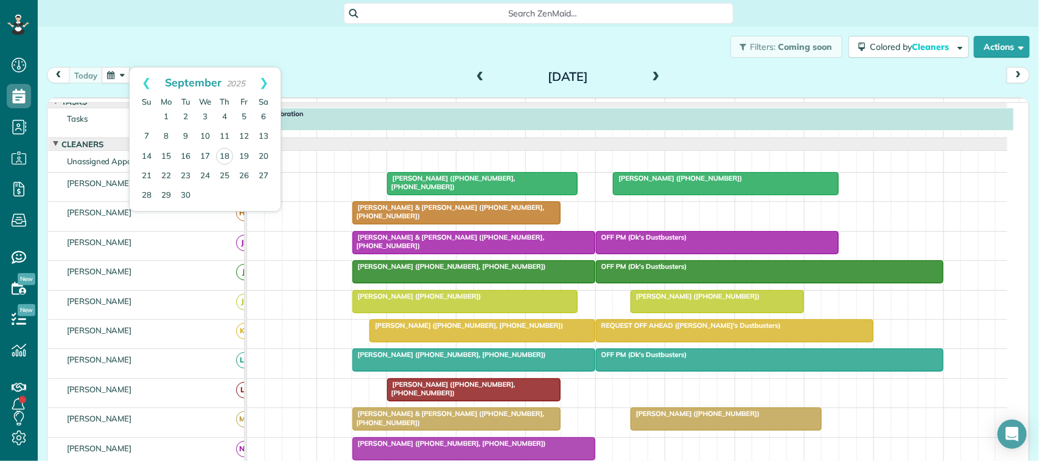
click at [147, 55] on div "Filters: Coming soon Colored by Cleaners Color by Cleaner Color by Team Color b…" at bounding box center [538, 47] width 1001 height 40
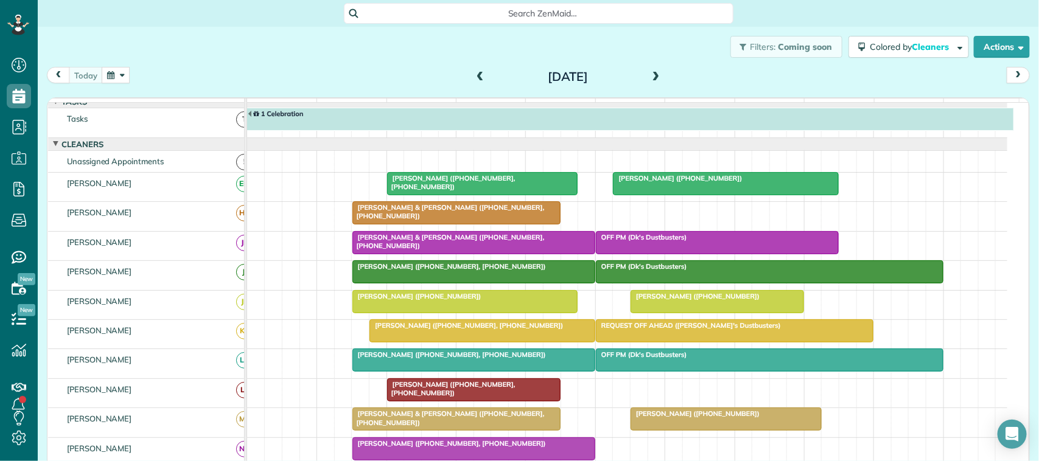
click at [119, 74] on button "button" at bounding box center [116, 75] width 28 height 16
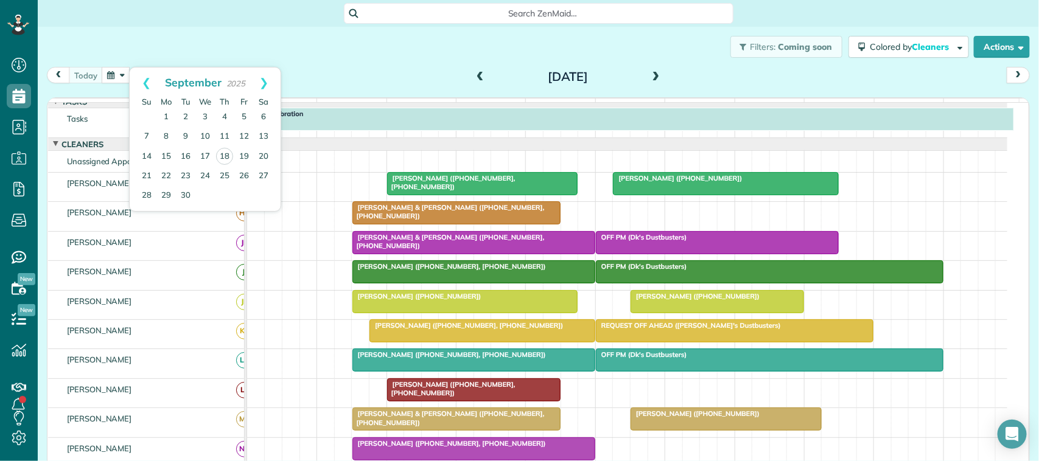
click at [131, 56] on div "Filters: Coming soon Colored by Cleaners Color by Cleaner Color by Team Color b…" at bounding box center [538, 47] width 1001 height 40
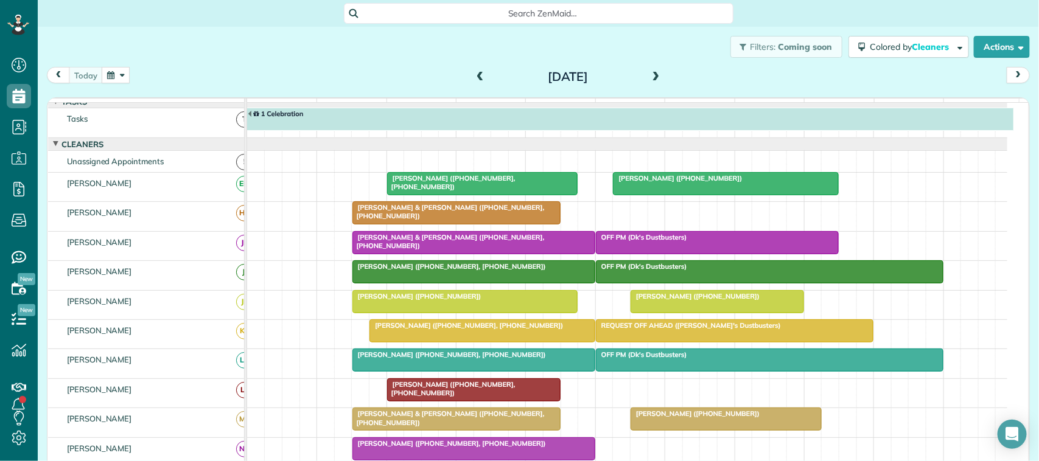
click at [428, 49] on div "Filters: Coming soon Colored by Cleaners Color by Cleaner Color by Team Color b…" at bounding box center [538, 47] width 1001 height 40
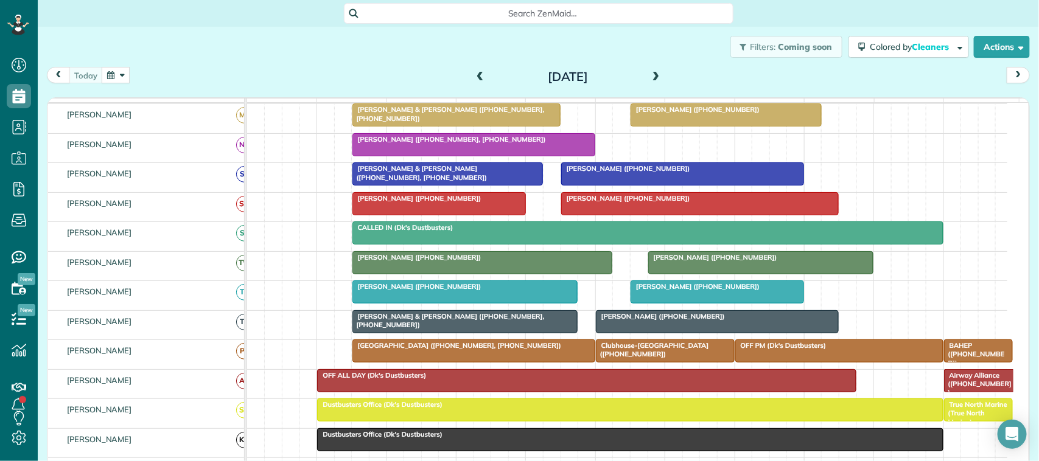
scroll to position [235, 0]
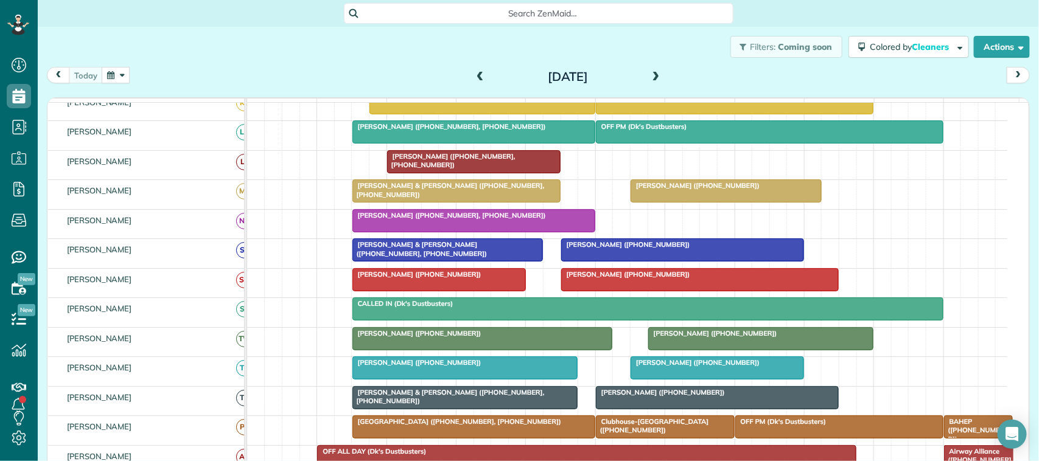
click at [425, 338] on span "[PERSON_NAME] ([PHONE_NUMBER])" at bounding box center [417, 333] width 130 height 9
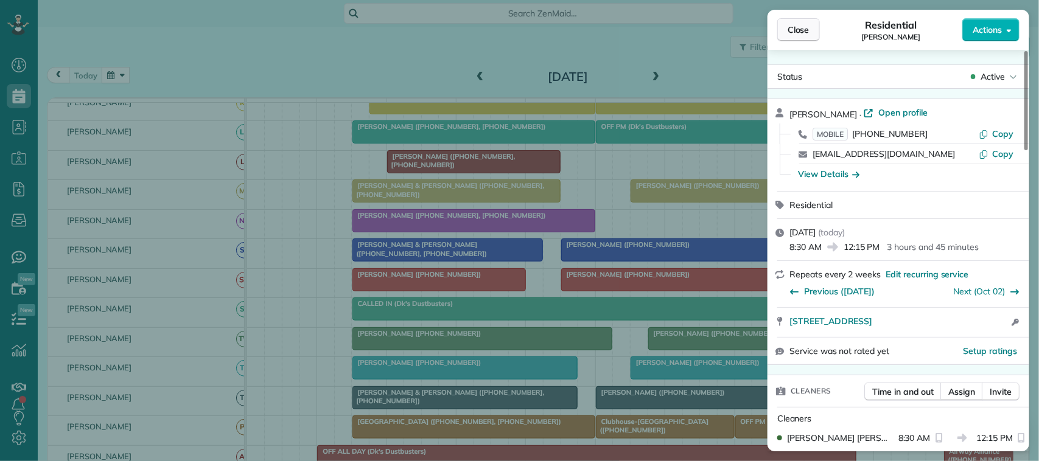
click at [778, 26] on button "Close" at bounding box center [798, 29] width 43 height 23
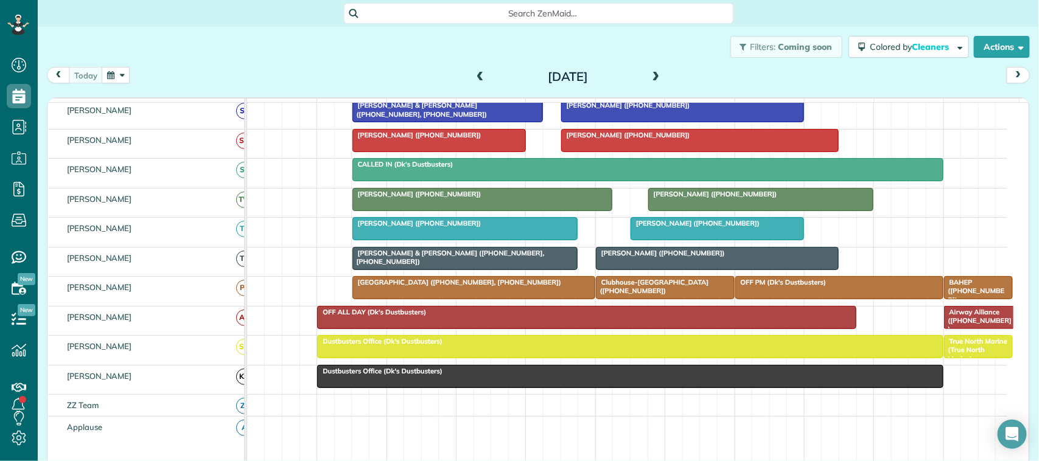
scroll to position [380, 0]
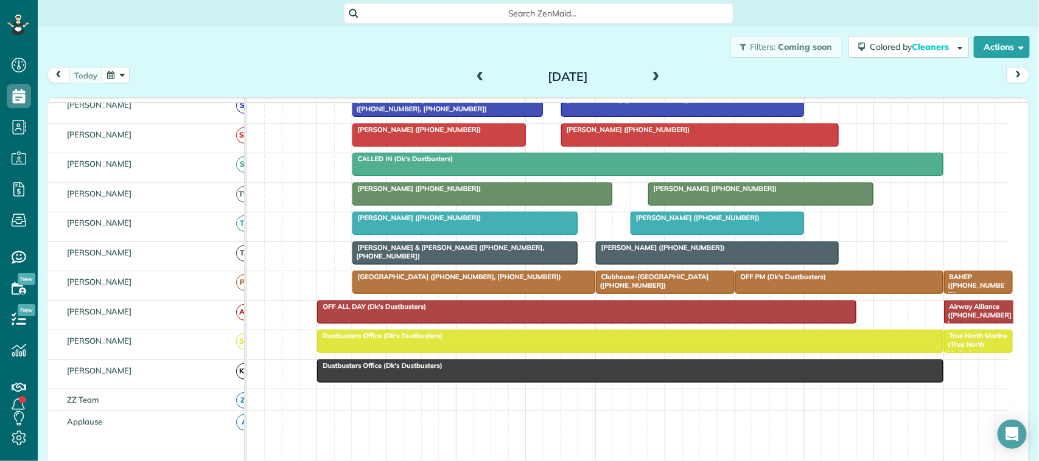
click at [421, 260] on span "[PERSON_NAME] & [PERSON_NAME] ([PHONE_NUMBER], [PHONE_NUMBER])" at bounding box center [448, 251] width 193 height 17
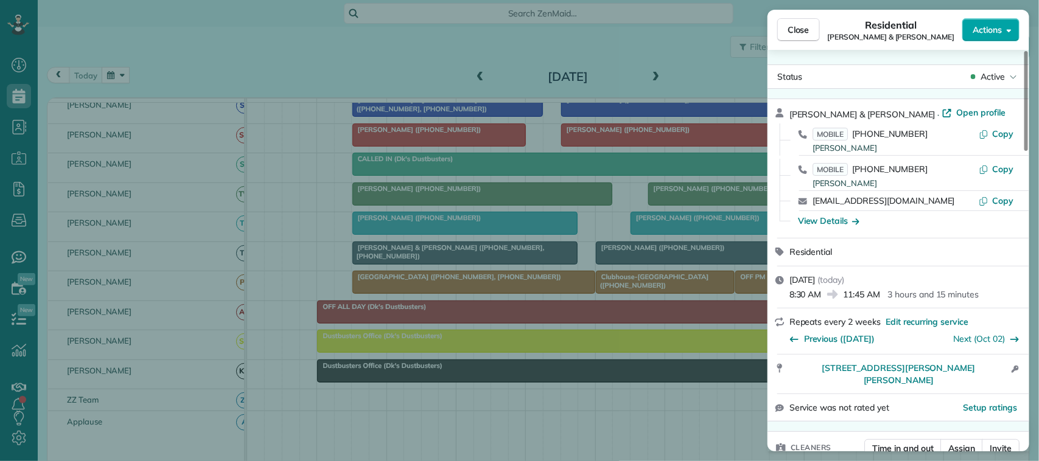
click at [778, 28] on button "Actions" at bounding box center [990, 29] width 57 height 23
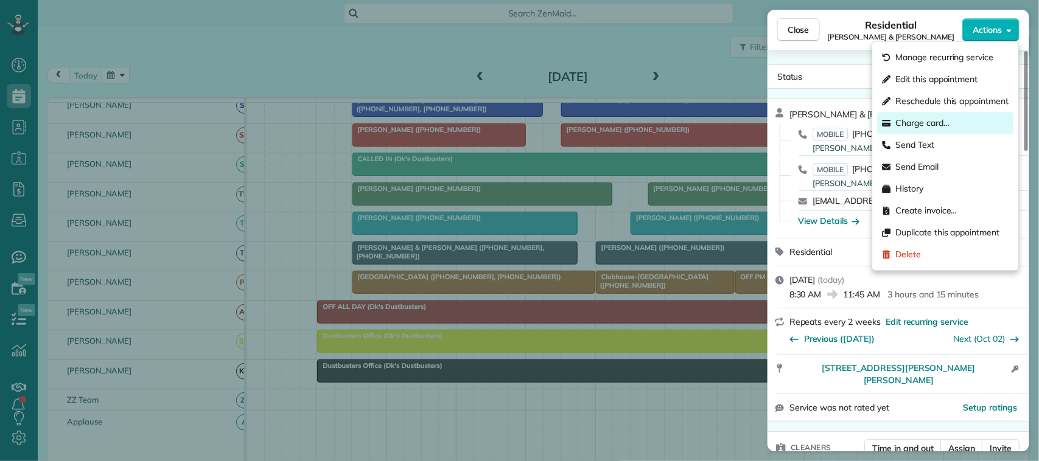
click at [778, 120] on div "Charge card…" at bounding box center [945, 124] width 136 height 22
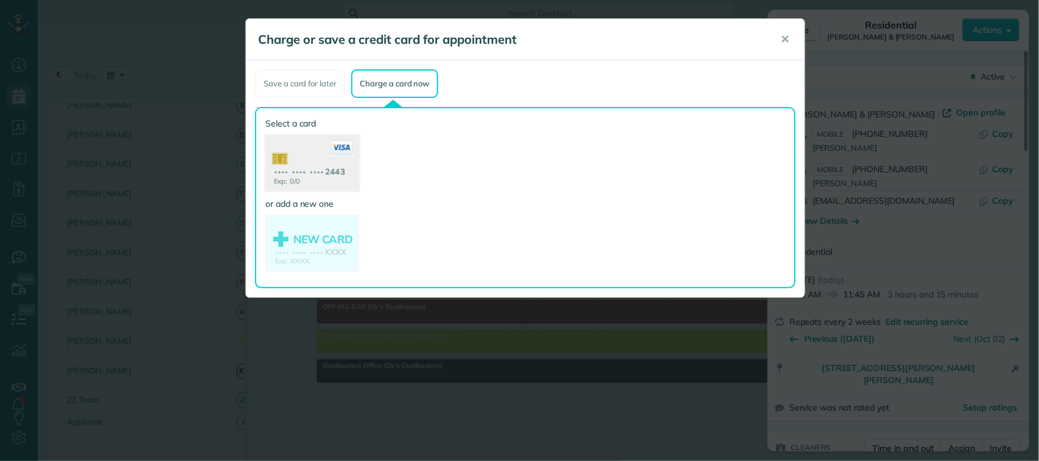
click at [329, 173] on use at bounding box center [312, 164] width 94 height 59
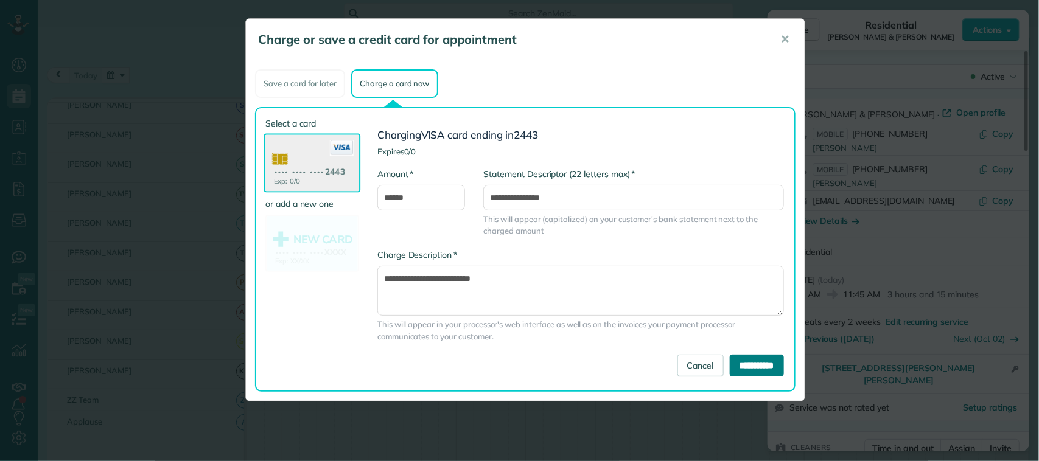
drag, startPoint x: 727, startPoint y: 365, endPoint x: 725, endPoint y: 357, distance: 8.7
click at [730, 364] on input "**********" at bounding box center [757, 366] width 54 height 22
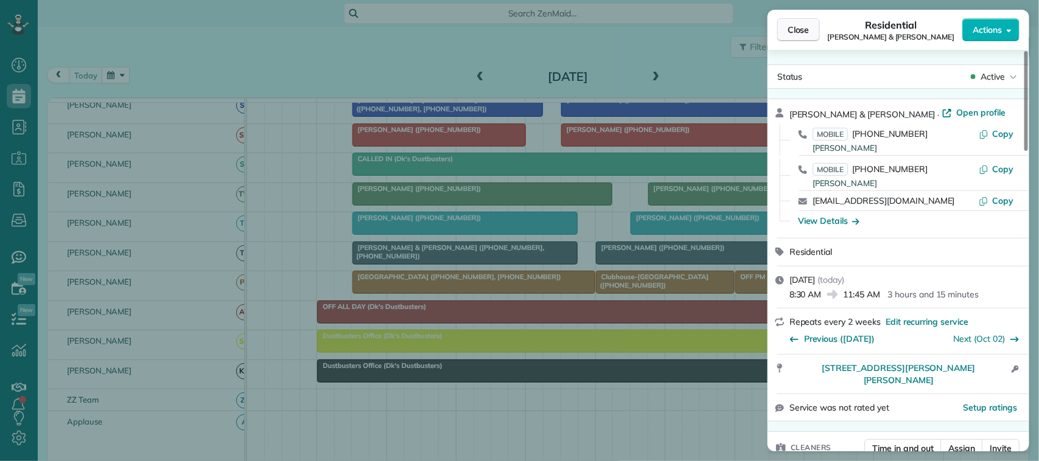
click at [778, 37] on button "Close" at bounding box center [798, 29] width 43 height 23
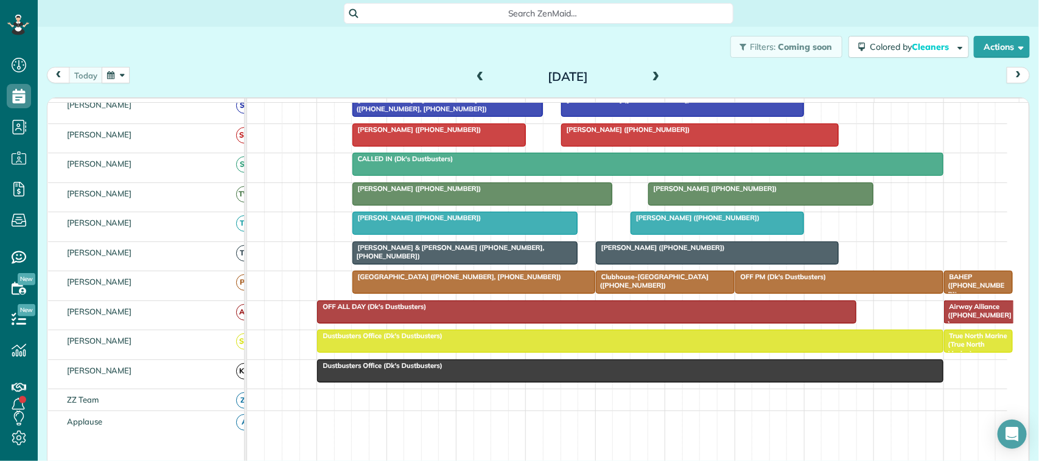
scroll to position [322, 0]
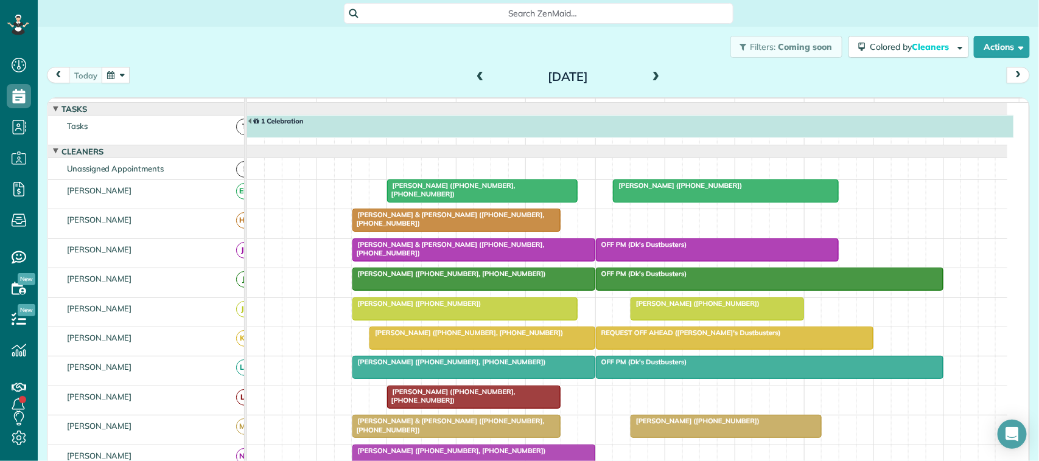
click at [689, 308] on span "[PERSON_NAME] ([PHONE_NUMBER])" at bounding box center [695, 303] width 130 height 9
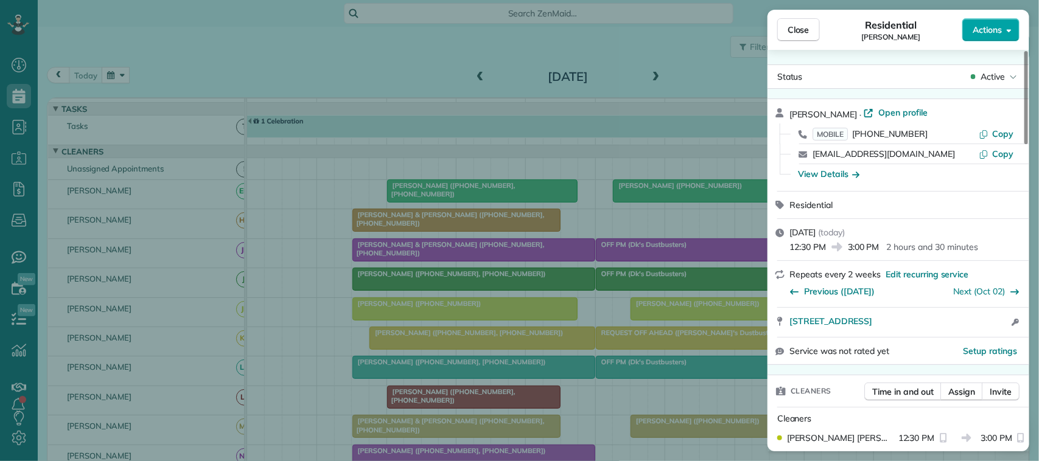
click at [778, 32] on span "Actions" at bounding box center [986, 30] width 29 height 12
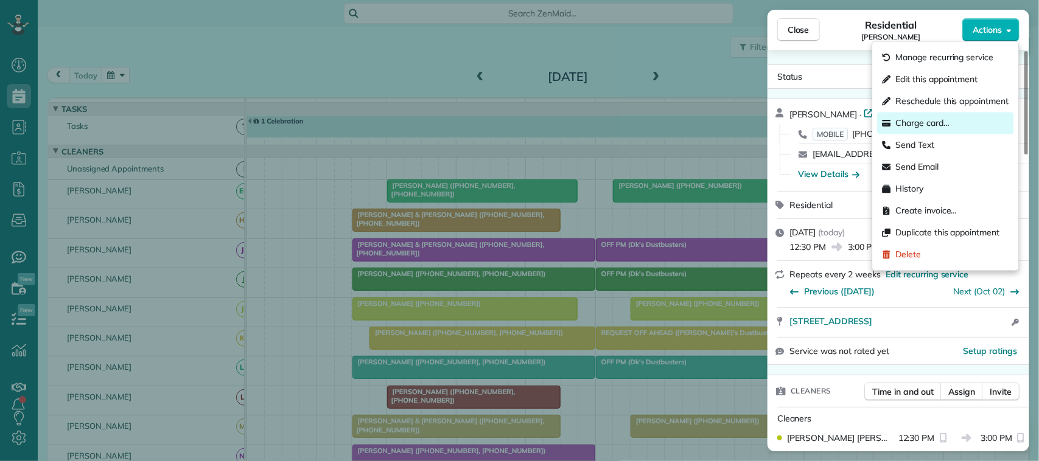
click at [778, 124] on span "Charge card…" at bounding box center [923, 123] width 54 height 12
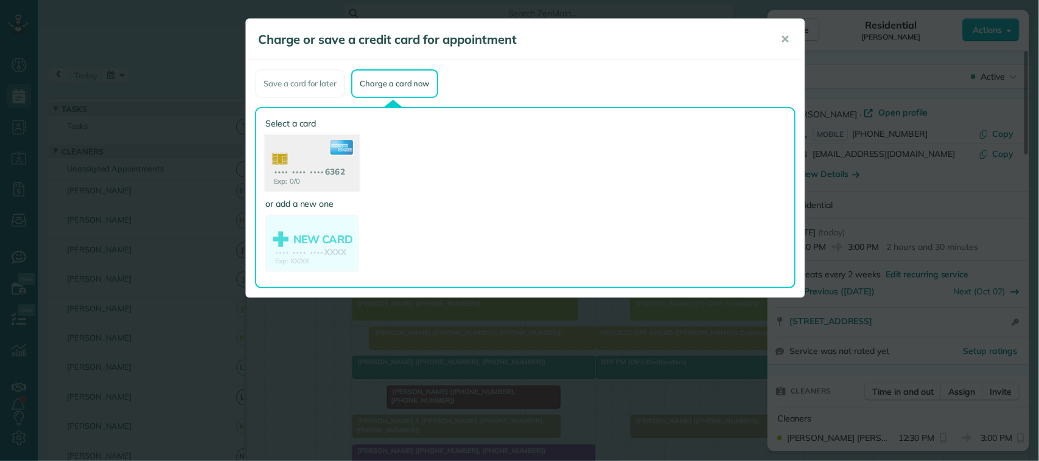
click at [329, 172] on use at bounding box center [312, 164] width 94 height 59
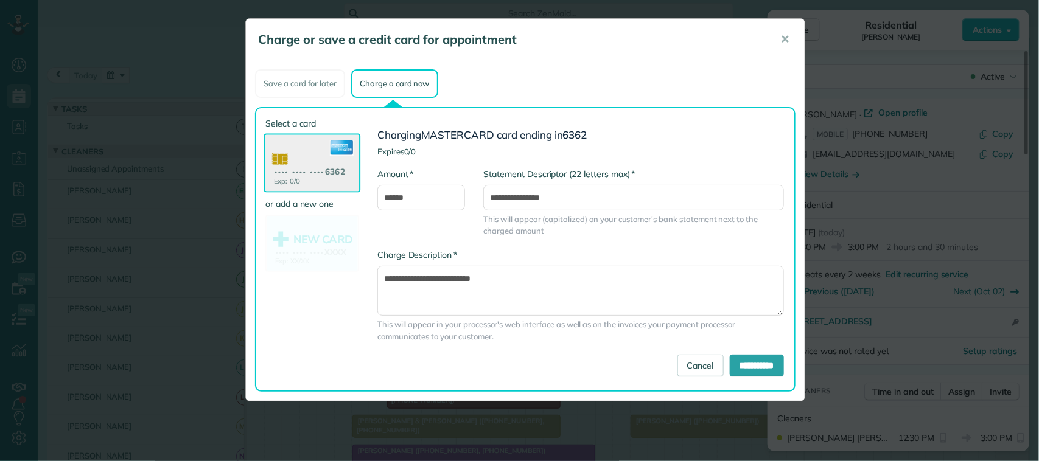
click at [731, 350] on div "**********" at bounding box center [580, 301] width 425 height 105
click at [736, 364] on input "**********" at bounding box center [757, 366] width 54 height 22
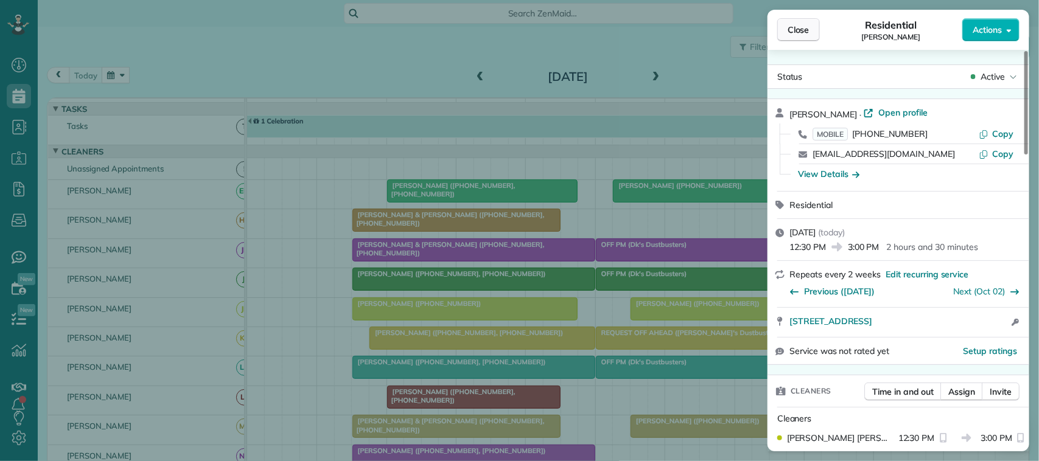
click at [778, 28] on span "Close" at bounding box center [798, 30] width 22 height 12
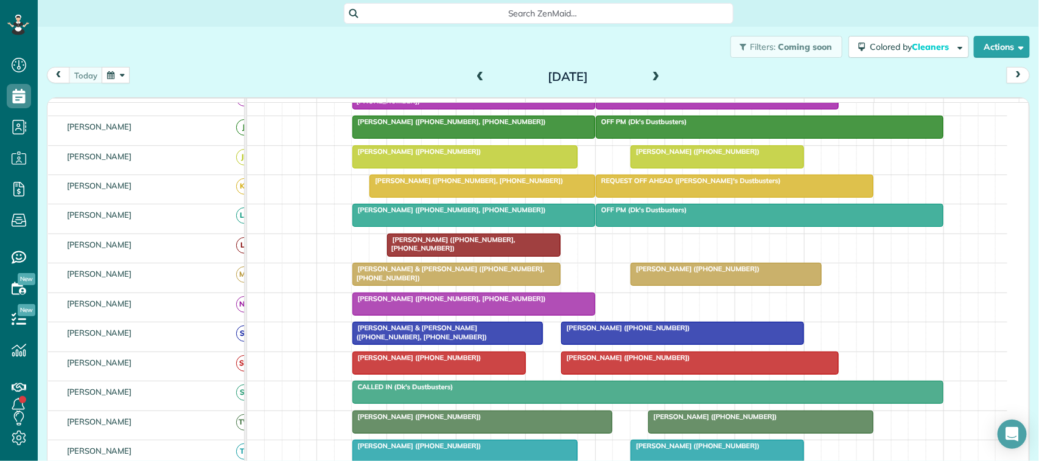
click at [399, 285] on div at bounding box center [456, 274] width 207 height 22
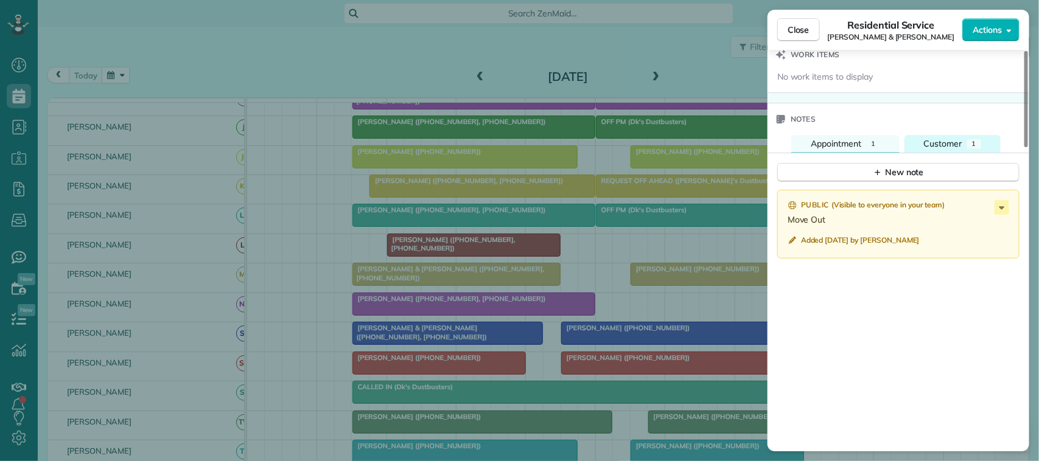
click at [778, 153] on button "Customer 1" at bounding box center [952, 144] width 96 height 18
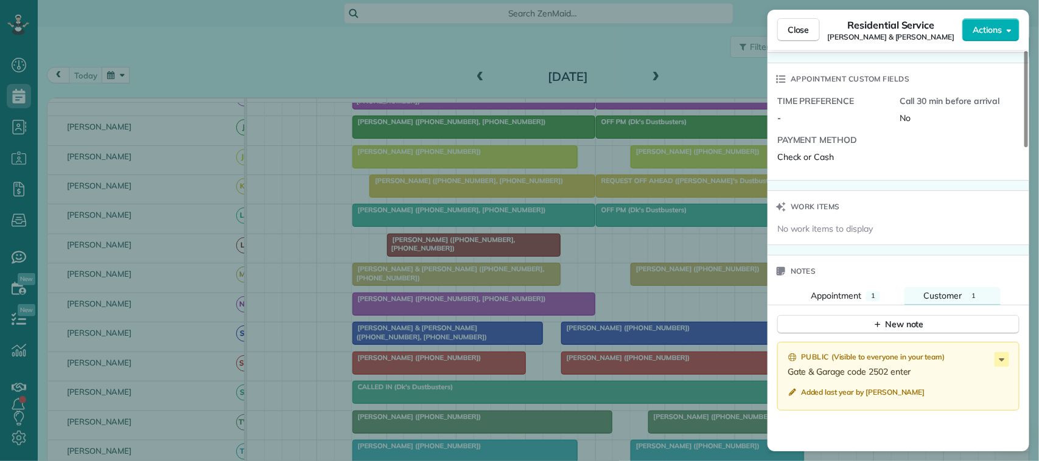
scroll to position [338, 0]
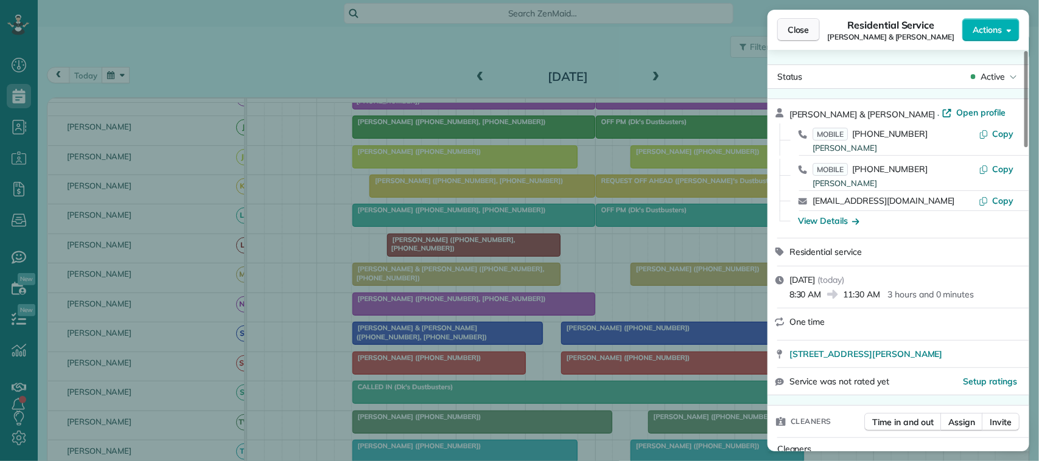
click at [778, 35] on span "Close" at bounding box center [798, 30] width 22 height 12
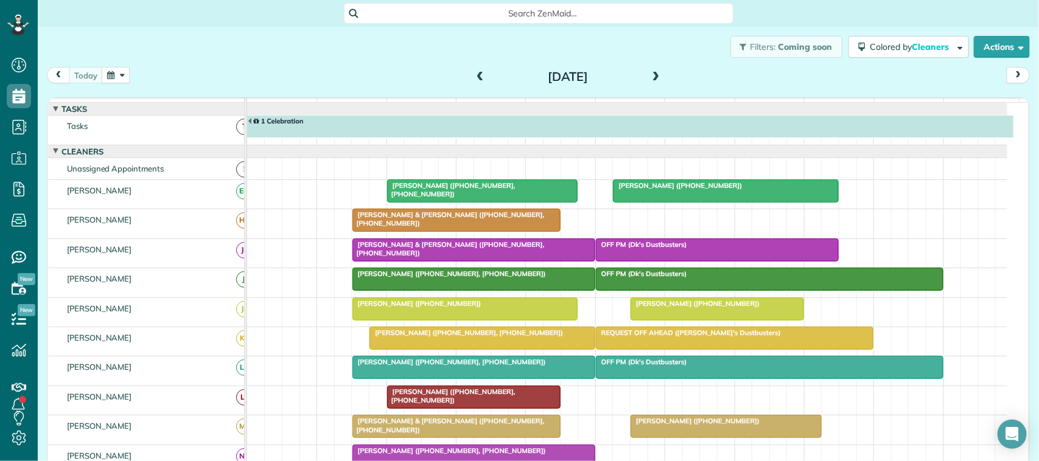
click at [670, 190] on span "[PERSON_NAME] ([PHONE_NUMBER])" at bounding box center [677, 185] width 130 height 9
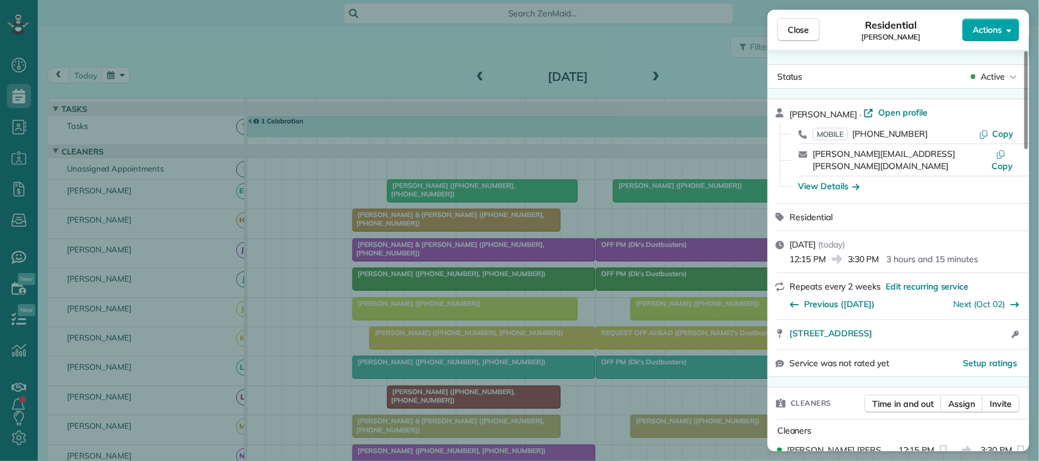
click at [778, 28] on button "Actions" at bounding box center [990, 29] width 57 height 23
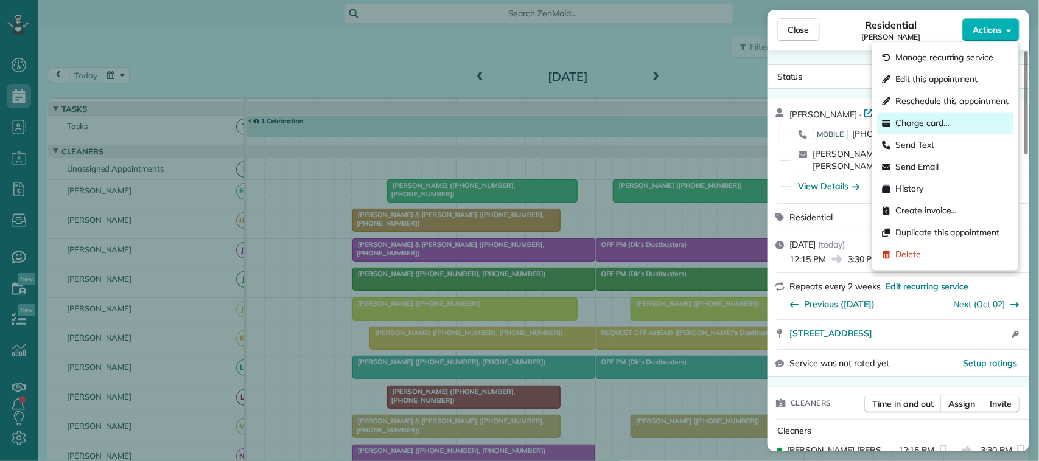
click at [778, 122] on div "Charge card…" at bounding box center [945, 124] width 136 height 22
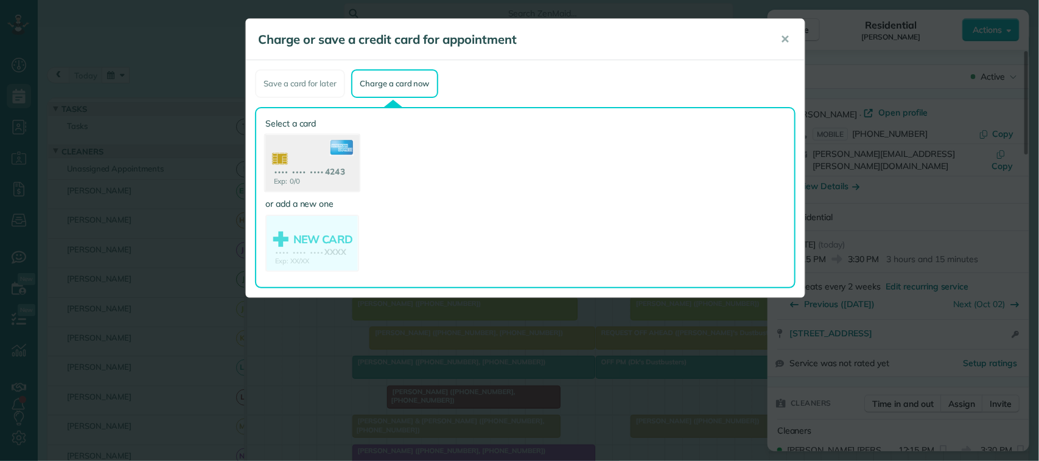
click at [339, 174] on use at bounding box center [312, 164] width 94 height 59
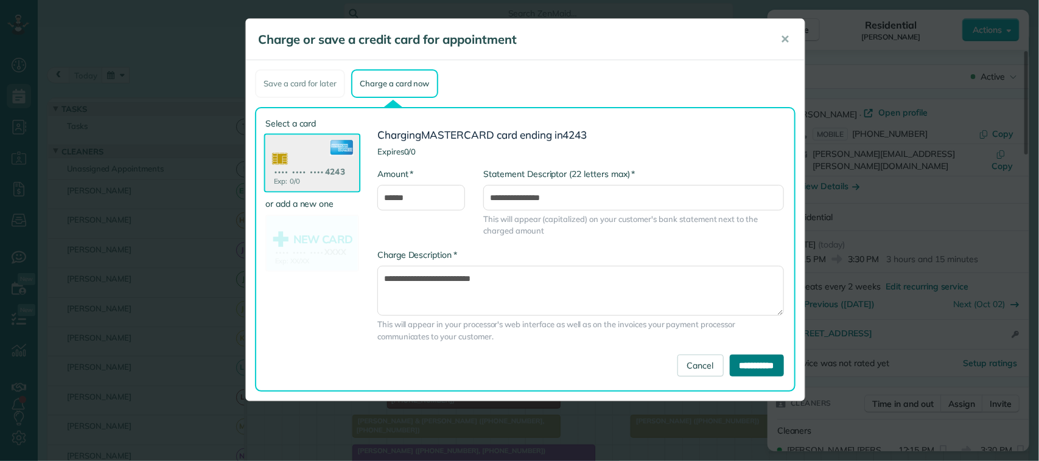
click at [730, 364] on input "**********" at bounding box center [757, 366] width 54 height 22
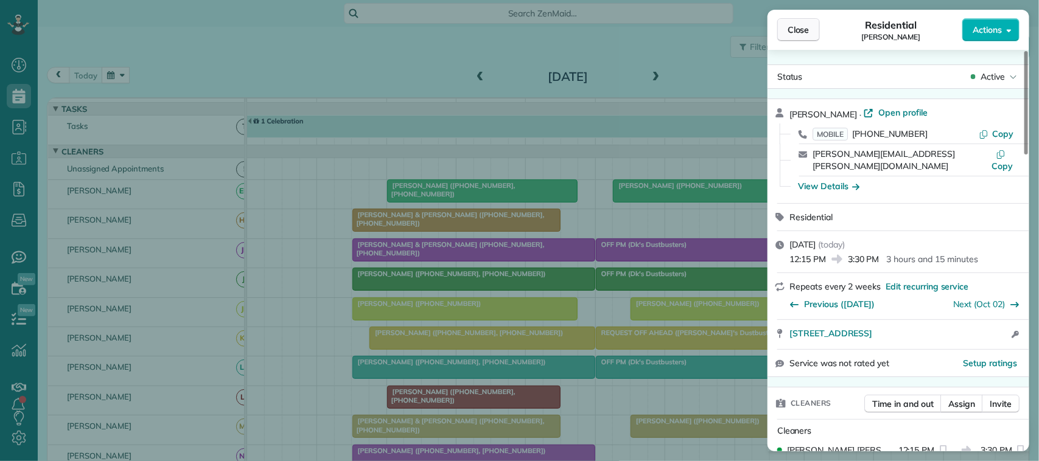
click at [778, 38] on button "Close" at bounding box center [798, 29] width 43 height 23
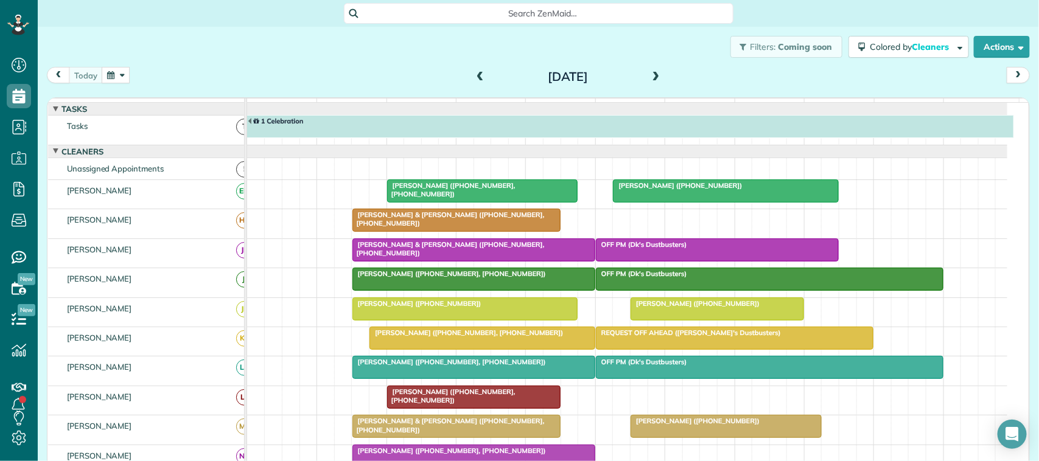
click at [461, 349] on div at bounding box center [482, 338] width 225 height 22
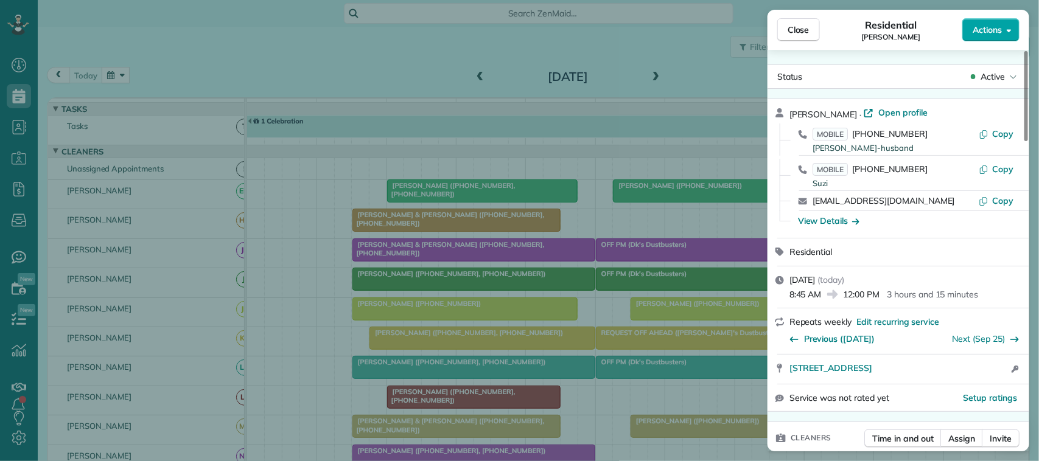
click at [778, 35] on span "Actions" at bounding box center [986, 30] width 29 height 12
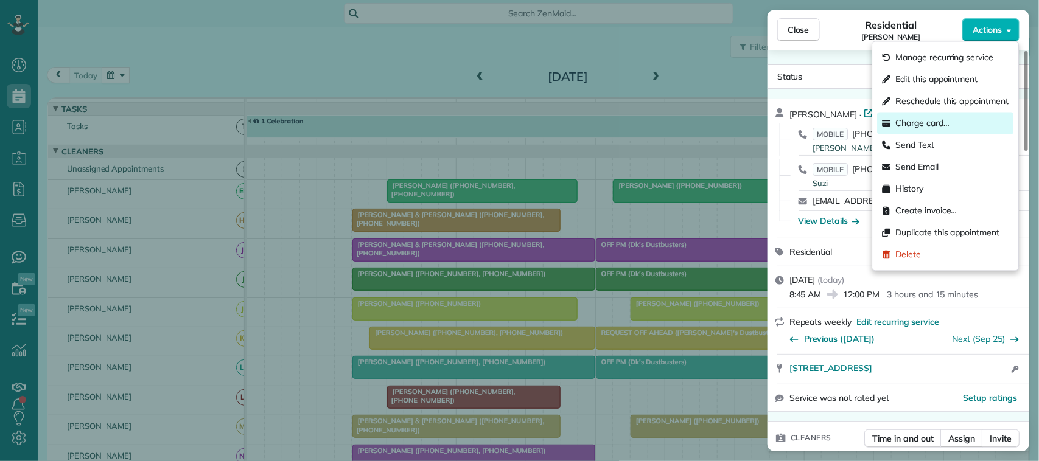
click at [778, 131] on div "Charge card…" at bounding box center [945, 124] width 136 height 22
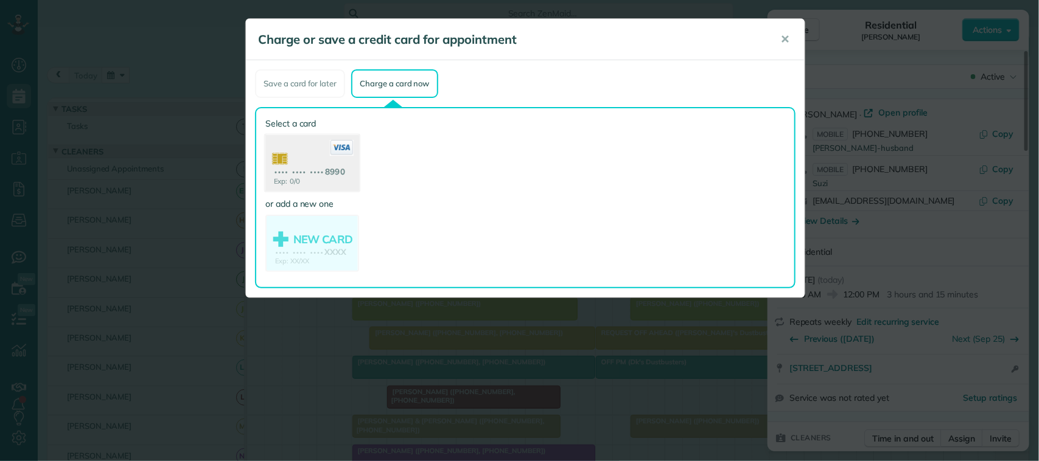
click at [312, 177] on use at bounding box center [312, 164] width 94 height 59
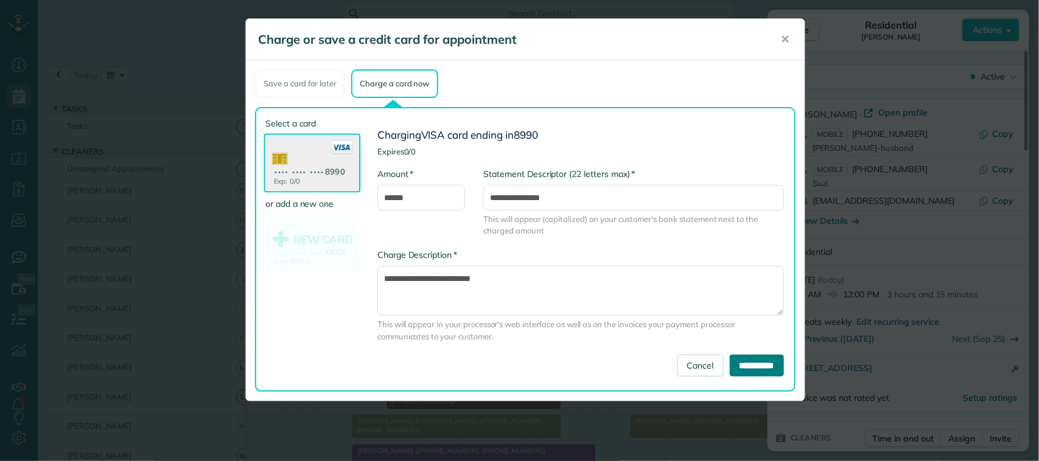
click at [752, 361] on input "**********" at bounding box center [757, 366] width 54 height 22
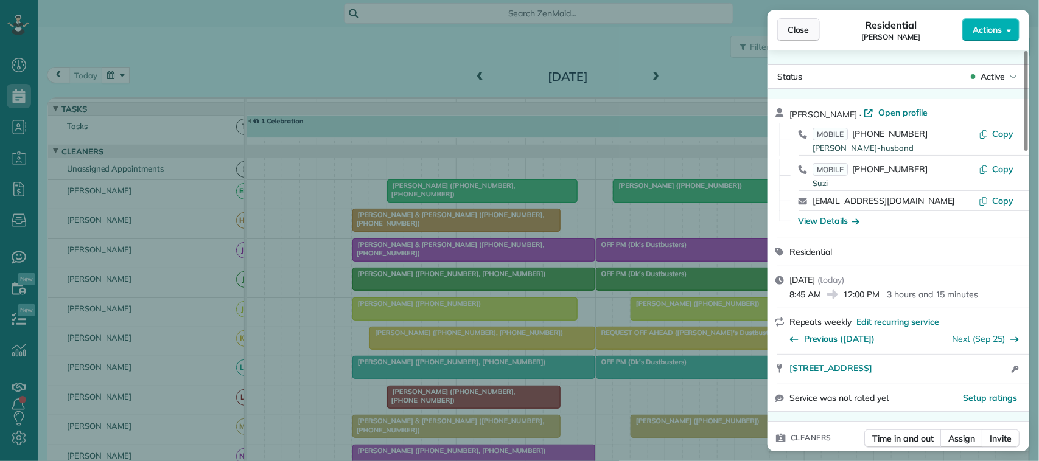
click at [778, 34] on span "Close" at bounding box center [798, 30] width 22 height 12
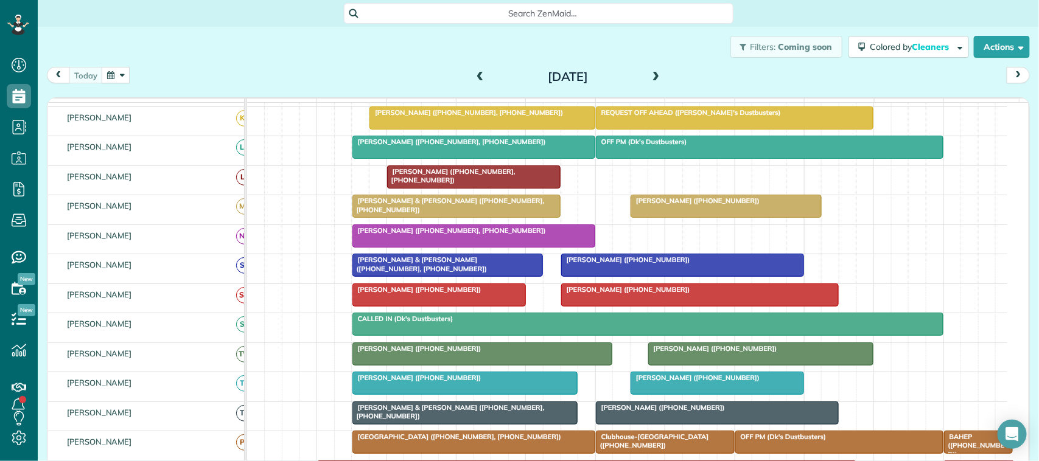
scroll to position [228, 0]
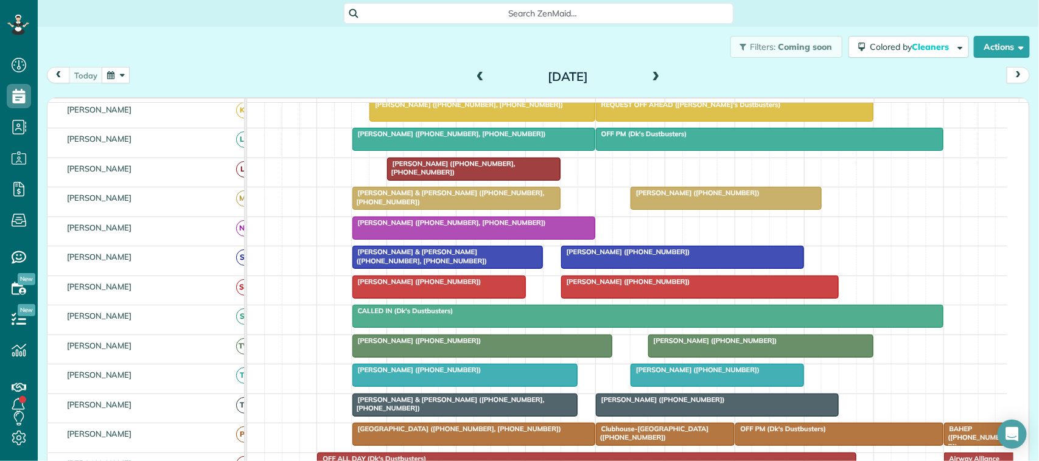
click at [671, 386] on div at bounding box center [717, 375] width 172 height 22
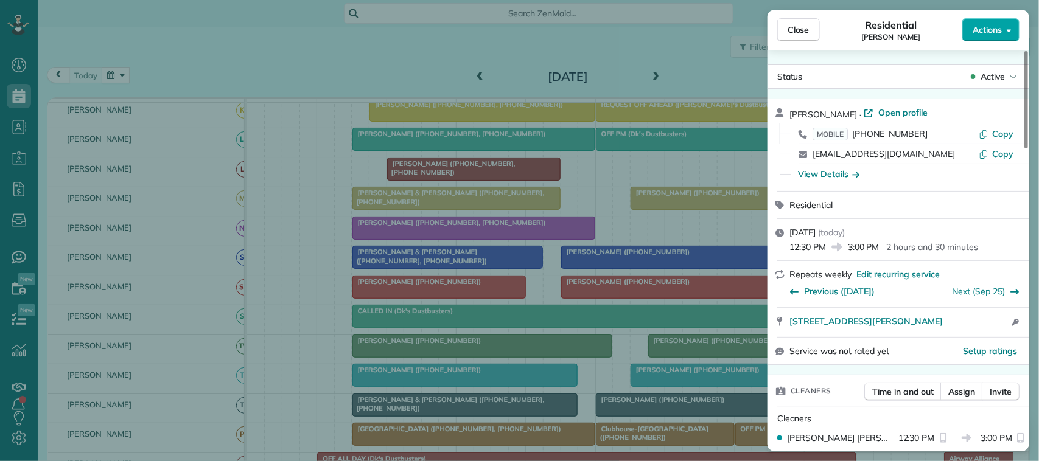
click at [778, 30] on span "Actions" at bounding box center [986, 30] width 29 height 12
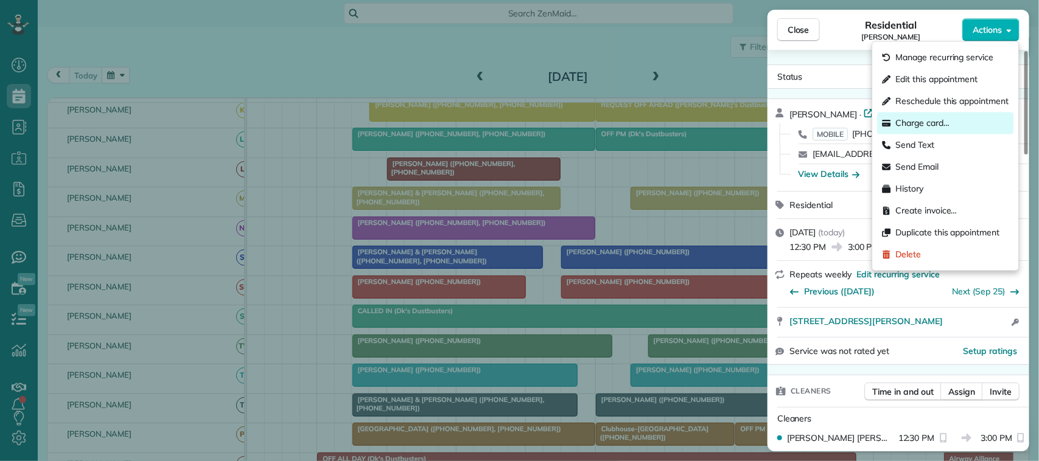
click at [778, 130] on div "Charge card…" at bounding box center [945, 124] width 136 height 22
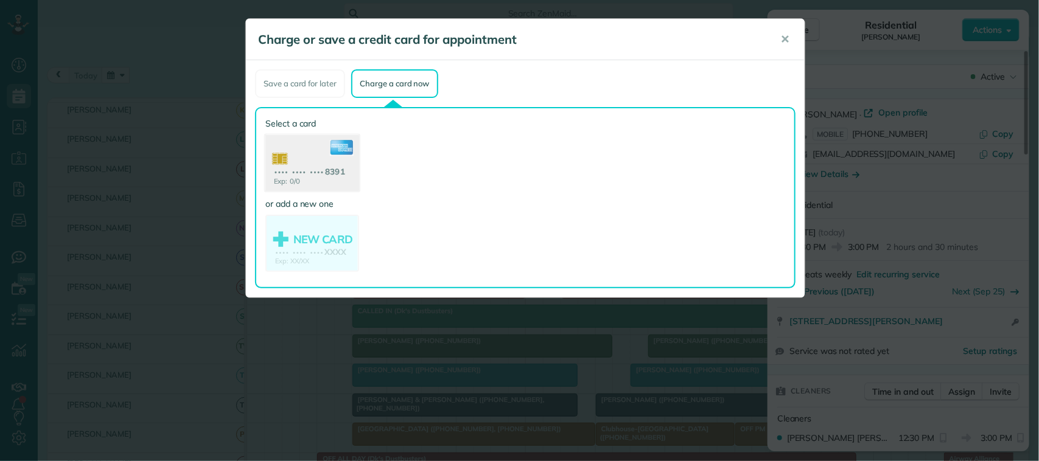
click at [347, 172] on use at bounding box center [312, 164] width 94 height 59
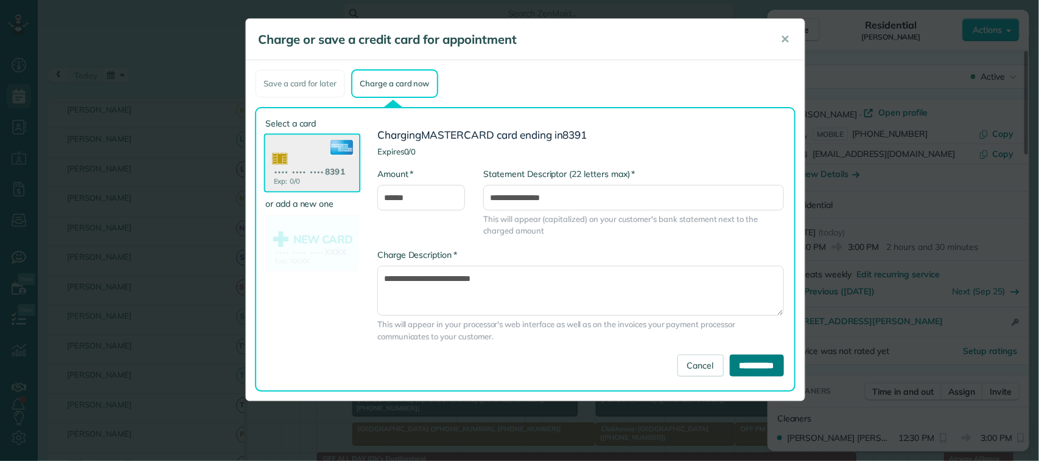
click at [738, 360] on input "**********" at bounding box center [757, 366] width 54 height 22
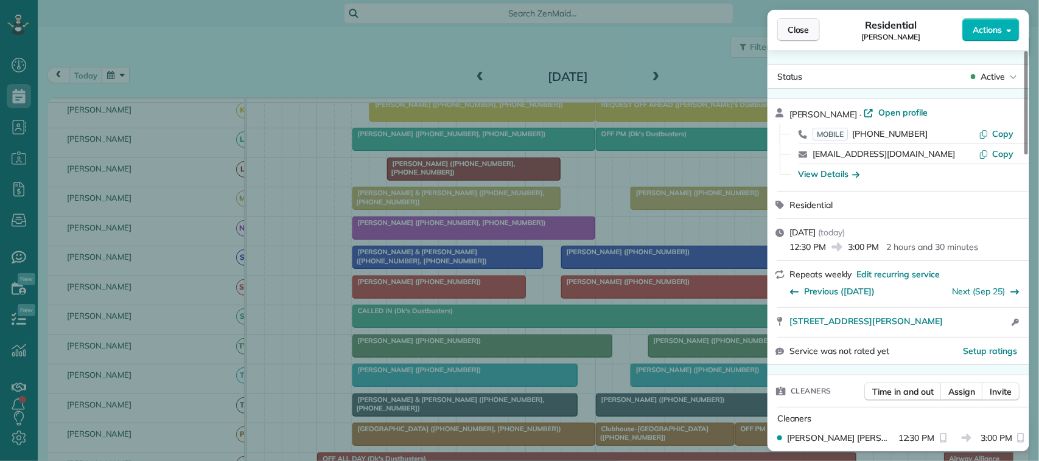
click at [778, 28] on span "Close" at bounding box center [798, 30] width 22 height 12
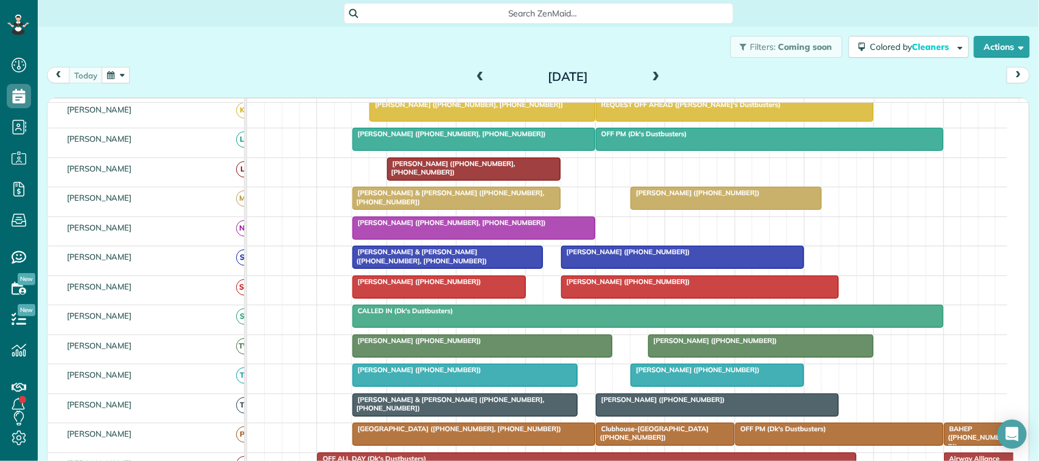
click at [125, 77] on button "button" at bounding box center [116, 75] width 28 height 16
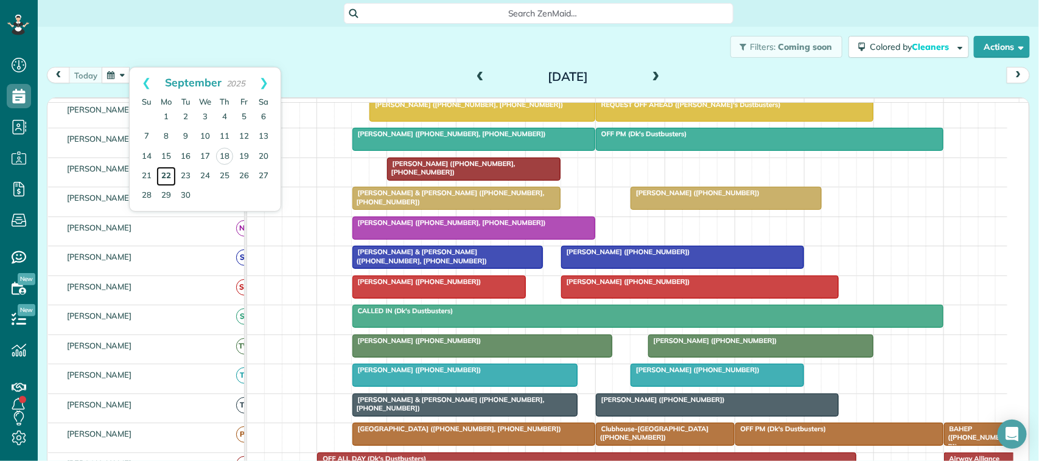
click at [170, 177] on link "22" at bounding box center [165, 176] width 19 height 19
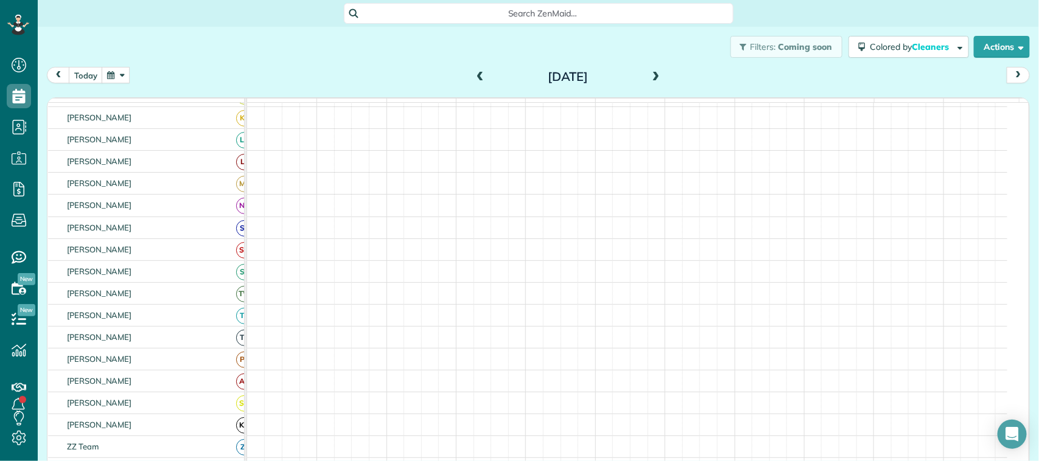
scroll to position [213, 0]
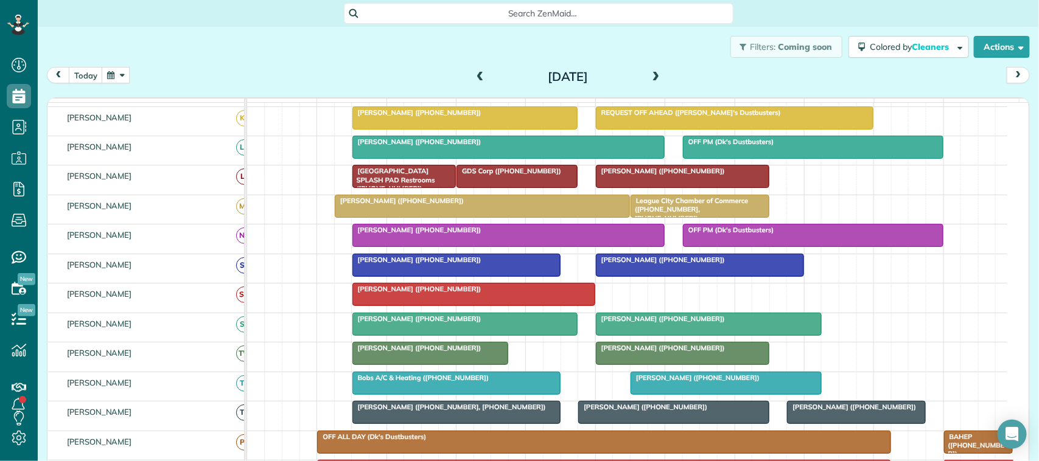
click at [651, 80] on span at bounding box center [655, 77] width 13 height 11
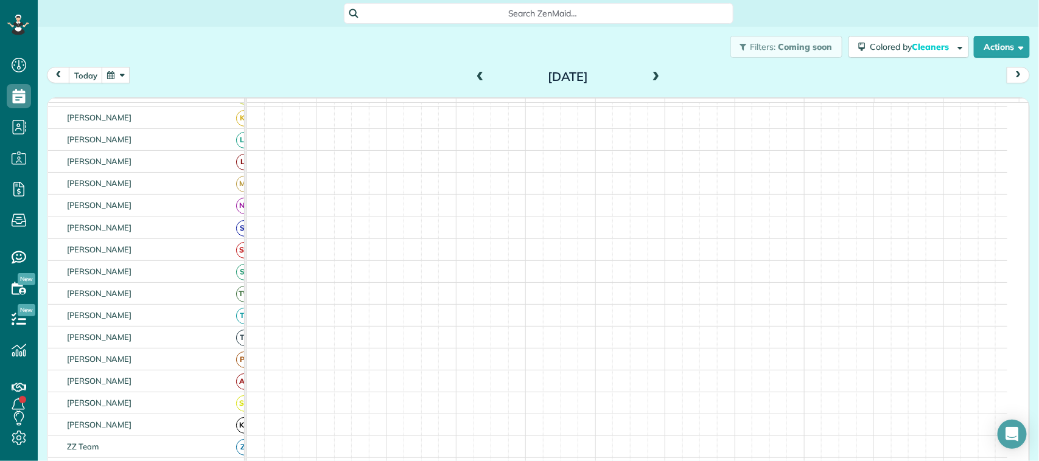
scroll to position [220, 0]
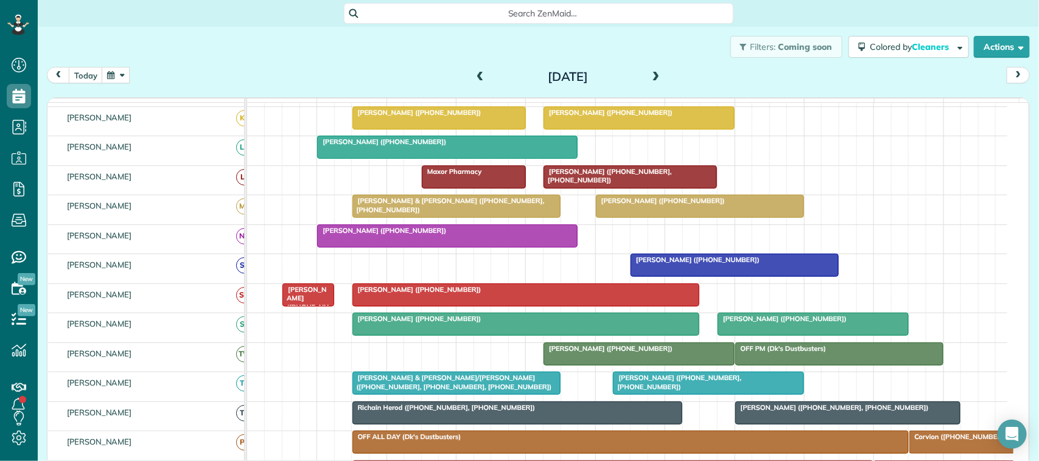
click at [656, 77] on span at bounding box center [655, 77] width 13 height 11
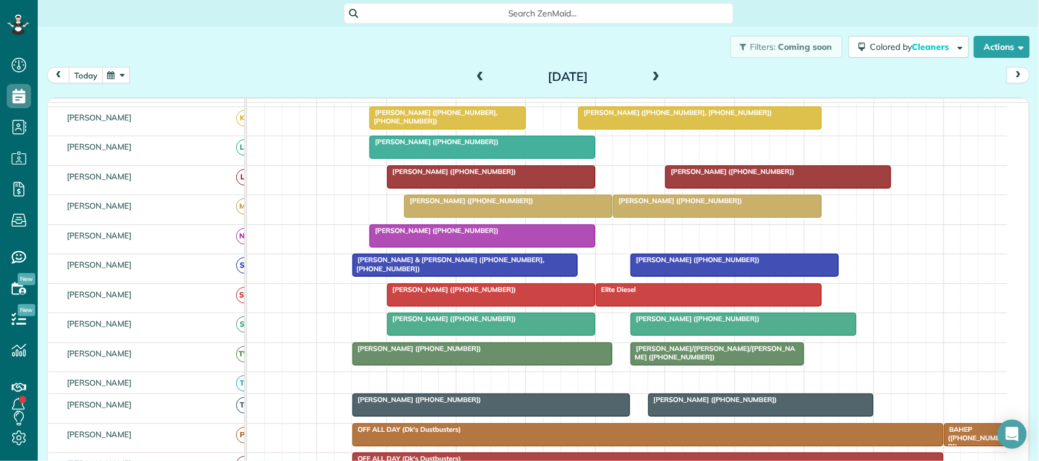
click at [98, 80] on button "today" at bounding box center [86, 75] width 34 height 16
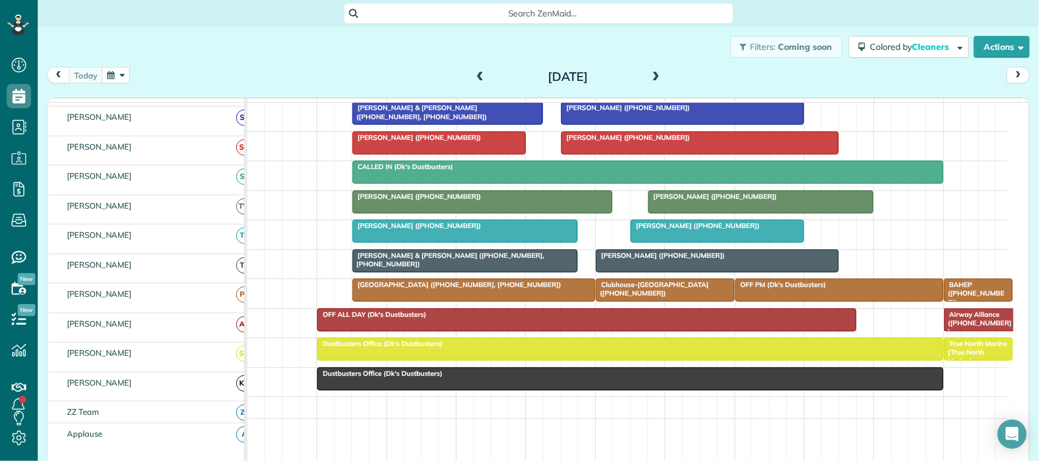
scroll to position [372, 0]
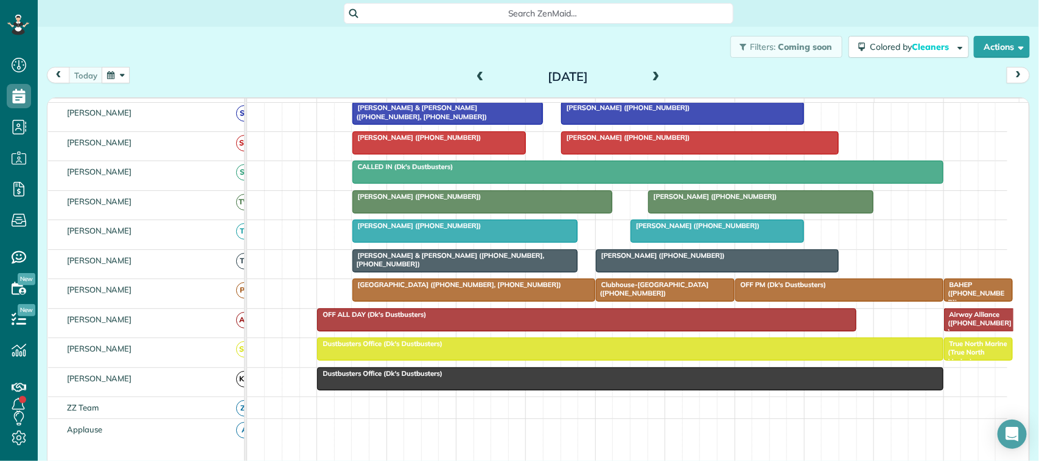
click at [462, 272] on div at bounding box center [465, 261] width 225 height 22
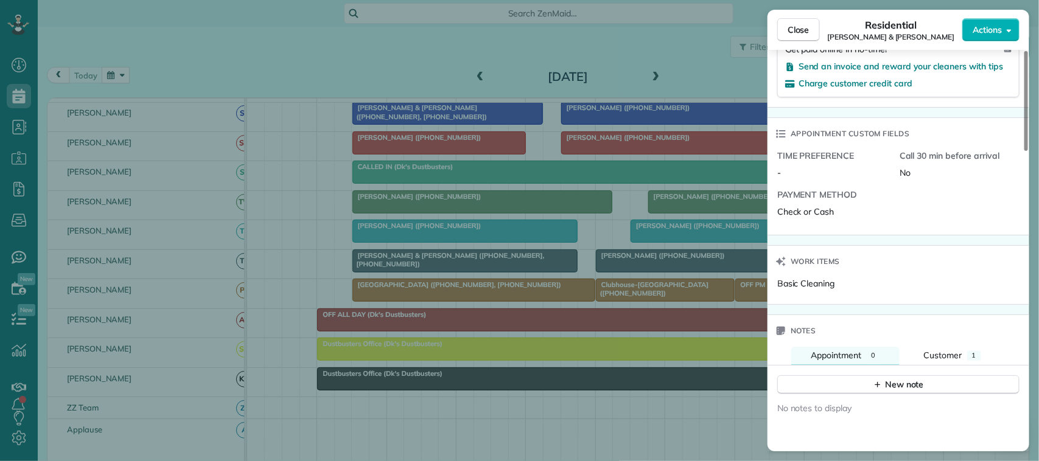
scroll to position [1065, 0]
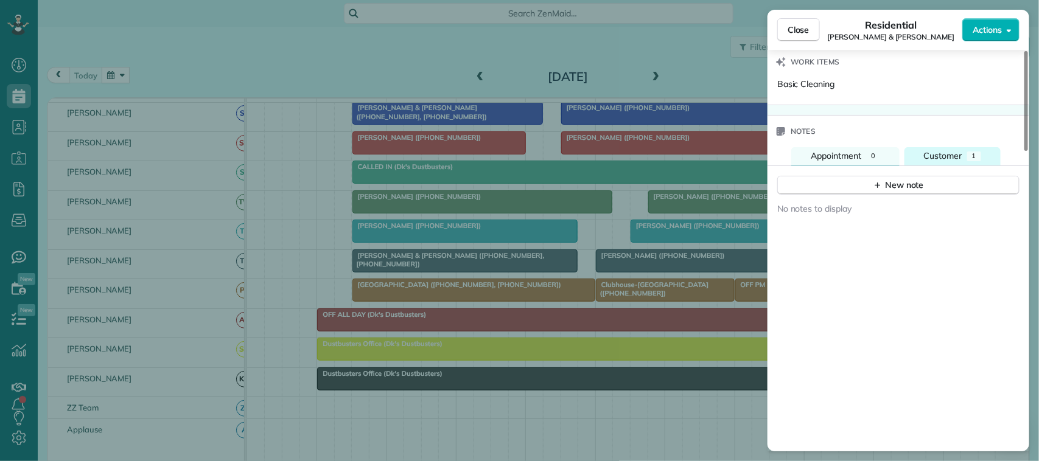
click at [778, 159] on button "Customer 1" at bounding box center [952, 156] width 96 height 18
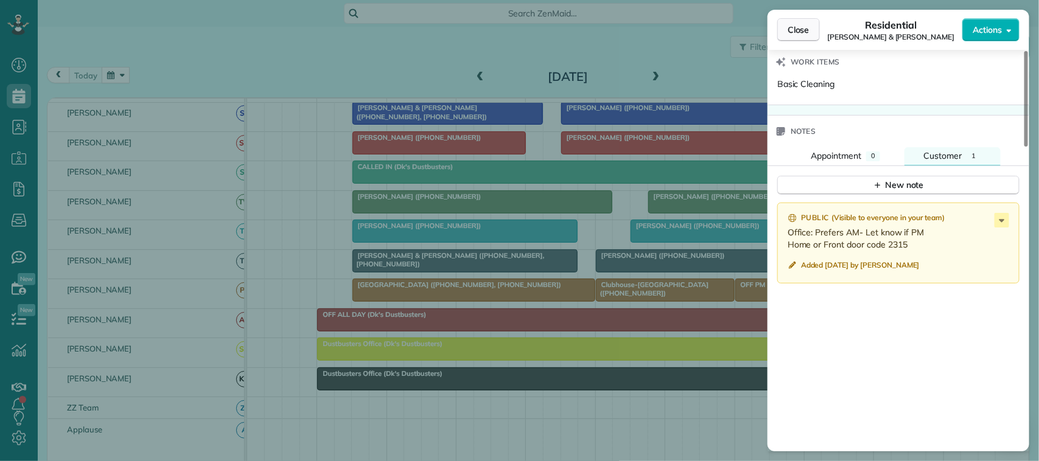
click at [778, 18] on button "Close" at bounding box center [798, 29] width 43 height 23
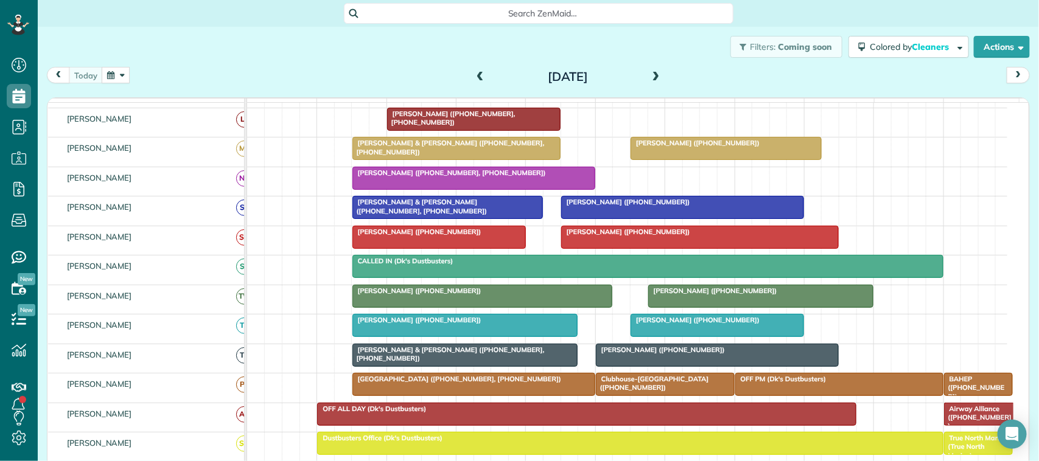
scroll to position [220, 0]
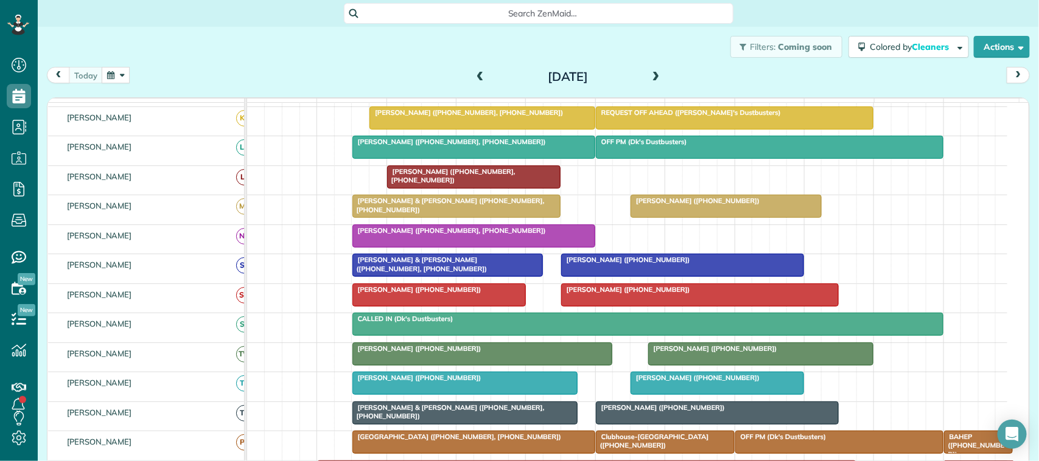
click at [386, 247] on div at bounding box center [474, 236] width 242 height 22
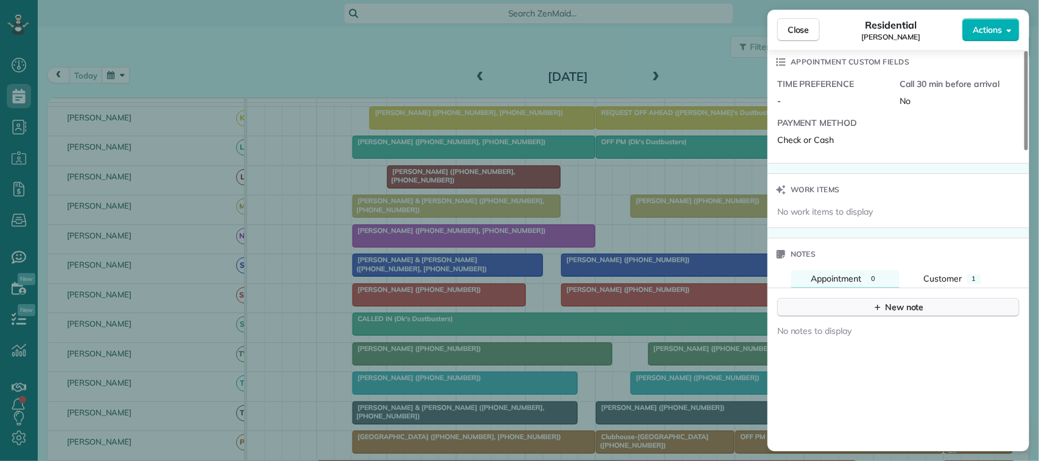
scroll to position [1065, 0]
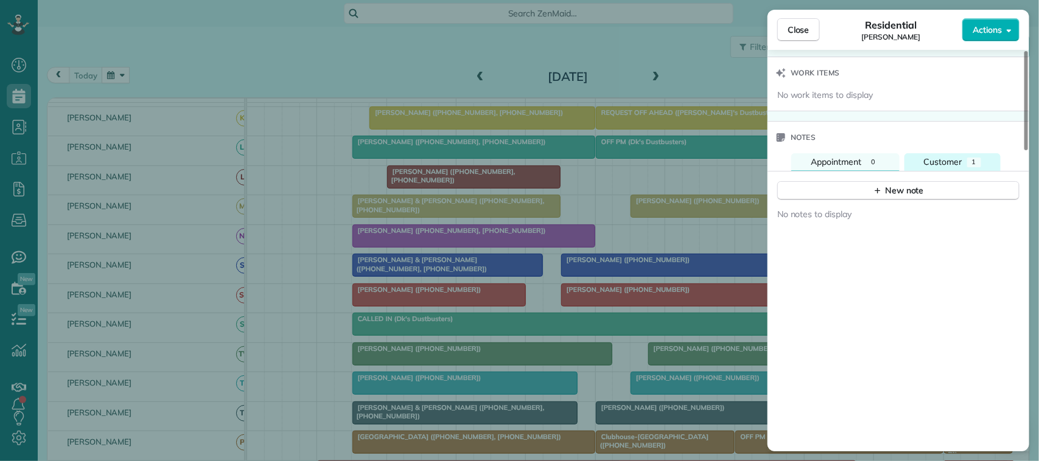
click at [778, 161] on div "Notes Appointment 0 Customer 1 New note No notes to display New note Public ( V…" at bounding box center [898, 289] width 262 height 337
click at [778, 161] on span "Customer" at bounding box center [943, 161] width 38 height 11
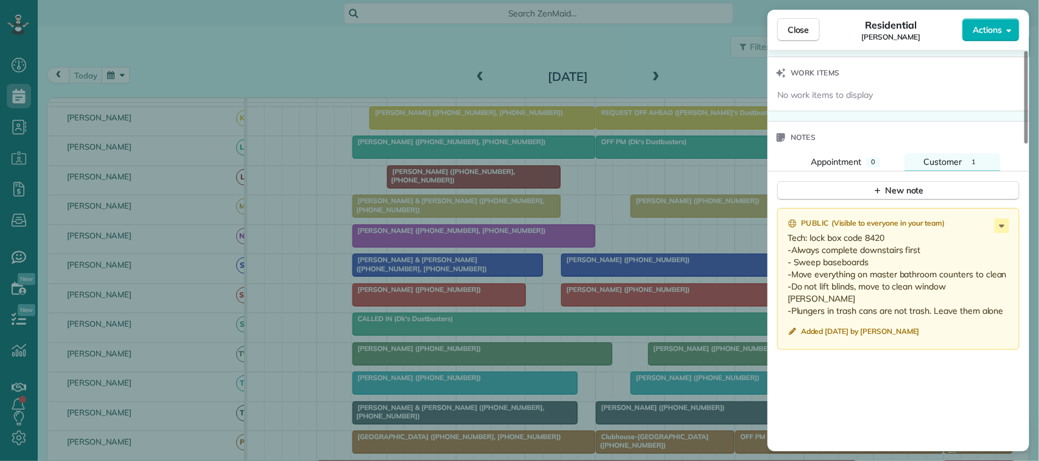
click at [778, 375] on div "Public ( Visible to everyone in your team ) Tech: lock box code 8420 -Always co…" at bounding box center [898, 387] width 262 height 372
click at [778, 20] on button "Close" at bounding box center [798, 29] width 43 height 23
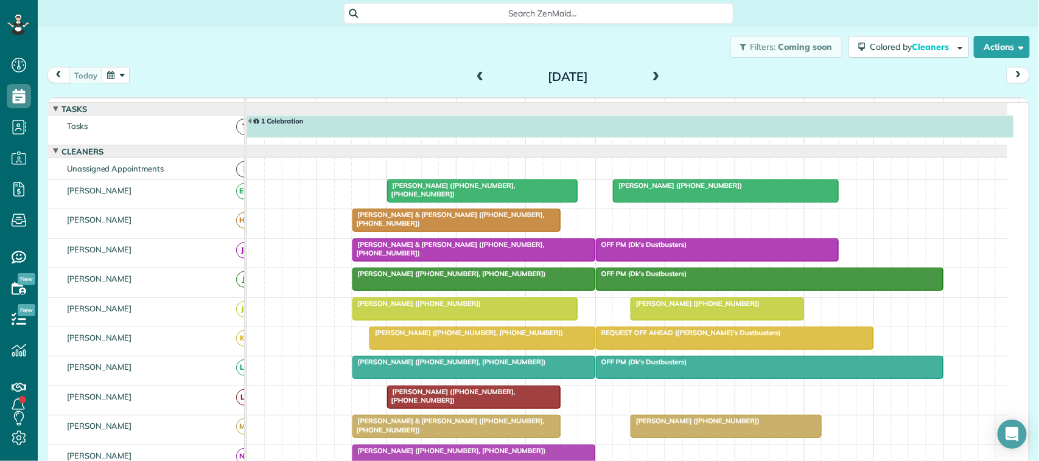
click at [96, 65] on div "Filters: Coming soon Colored by Cleaners Color by Cleaner Color by Team Color b…" at bounding box center [538, 47] width 1001 height 40
click at [156, 67] on div "[DATE] [DATE]" at bounding box center [538, 78] width 983 height 23
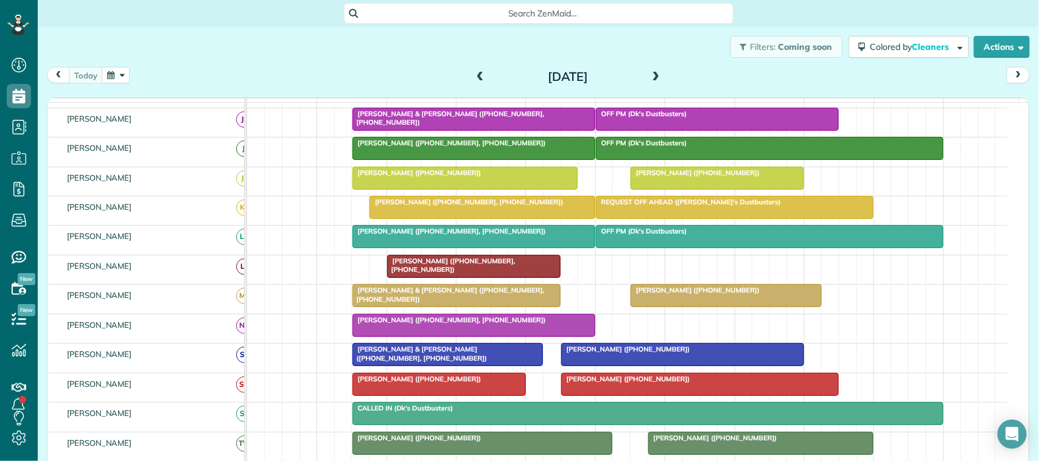
scroll to position [152, 0]
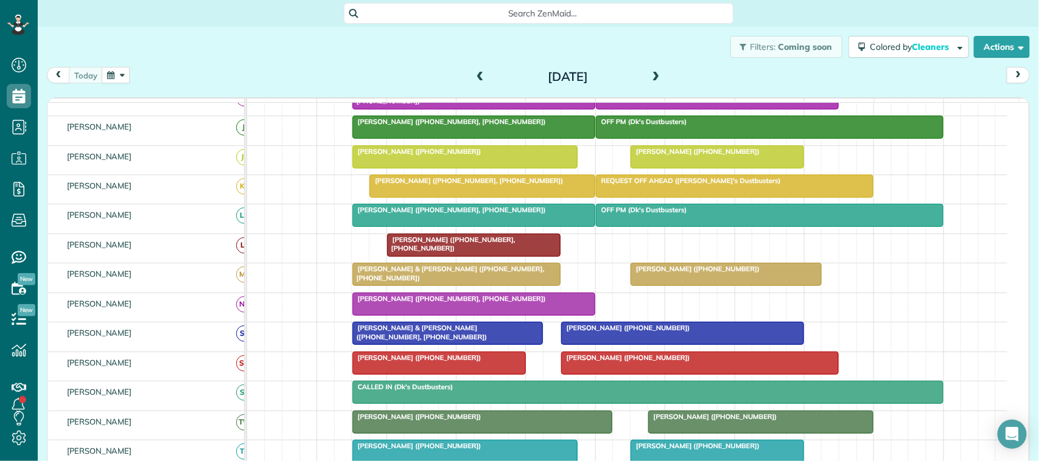
click at [266, 80] on div "[DATE] [DATE]" at bounding box center [538, 78] width 983 height 23
click at [215, 57] on div "Filters: Coming soon Colored by Cleaners Color by Cleaner Color by Team Color b…" at bounding box center [538, 47] width 1001 height 40
click at [165, 68] on div "[DATE] [DATE]" at bounding box center [538, 78] width 983 height 23
click at [244, 72] on div "[DATE] [DATE]" at bounding box center [538, 78] width 983 height 23
click at [302, 72] on div "[DATE] [DATE]" at bounding box center [538, 78] width 983 height 23
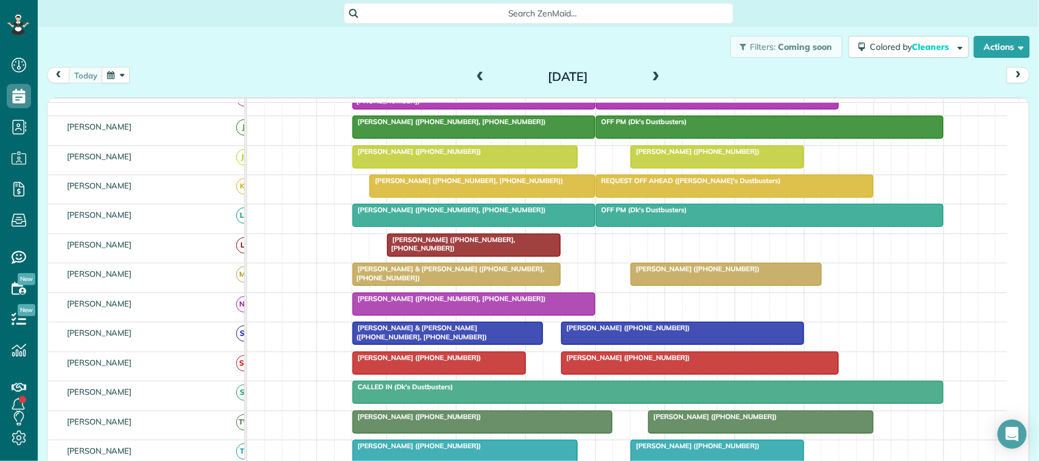
click at [116, 74] on button "button" at bounding box center [116, 75] width 28 height 16
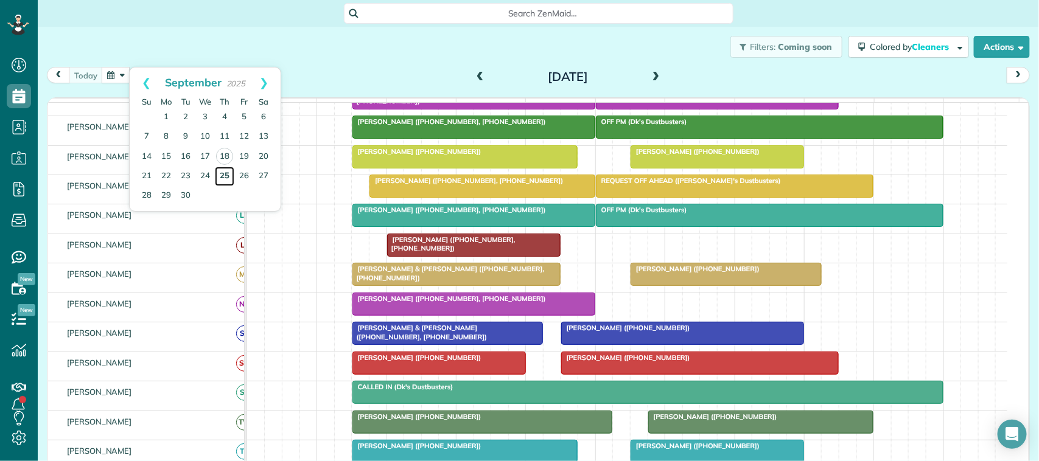
click at [220, 176] on link "25" at bounding box center [224, 176] width 19 height 19
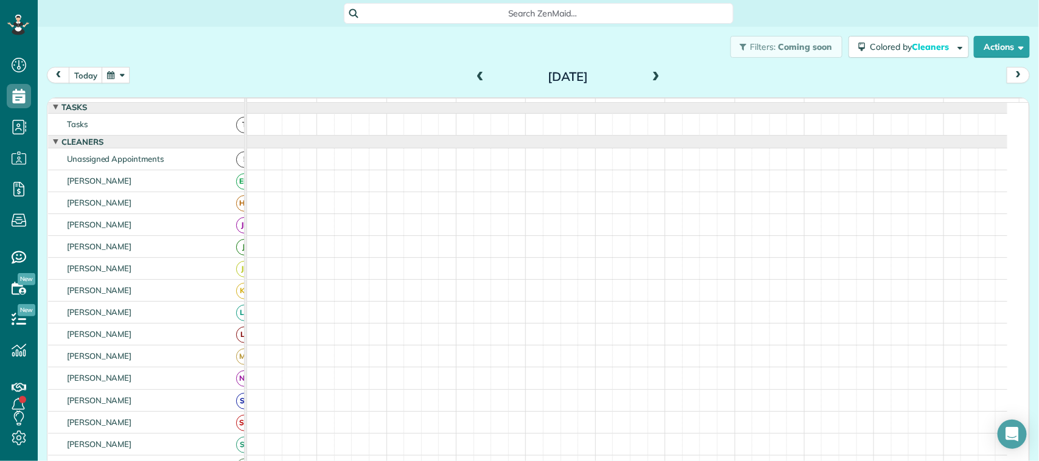
scroll to position [0, 0]
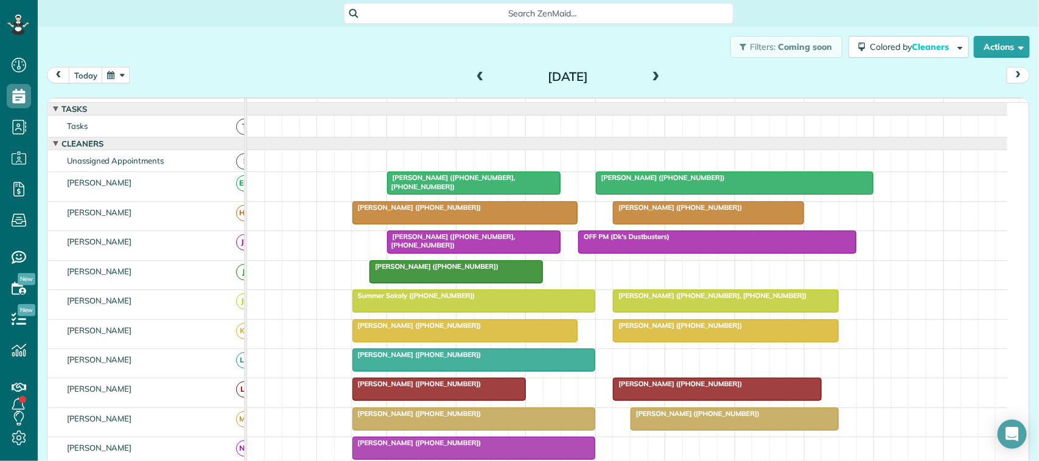
click at [473, 77] on span at bounding box center [479, 77] width 13 height 11
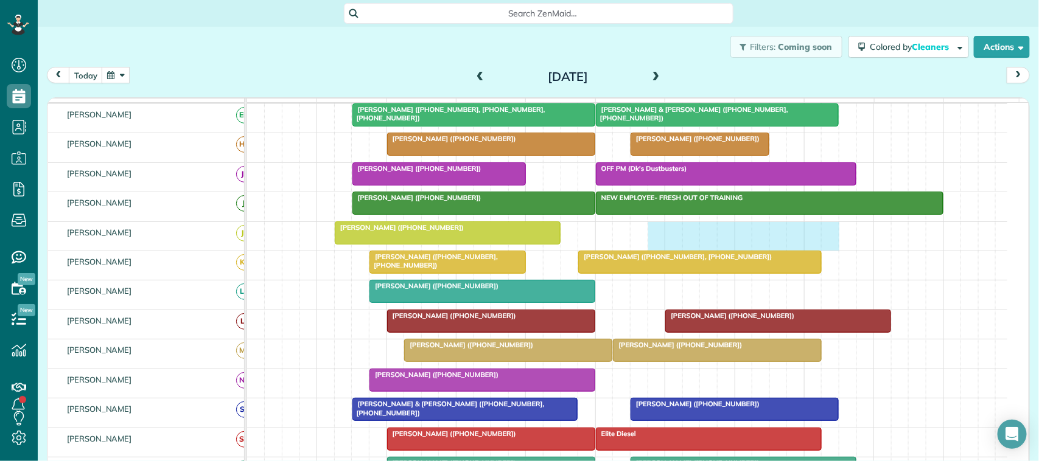
drag, startPoint x: 657, startPoint y: 246, endPoint x: 824, endPoint y: 252, distance: 167.4
click at [778, 251] on div "[PERSON_NAME] ([PHONE_NUMBER])" at bounding box center [627, 236] width 760 height 29
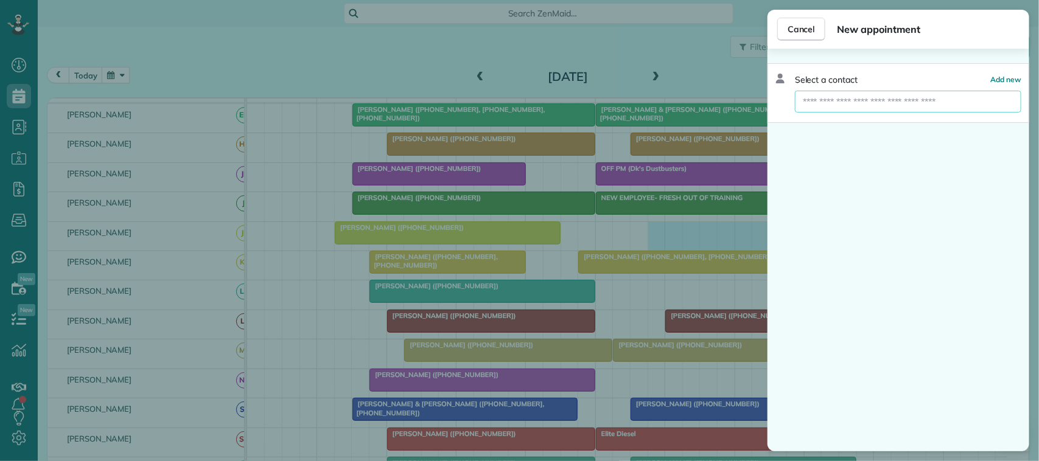
click at [778, 103] on input "text" at bounding box center [908, 102] width 226 height 22
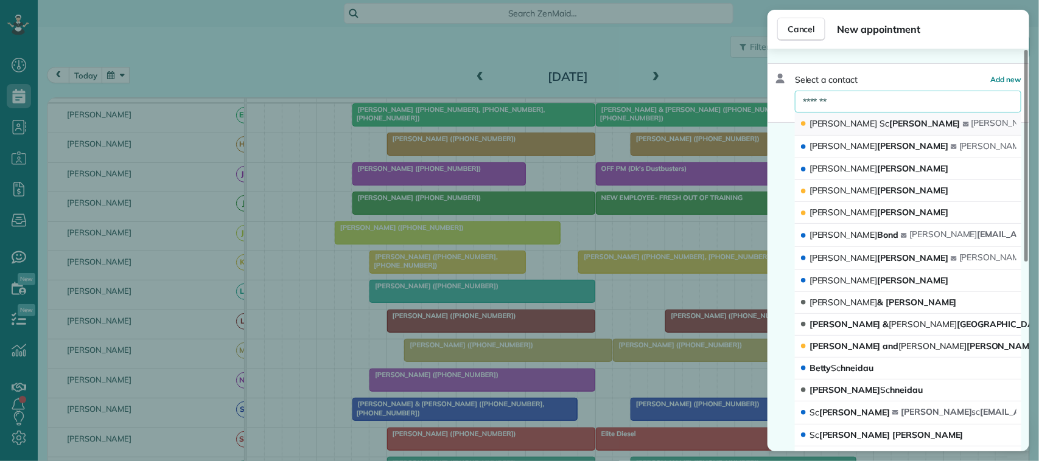
type input "*******"
click at [778, 122] on button "[PERSON_NAME] [PERSON_NAME] [PERSON_NAME][EMAIL_ADDRESS][DOMAIN_NAME]" at bounding box center [908, 124] width 226 height 23
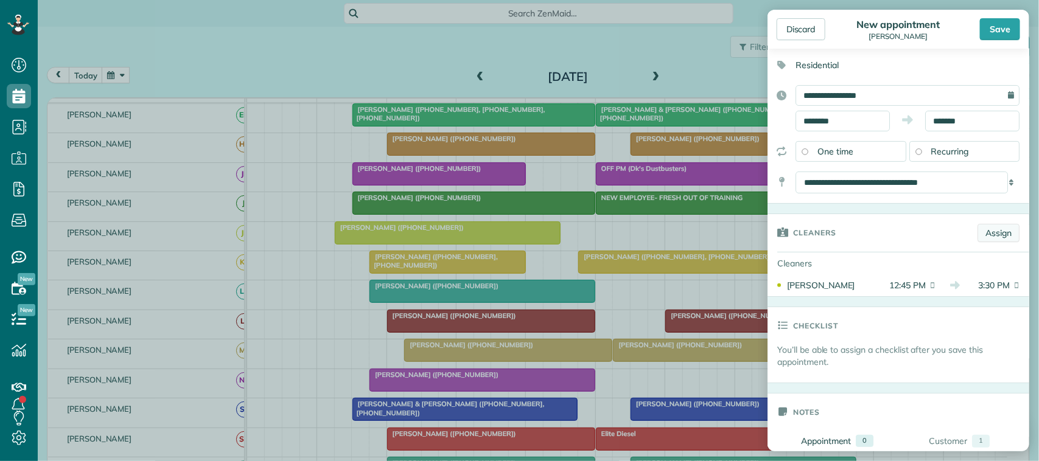
click at [778, 235] on link "Assign" at bounding box center [998, 233] width 42 height 18
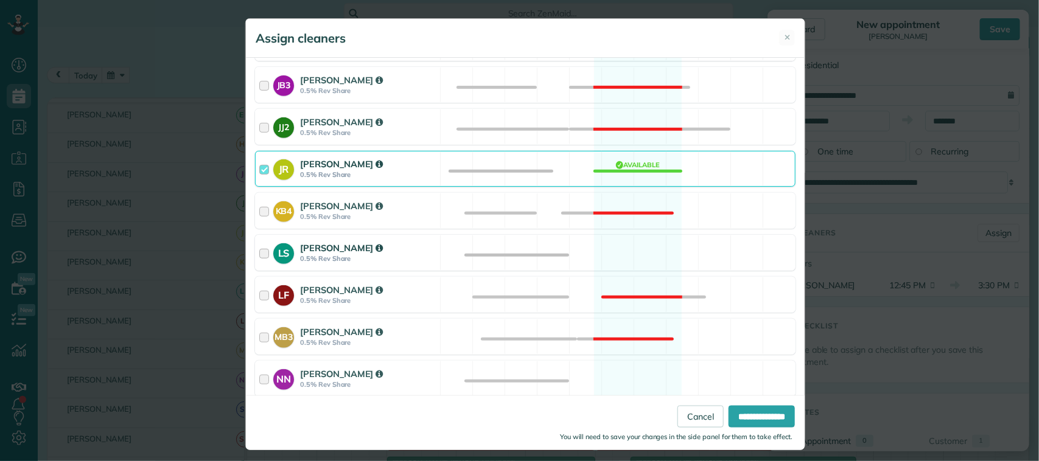
click at [435, 254] on div "LS [PERSON_NAME] 0.5% Rev Share Available" at bounding box center [525, 253] width 540 height 36
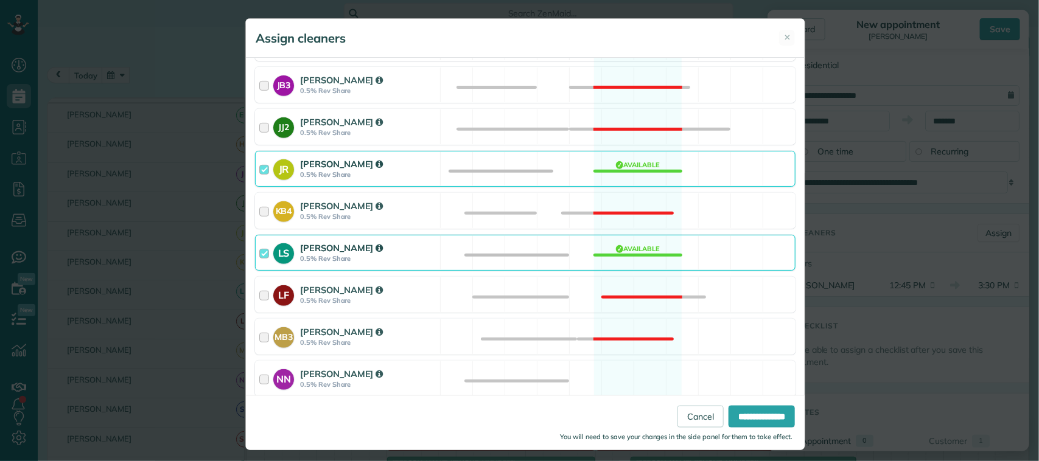
click at [448, 259] on div "LS [PERSON_NAME] 0.5% Rev Share Available" at bounding box center [525, 253] width 540 height 36
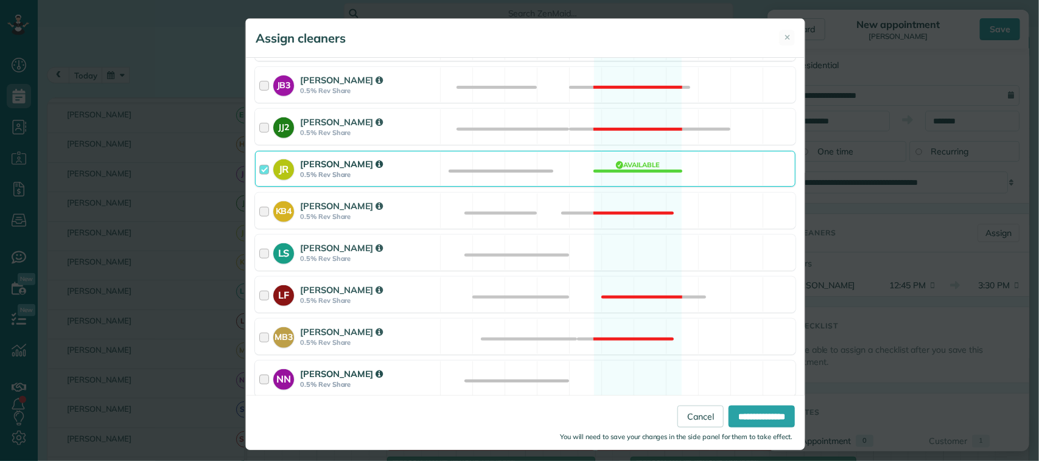
click at [428, 370] on div "NN [PERSON_NAME] 0.5% Rev Share" at bounding box center [348, 378] width 184 height 35
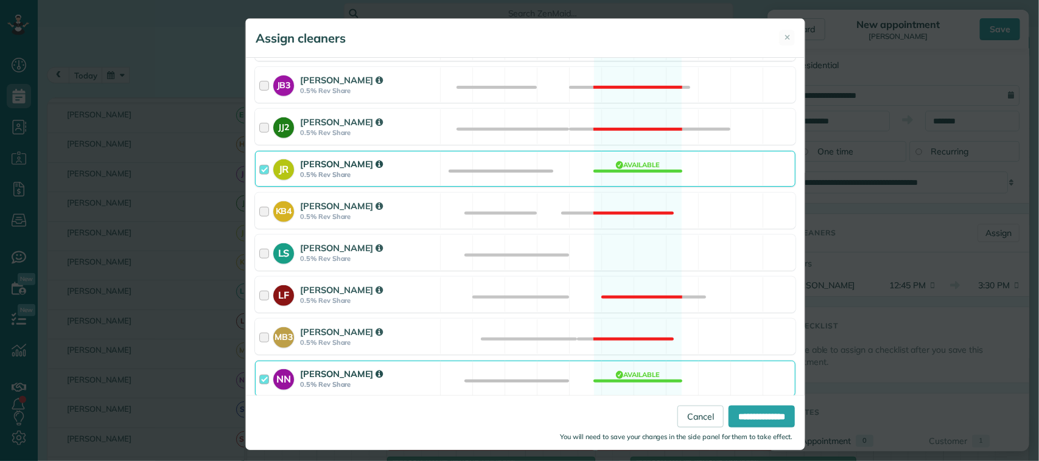
click at [428, 363] on div "NN [PERSON_NAME] 0.5% Rev Share Available" at bounding box center [525, 379] width 540 height 36
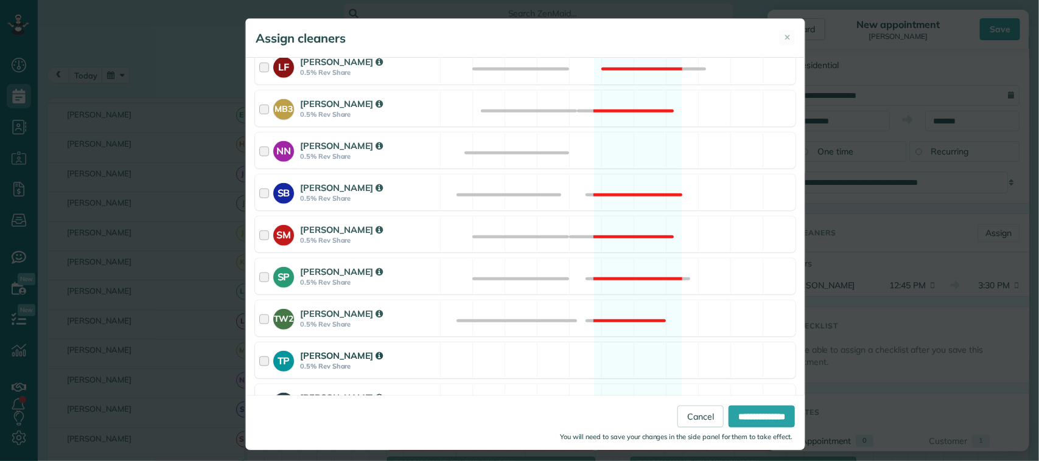
click at [456, 368] on div "TP [PERSON_NAME] 0.5% Rev Share Available" at bounding box center [525, 361] width 540 height 36
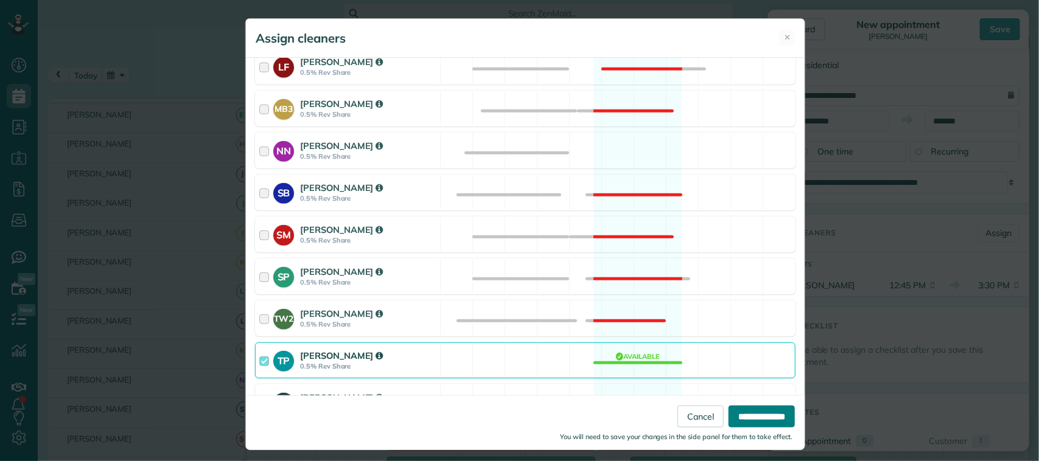
click at [744, 417] on input "**********" at bounding box center [761, 416] width 66 height 22
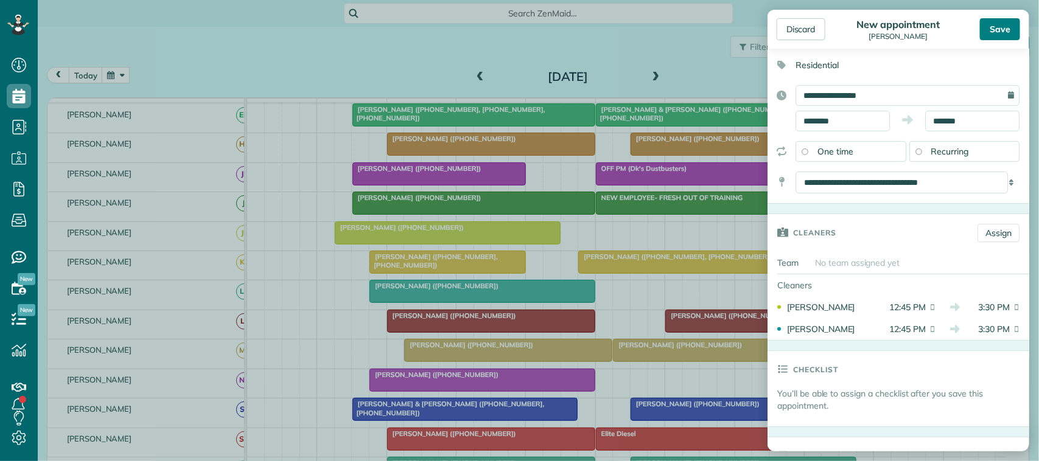
click at [778, 29] on div "Save" at bounding box center [1000, 29] width 40 height 22
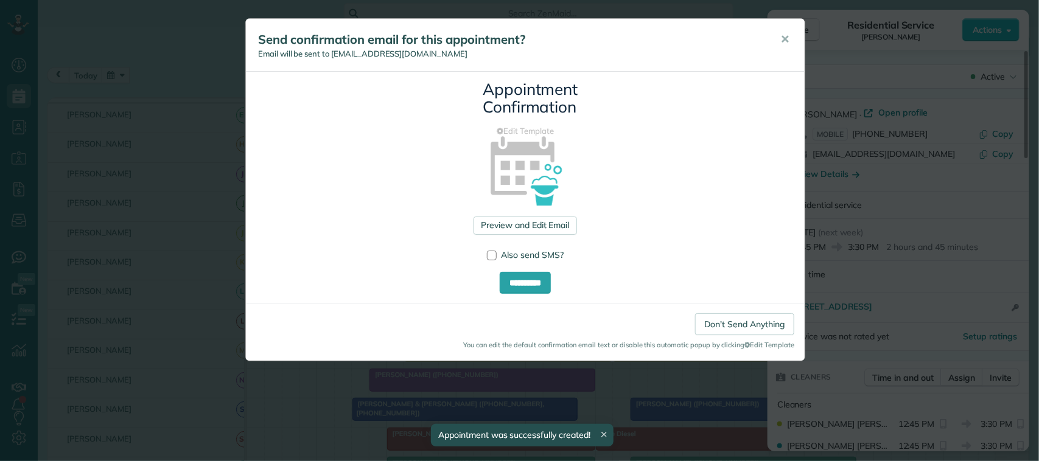
click at [778, 41] on span "✕" at bounding box center [784, 39] width 9 height 14
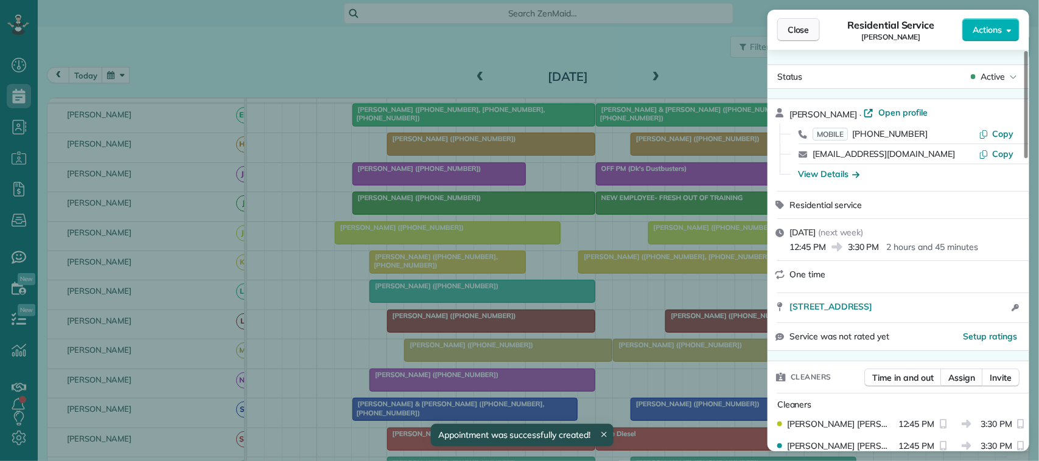
click at [778, 32] on button "Close" at bounding box center [798, 29] width 43 height 23
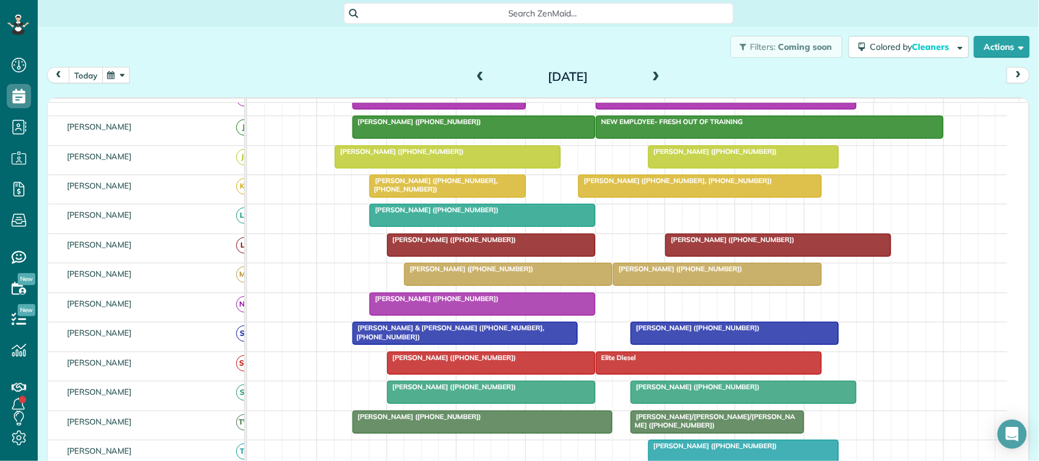
click at [98, 77] on button "today" at bounding box center [86, 75] width 34 height 16
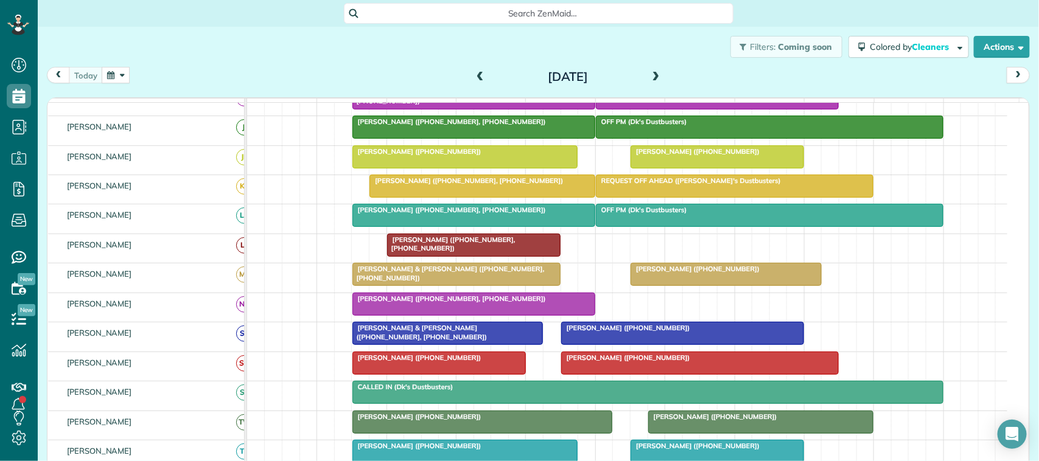
click at [160, 65] on div "Filters: Coming soon Colored by Cleaners Color by Cleaner Color by Team Color b…" at bounding box center [538, 47] width 1001 height 40
